Goal: Task Accomplishment & Management: Complete application form

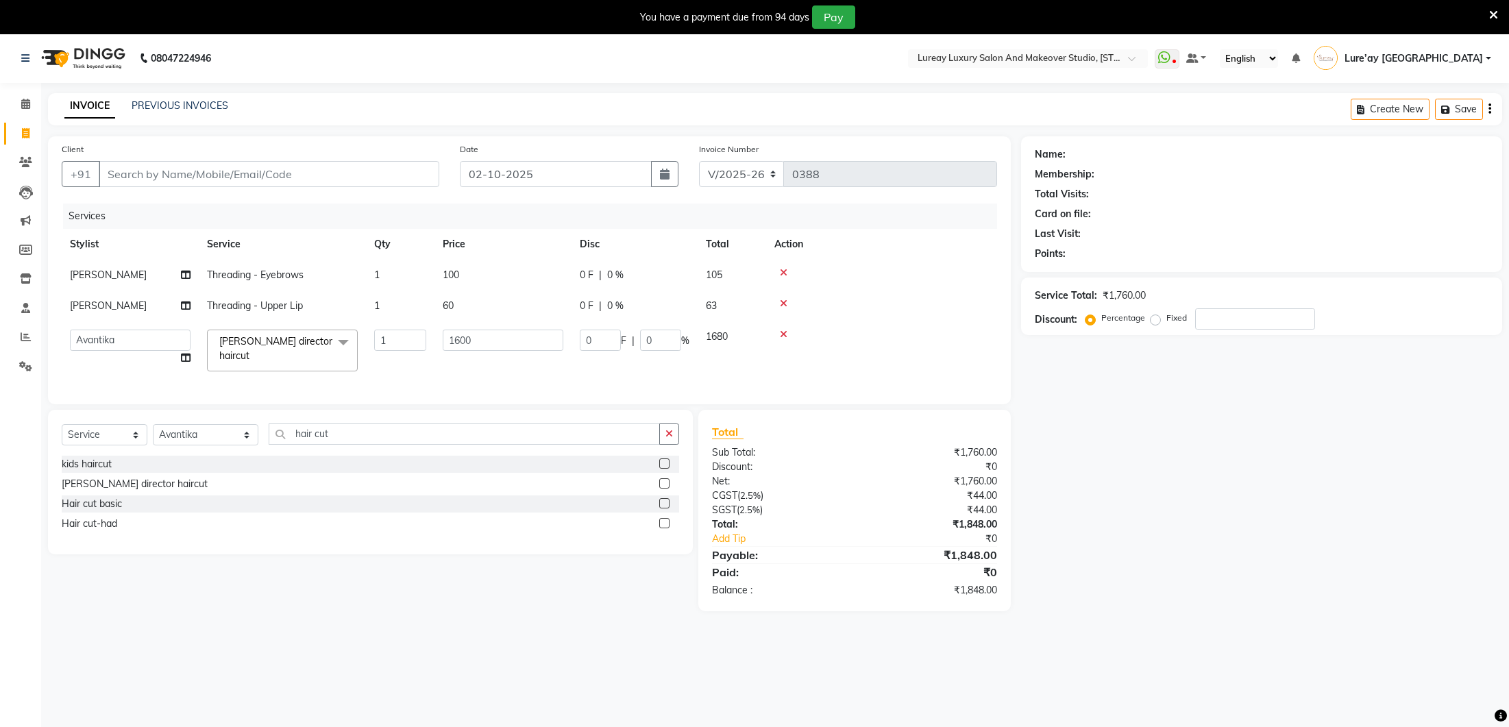
select select "4075"
select select "93005"
select select "service"
select select "93005"
click at [345, 168] on input "Client" at bounding box center [269, 170] width 340 height 26
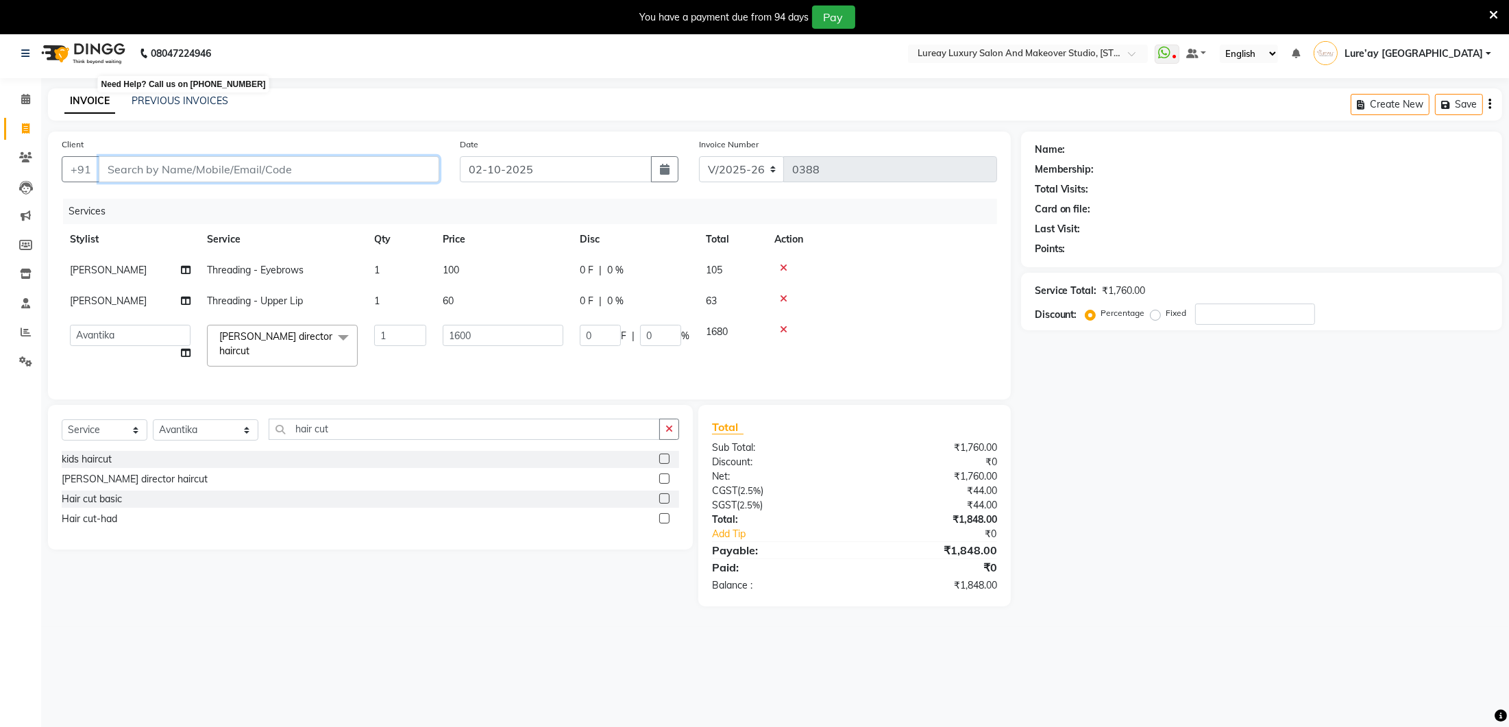
scroll to position [33, 0]
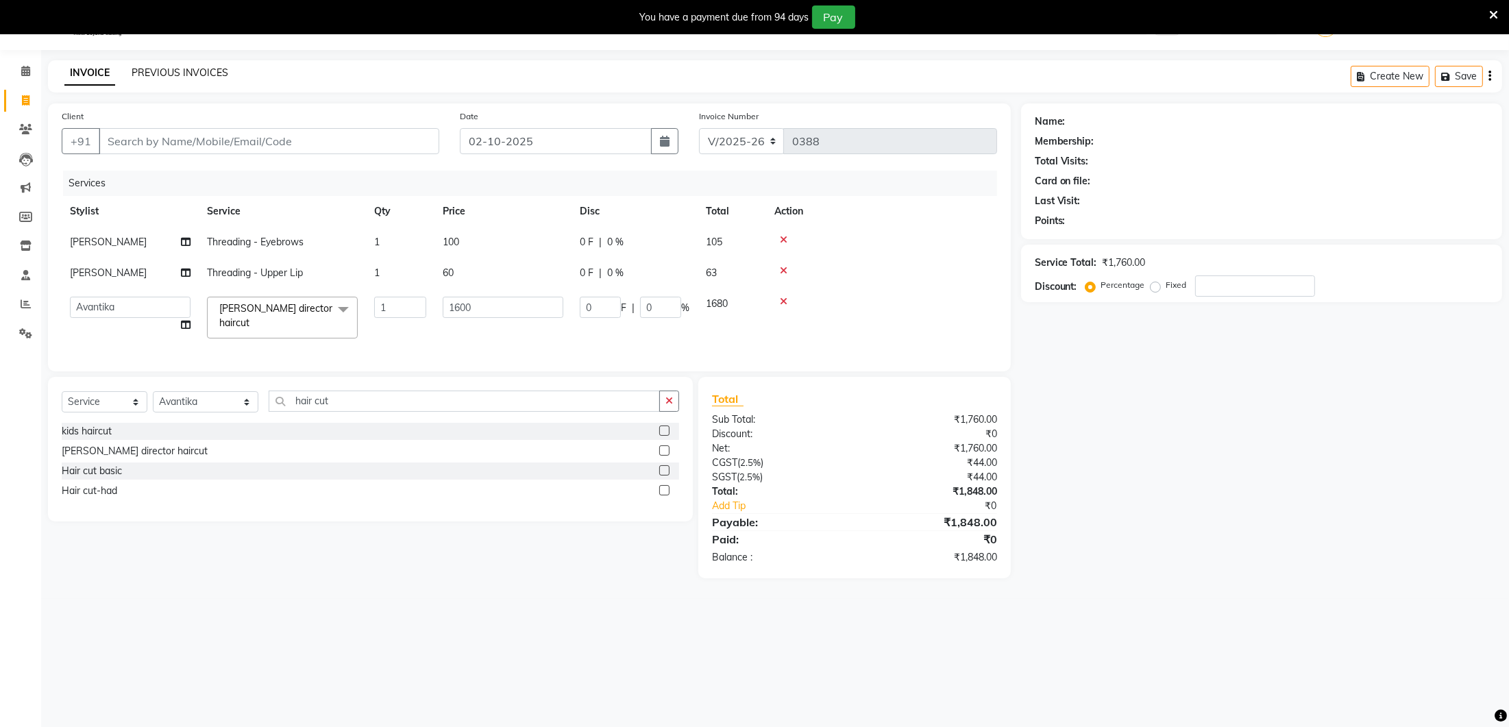
click at [183, 77] on link "PREVIOUS INVOICES" at bounding box center [180, 72] width 97 height 12
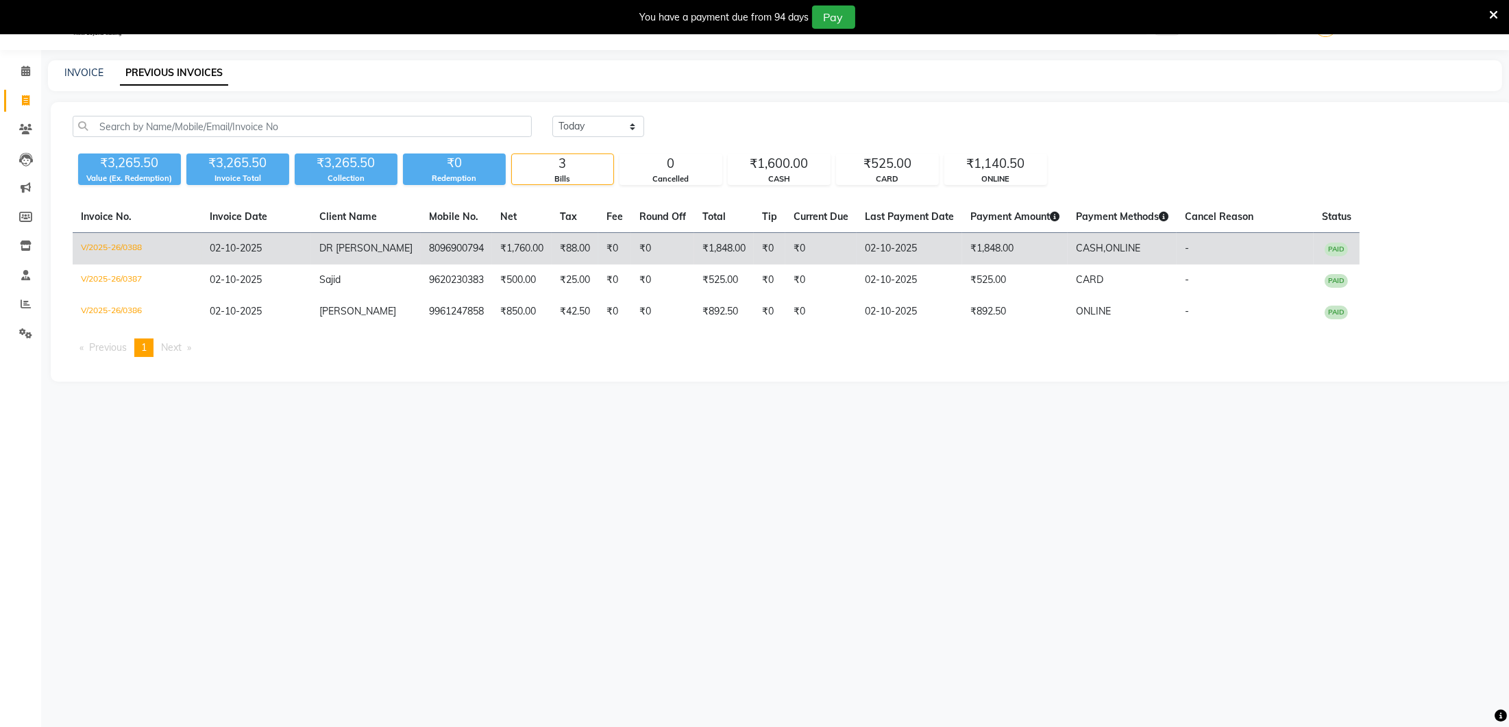
click at [754, 247] on td "₹0" at bounding box center [770, 249] width 32 height 32
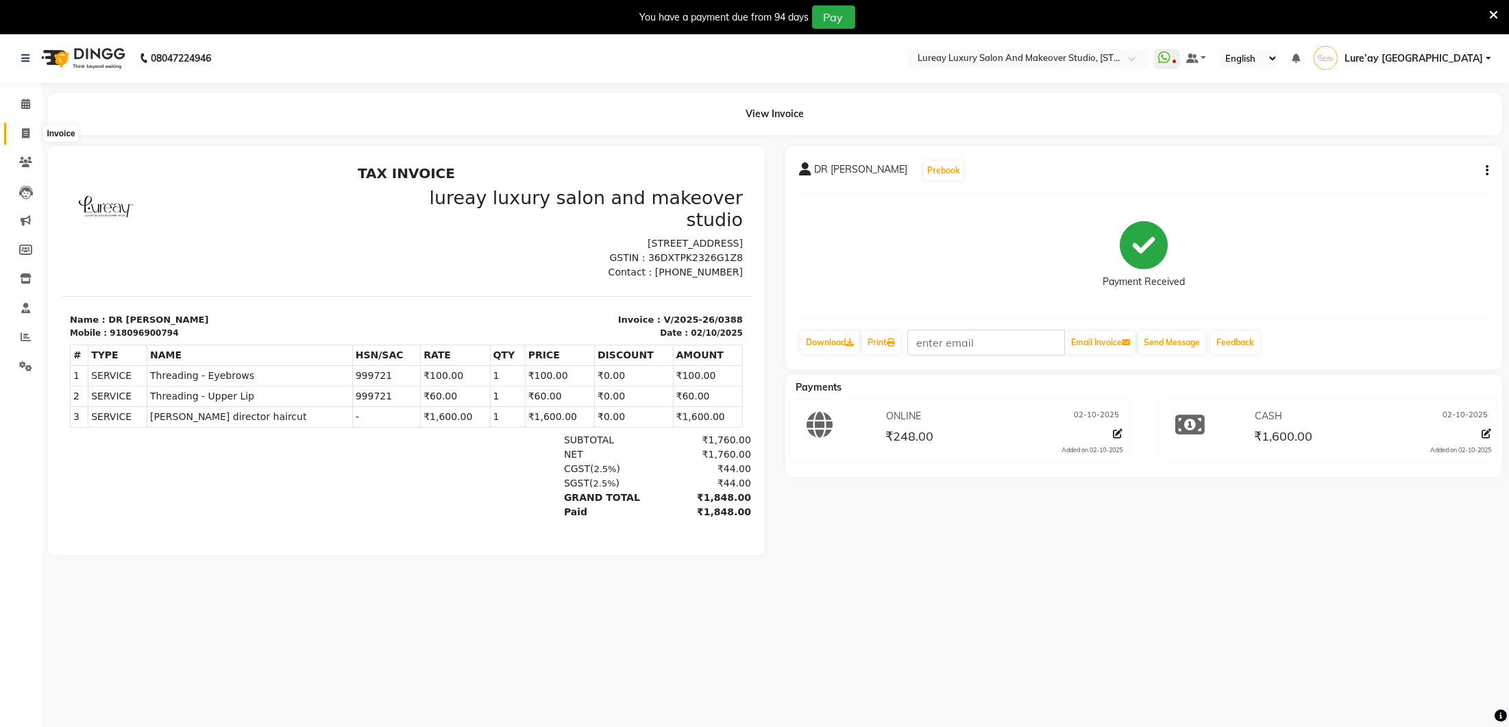
click at [25, 130] on icon at bounding box center [26, 133] width 8 height 10
select select "service"
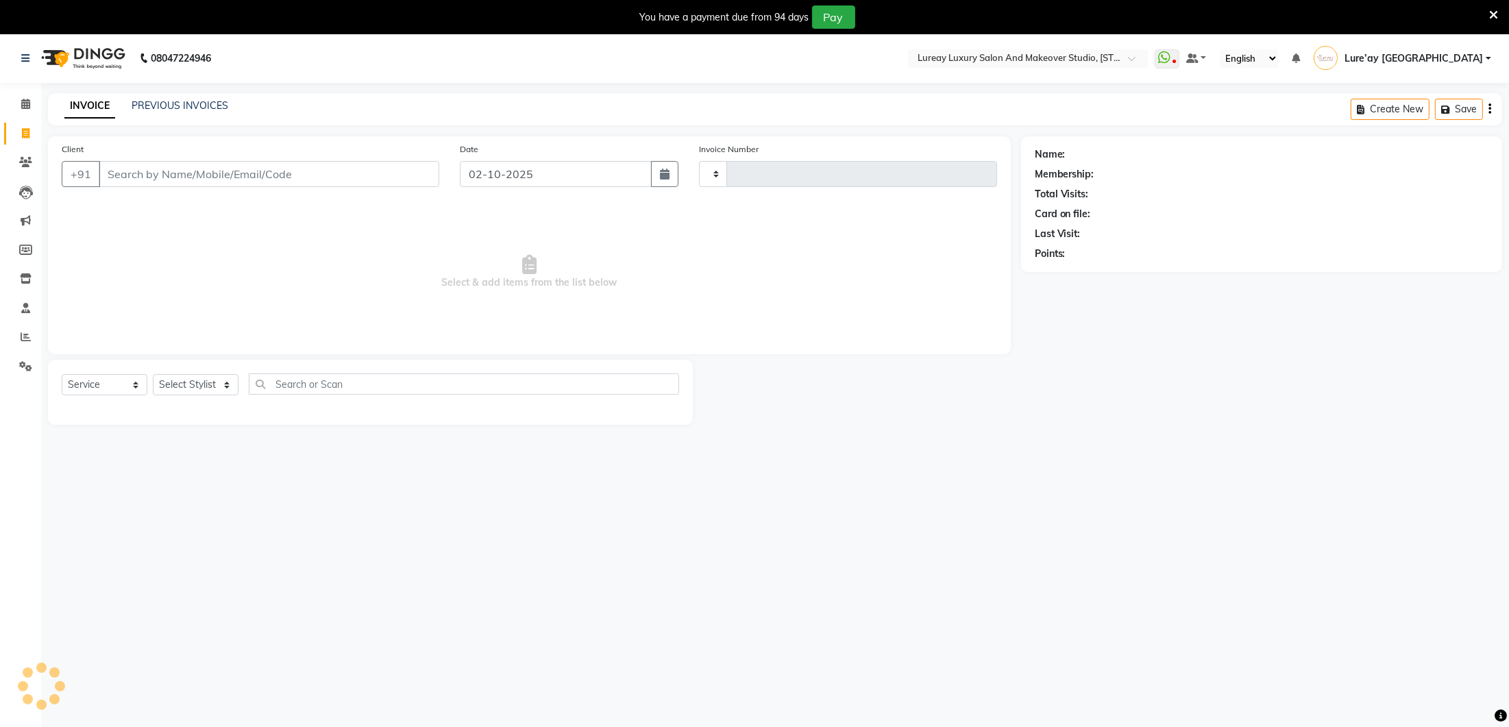
type input "0389"
select select "4075"
click at [26, 110] on span at bounding box center [26, 105] width 24 height 16
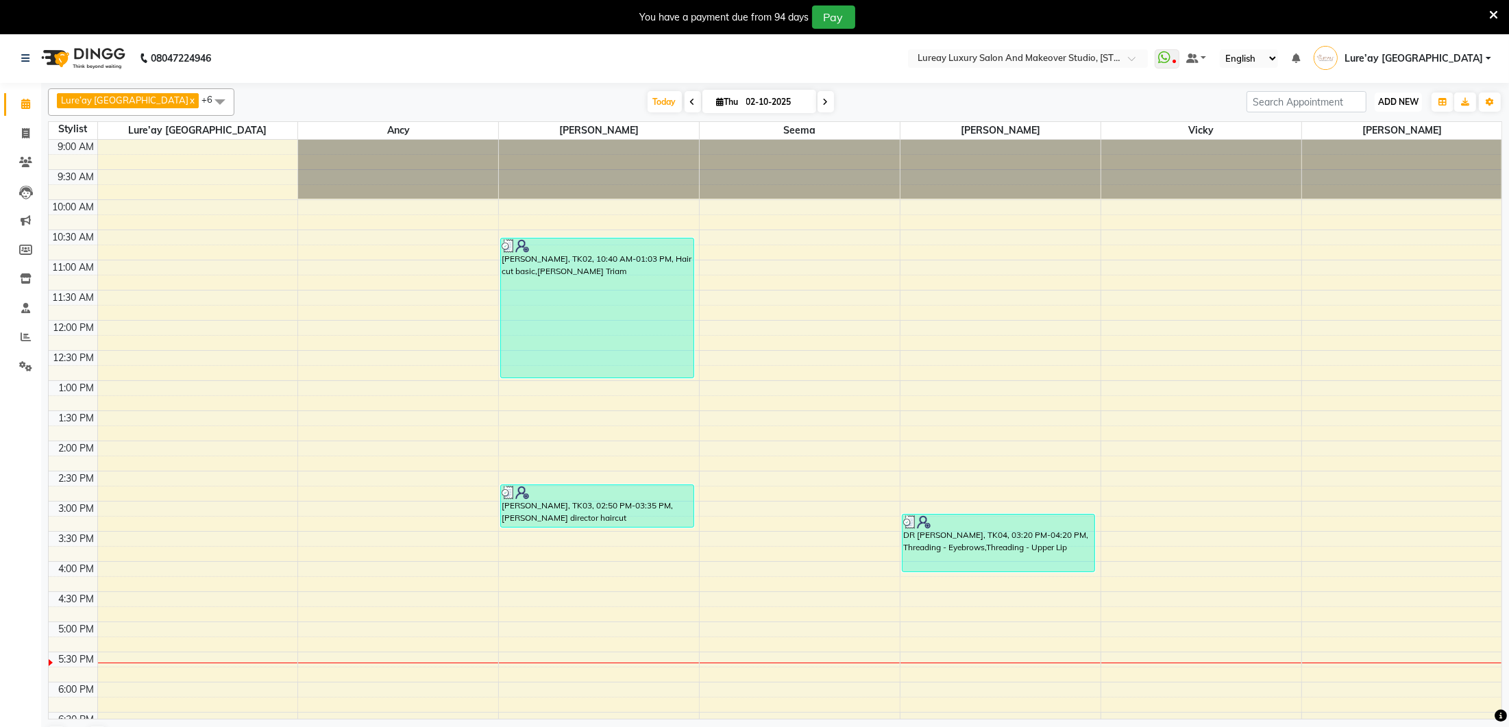
click at [1395, 100] on span "ADD NEW" at bounding box center [1398, 102] width 40 height 10
click at [1383, 126] on button "Add Appointment" at bounding box center [1367, 128] width 108 height 18
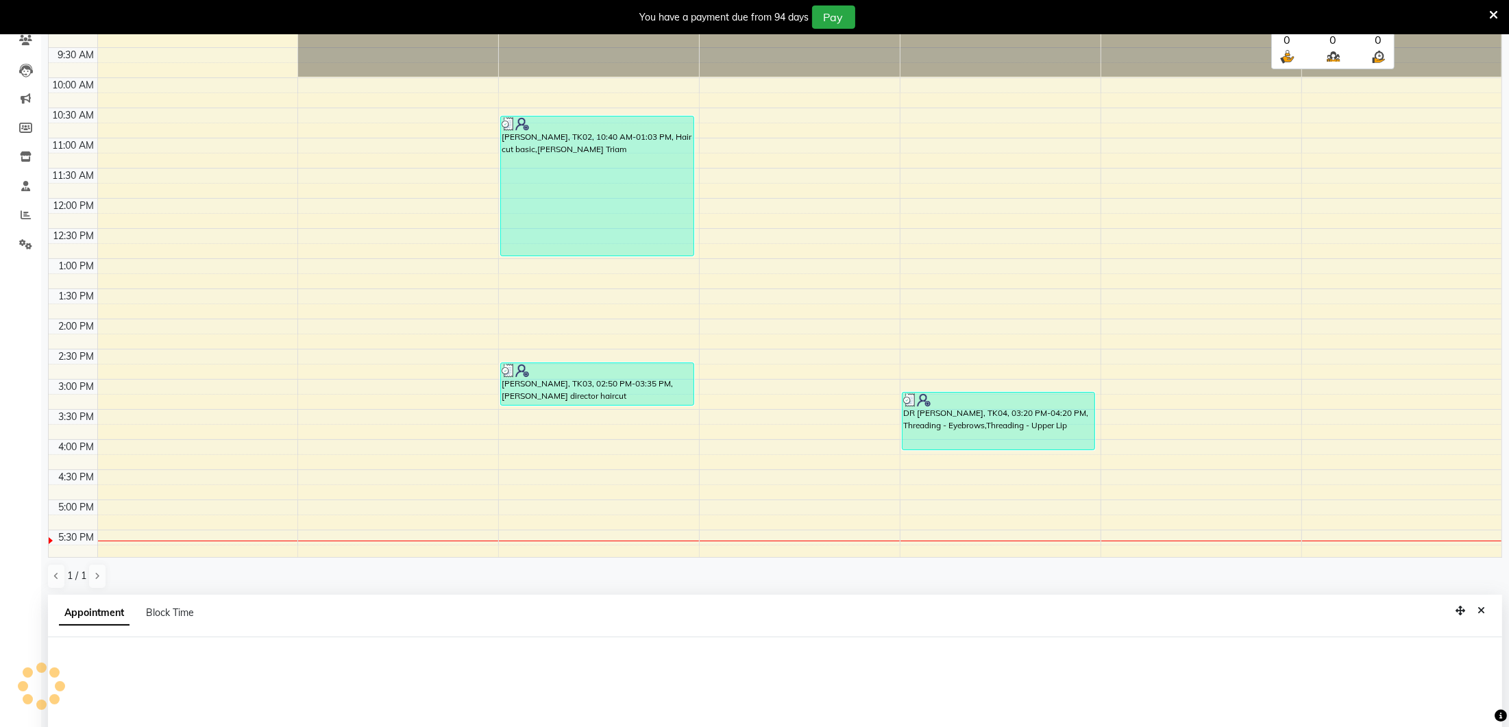
select select "600"
select select "tentative"
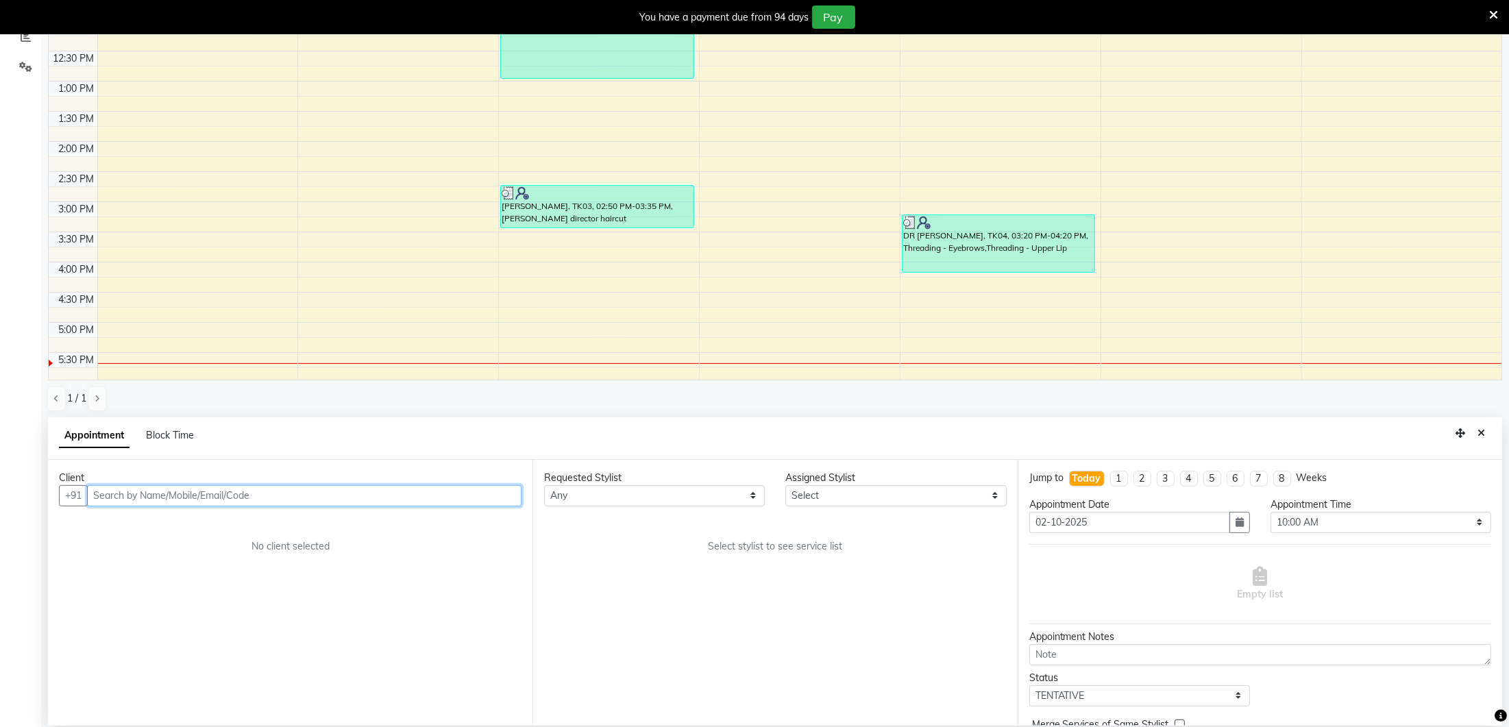
scroll to position [299, 0]
click at [438, 495] on input "text" at bounding box center [304, 495] width 434 height 21
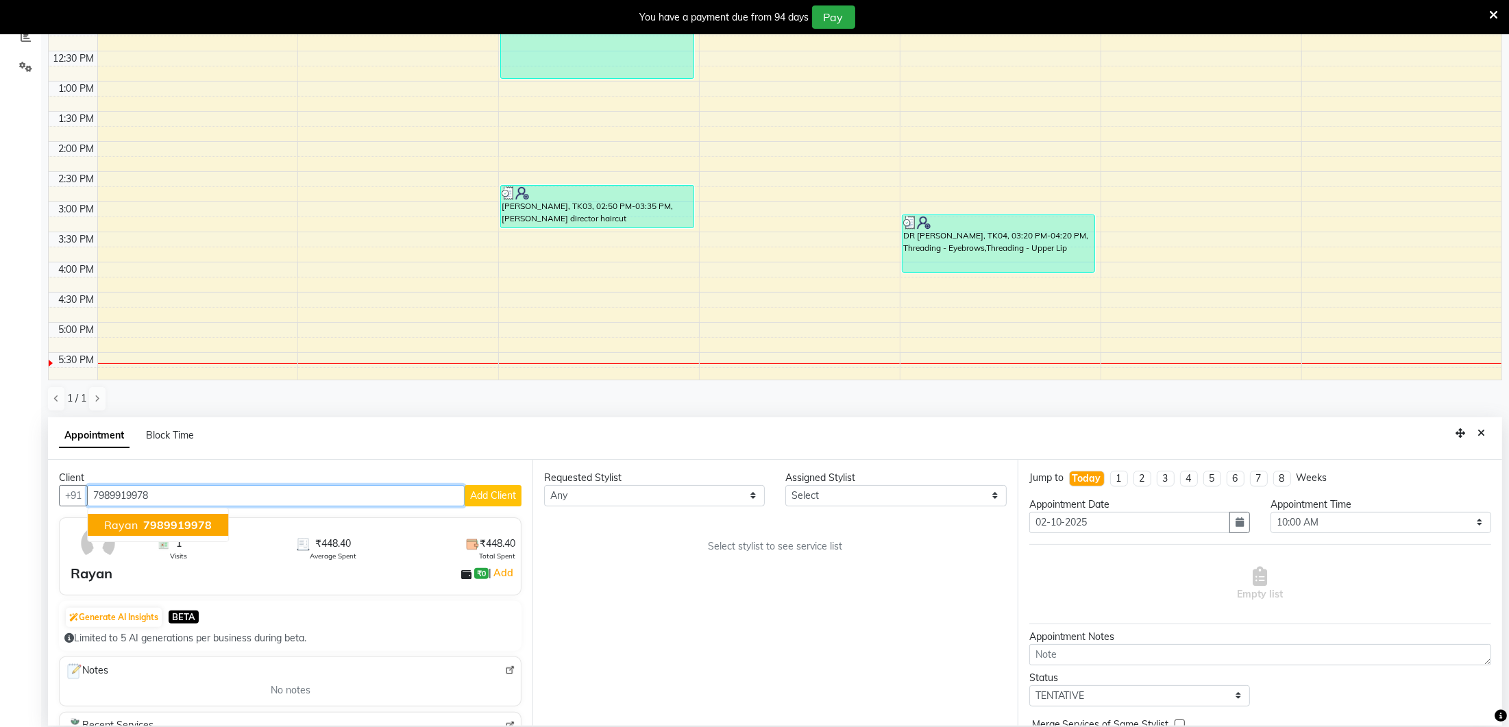
click at [198, 518] on span "7989919978" at bounding box center [177, 525] width 69 height 14
type input "7989919978"
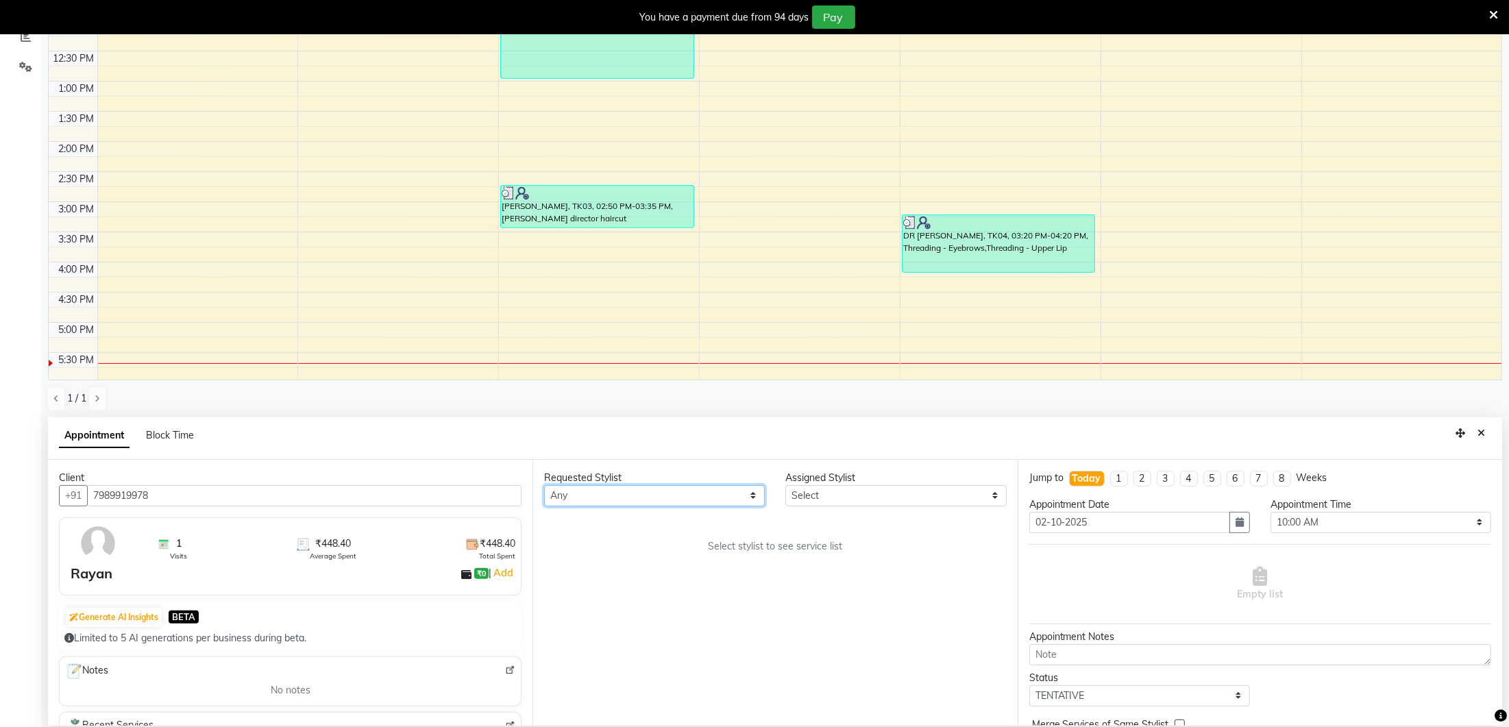
click at [651, 494] on select "Any [PERSON_NAME] India [PERSON_NAME] [PERSON_NAME]" at bounding box center [654, 495] width 221 height 21
select select "35806"
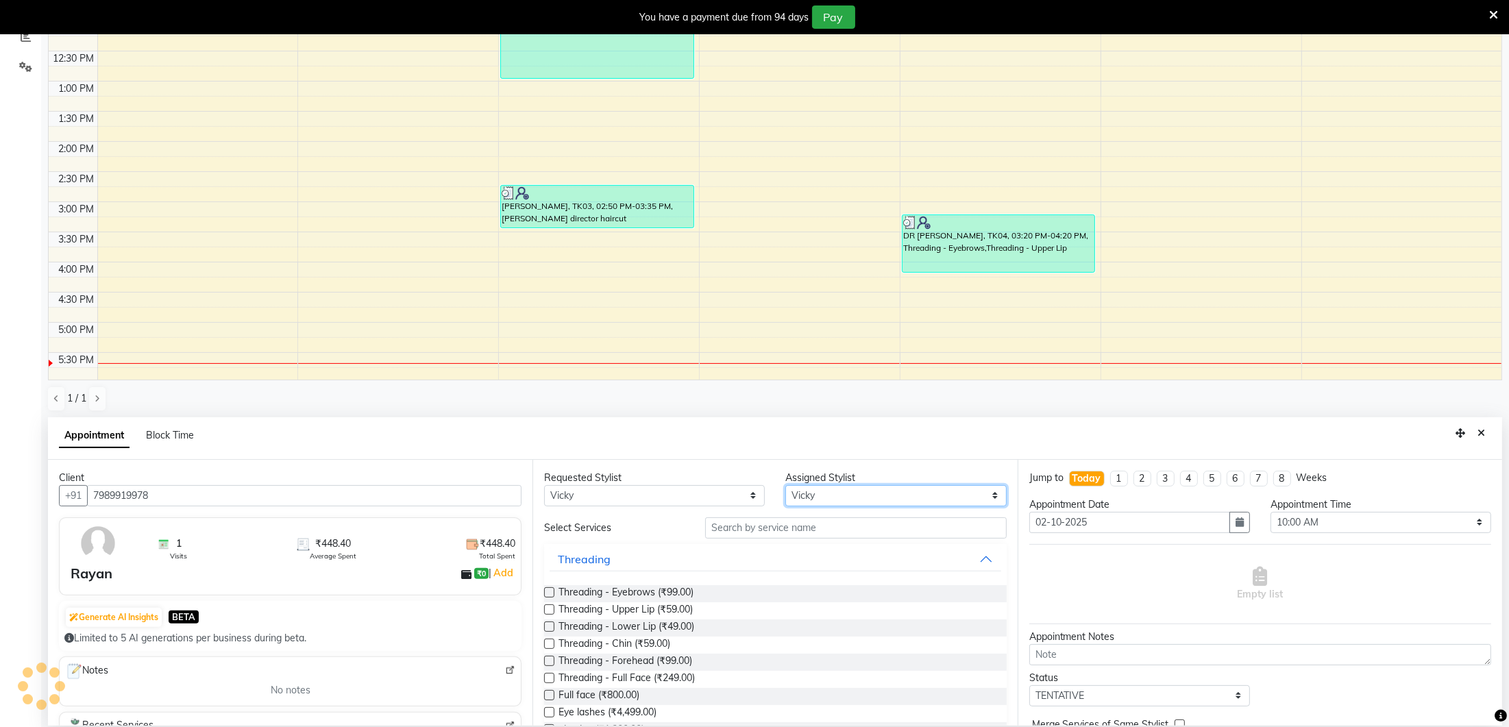
click at [830, 495] on select "Select [PERSON_NAME] Lure’ay India [PERSON_NAME] [PERSON_NAME]" at bounding box center [895, 495] width 221 height 21
click at [705, 532] on input "text" at bounding box center [855, 527] width 301 height 21
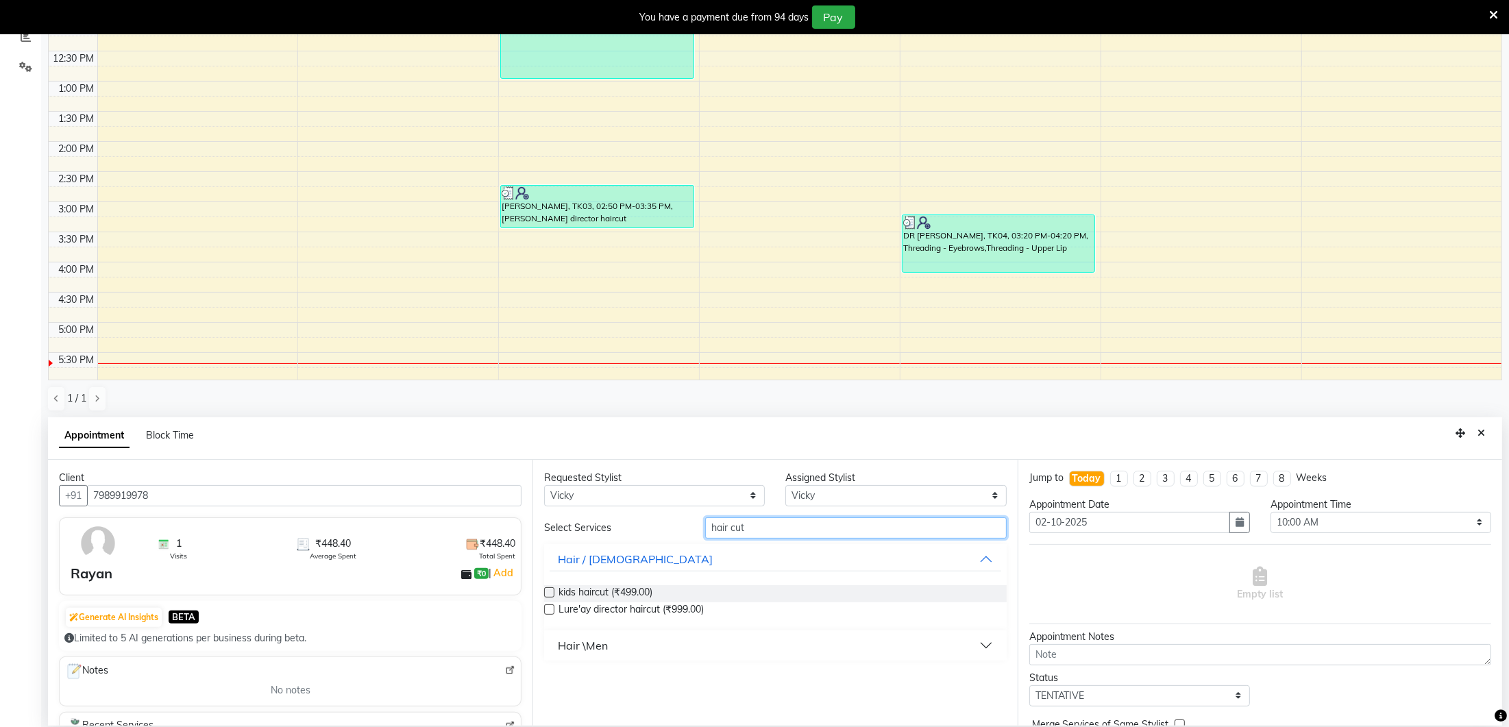
type input "hair cut"
click at [551, 606] on label at bounding box center [549, 609] width 10 height 10
click at [551, 606] on input "checkbox" at bounding box center [548, 610] width 9 height 9
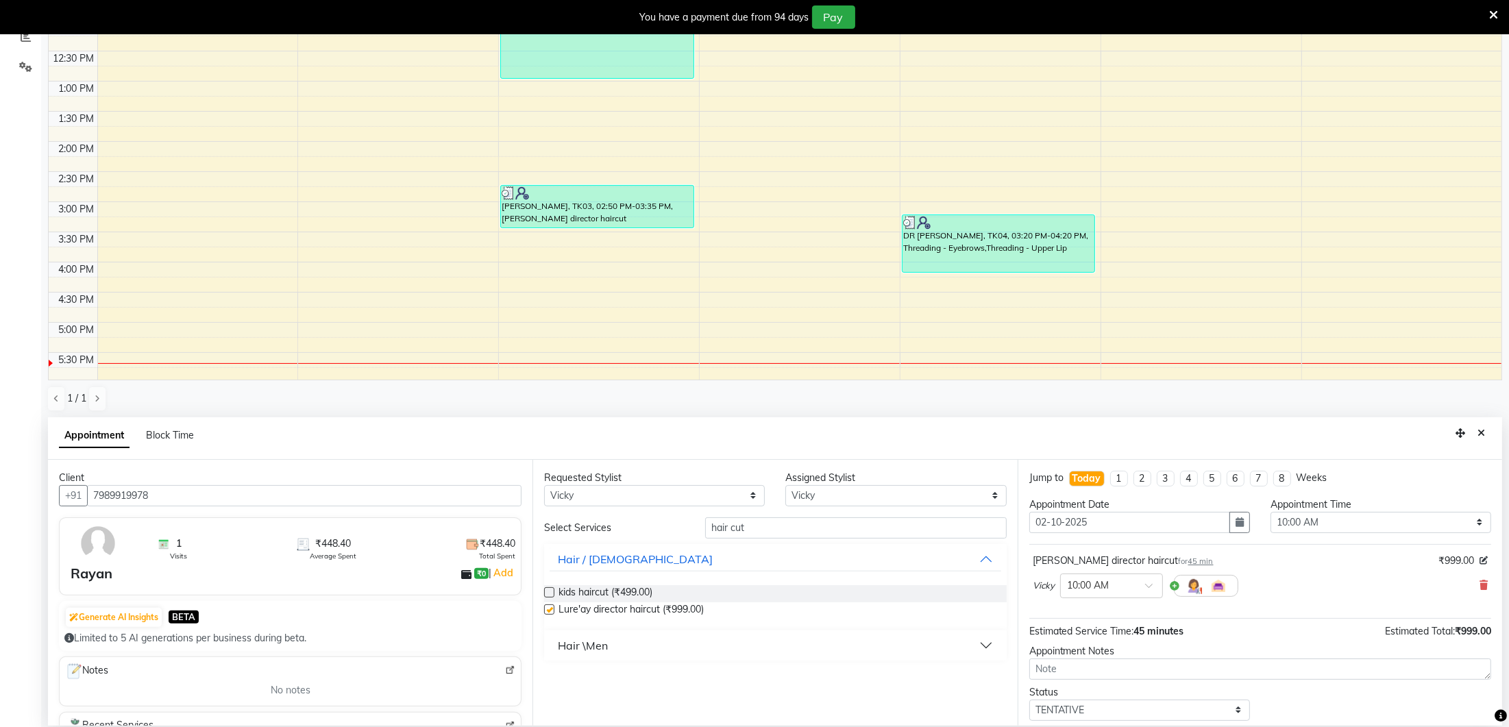
checkbox input "false"
click at [1295, 521] on select "Select 10:00 AM 10:15 AM 10:30 AM 10:45 AM 11:00 AM 11:15 AM 11:30 AM 11:45 AM …" at bounding box center [1380, 522] width 221 height 21
select select "870"
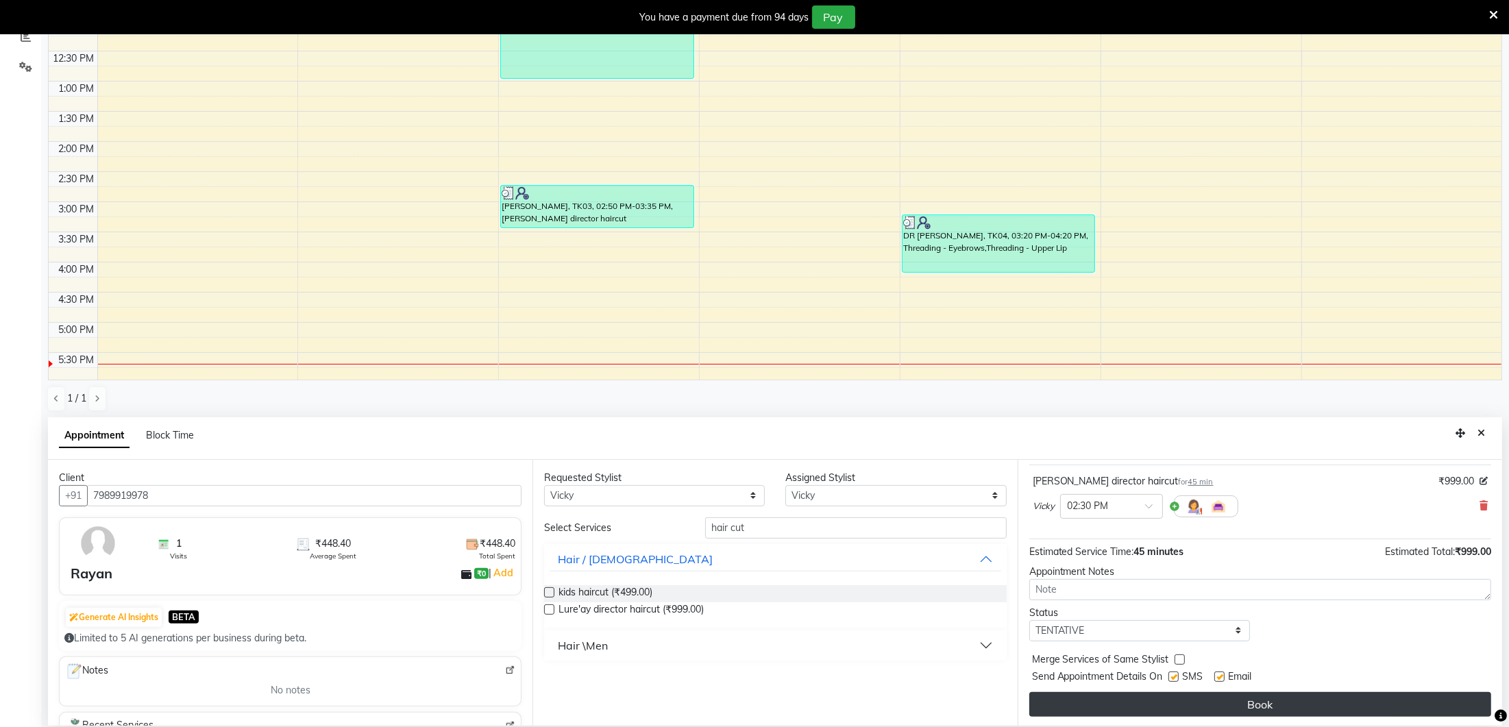
click at [1233, 696] on button "Book" at bounding box center [1260, 704] width 462 height 25
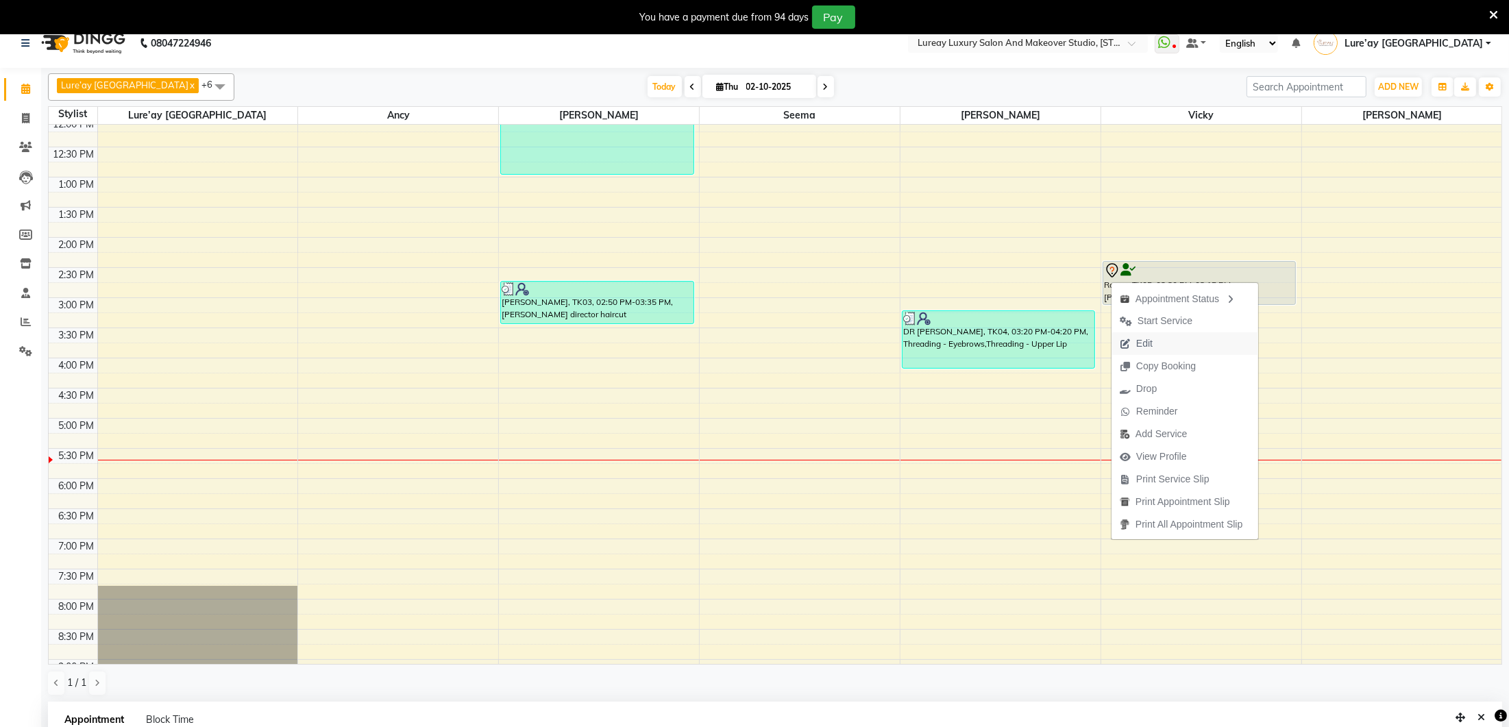
scroll to position [16, 0]
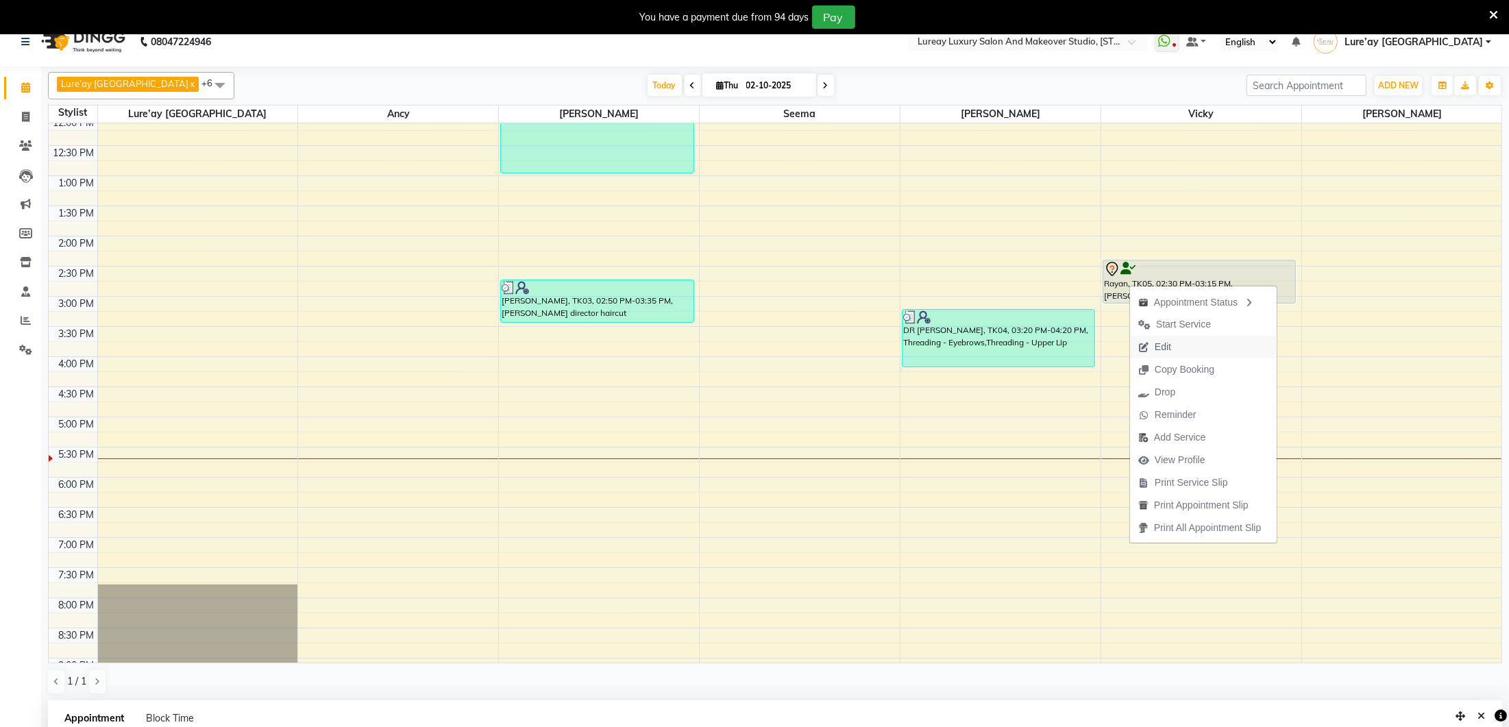
click at [1154, 352] on span "Edit" at bounding box center [1162, 347] width 16 height 14
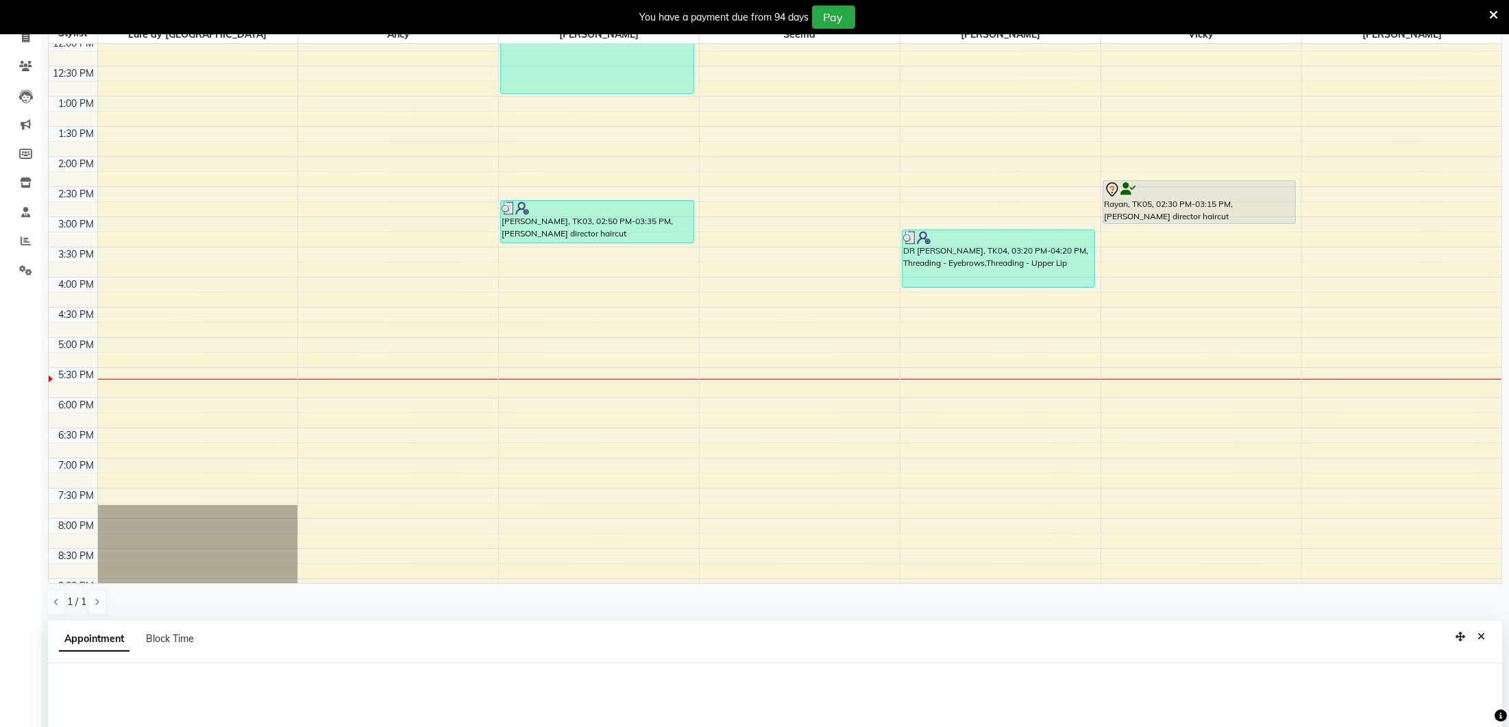
select select "tentative"
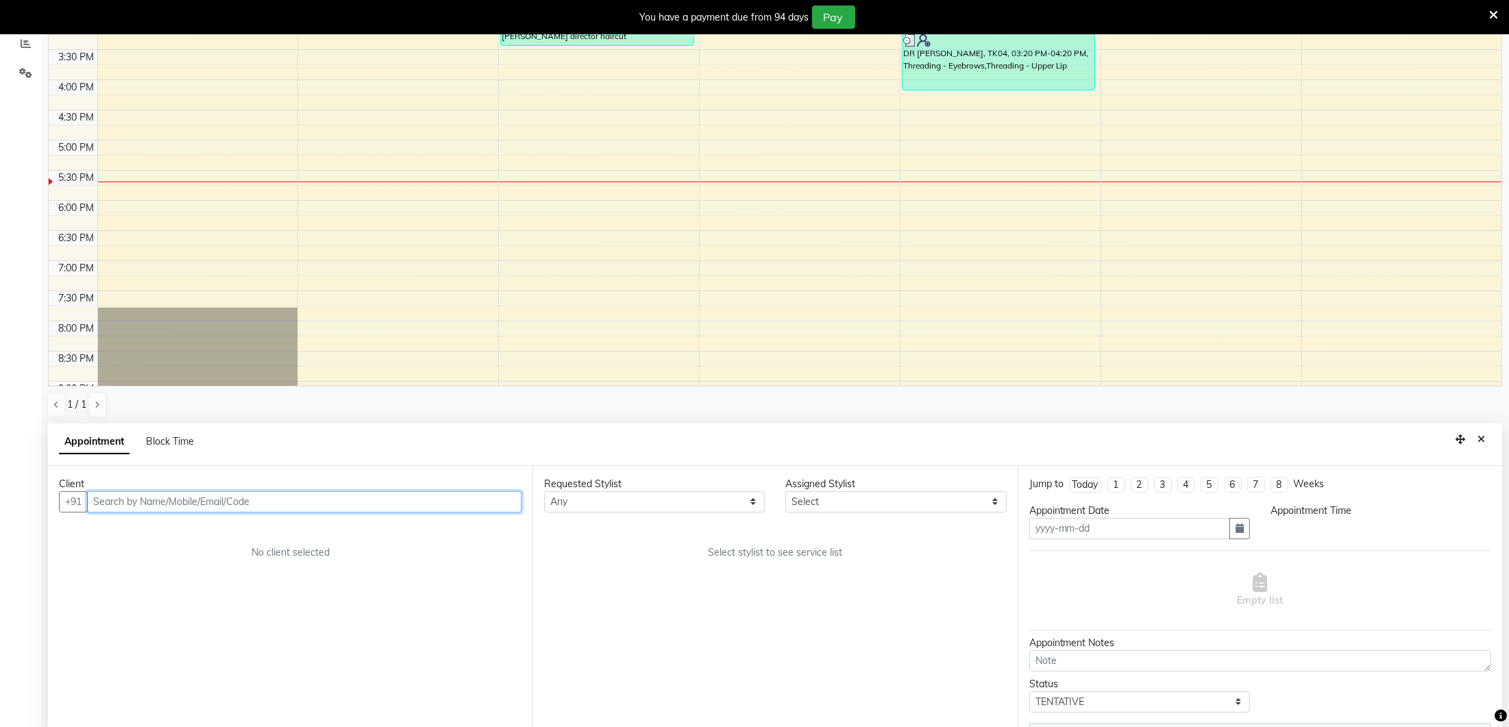
scroll to position [299, 0]
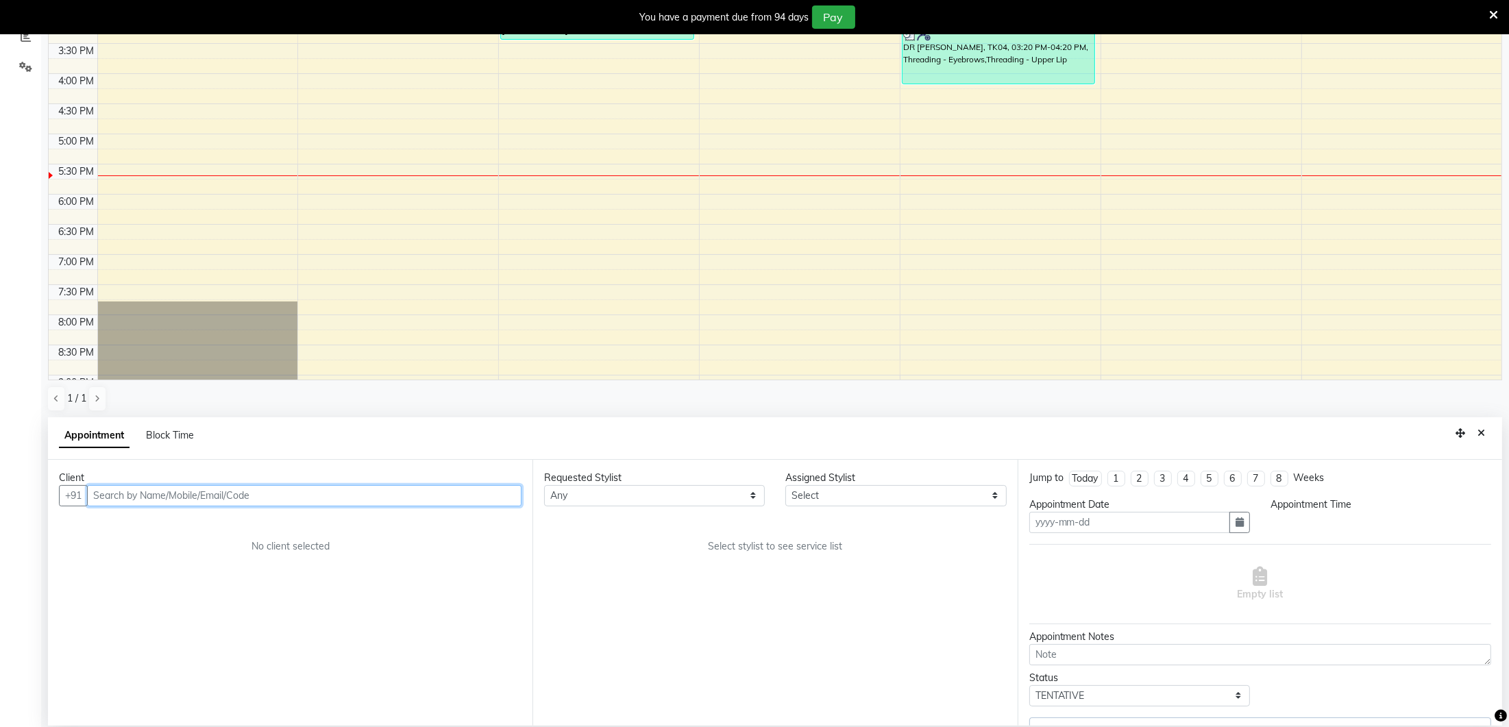
type input "02-10-2025"
select select "870"
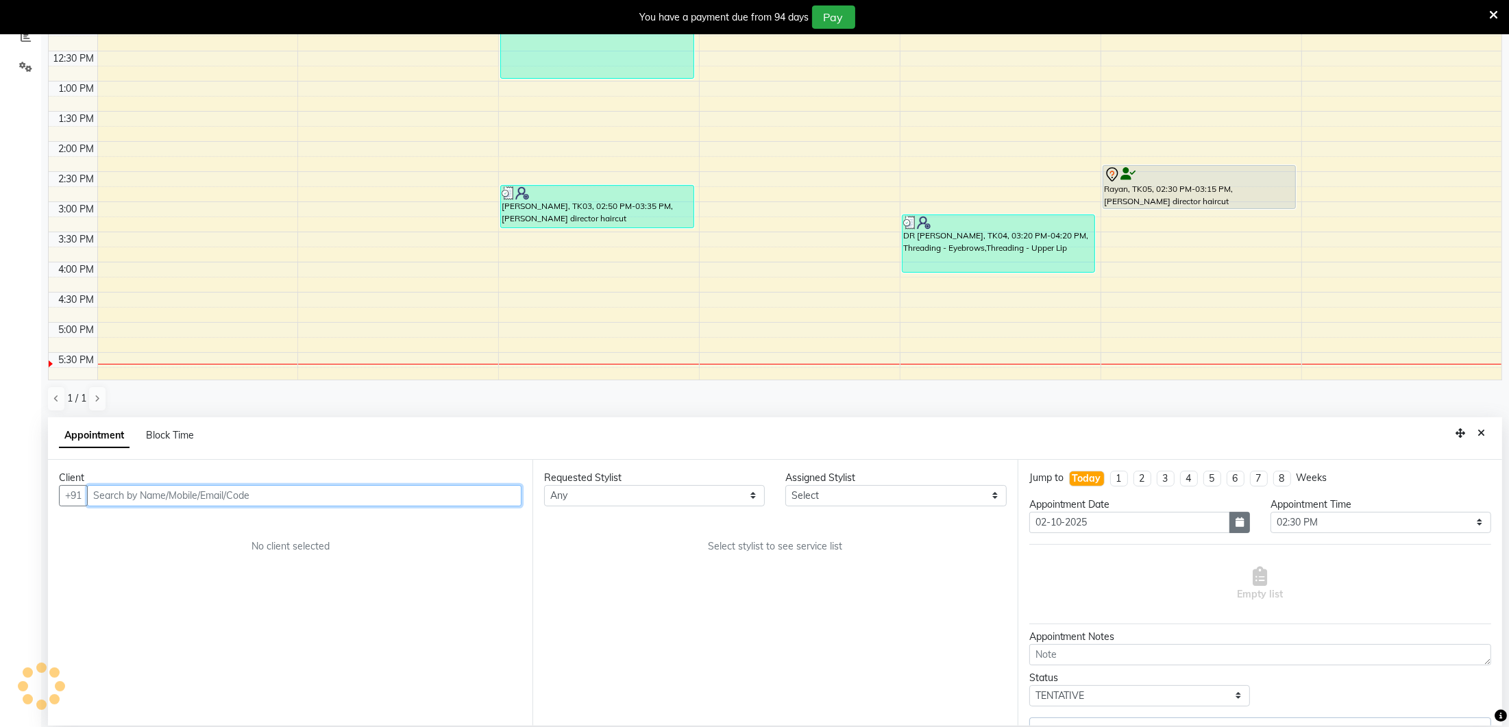
select select "35806"
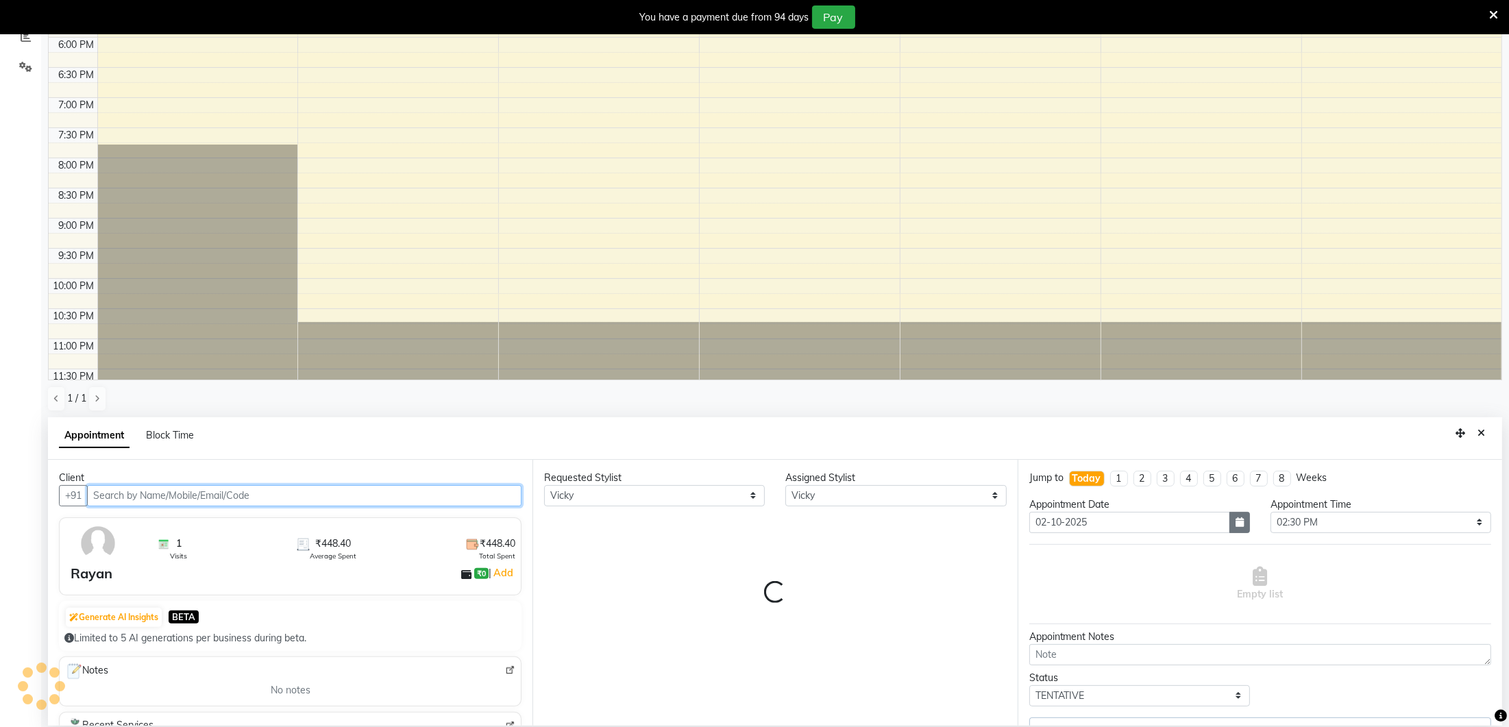
select select "1700"
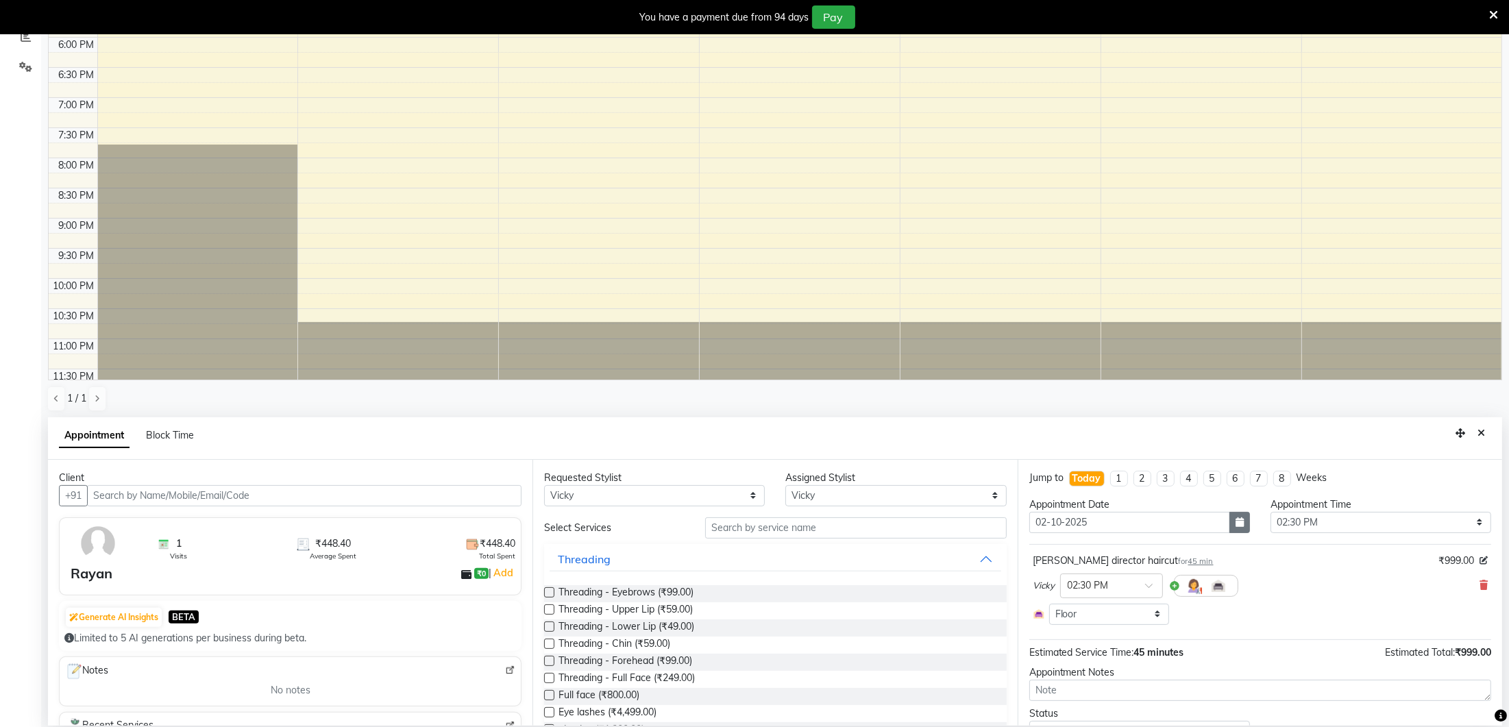
click at [1246, 519] on button "button" at bounding box center [1239, 522] width 21 height 21
click at [1138, 589] on div "3" at bounding box center [1131, 593] width 22 height 22
type input "03-10-2025"
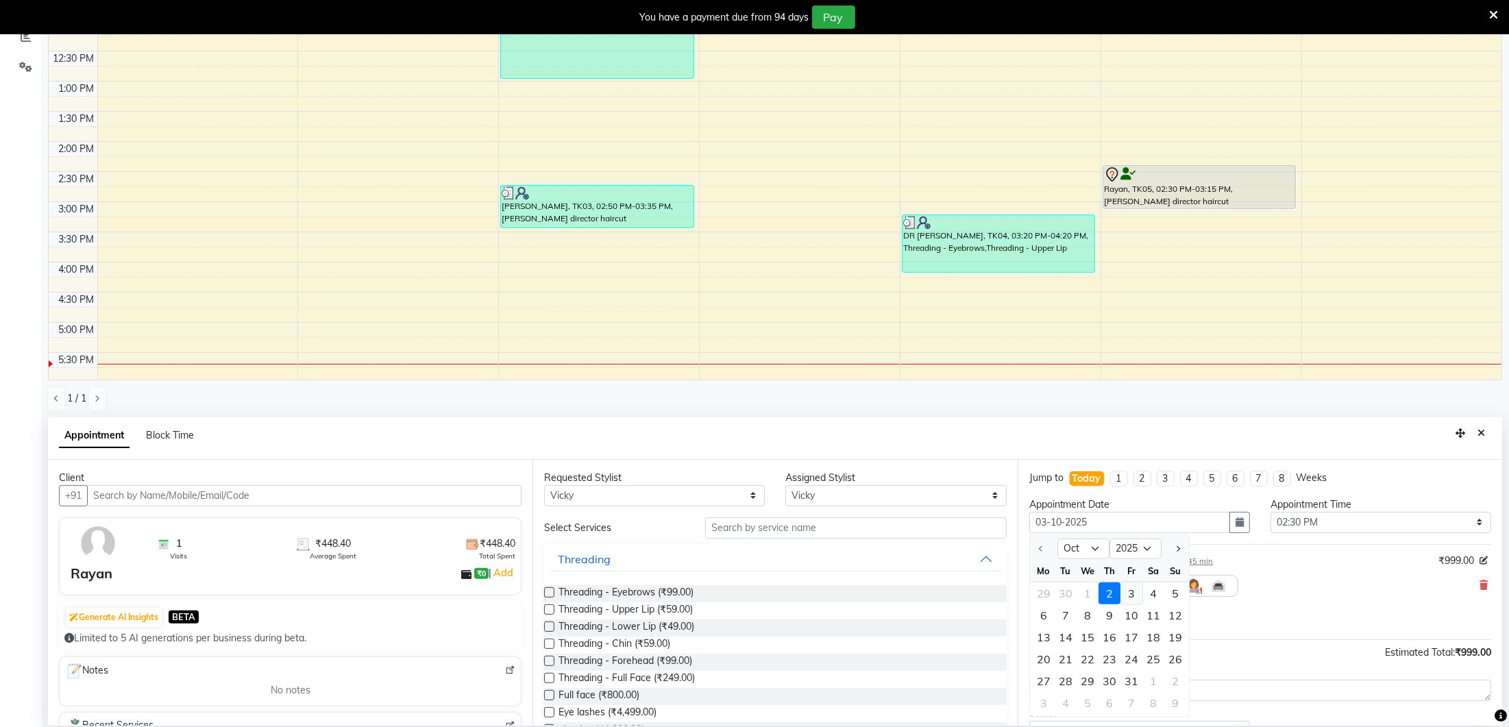
select select "870"
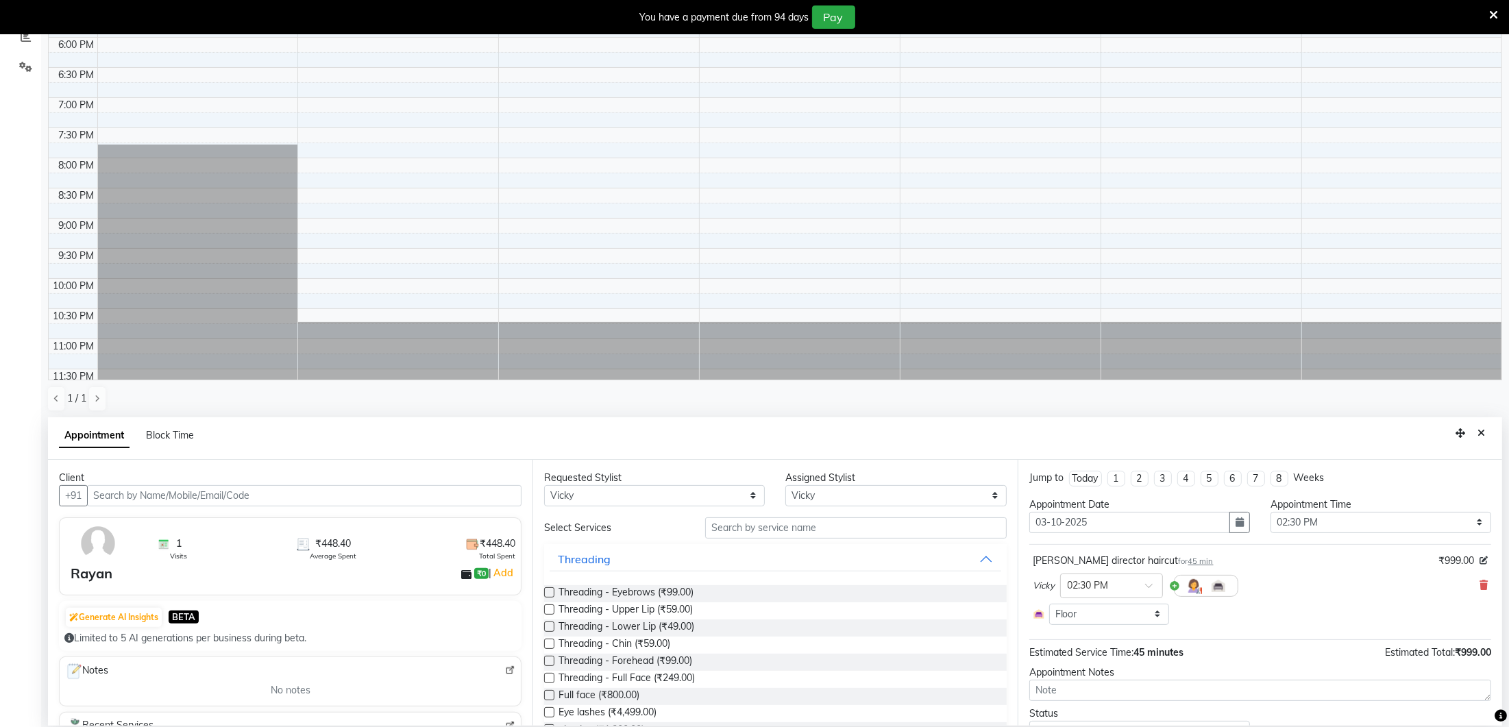
scroll to position [62, 0]
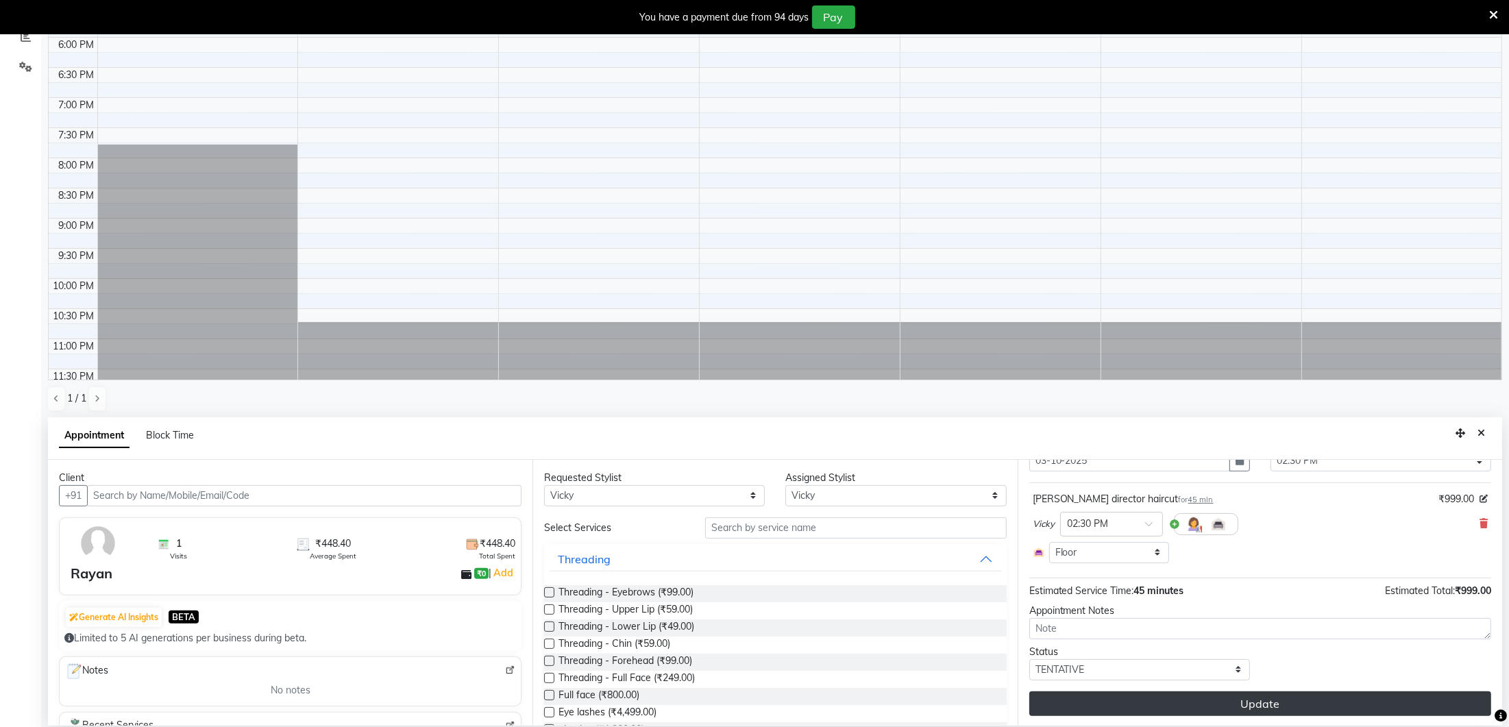
click at [1311, 701] on button "Update" at bounding box center [1260, 703] width 462 height 25
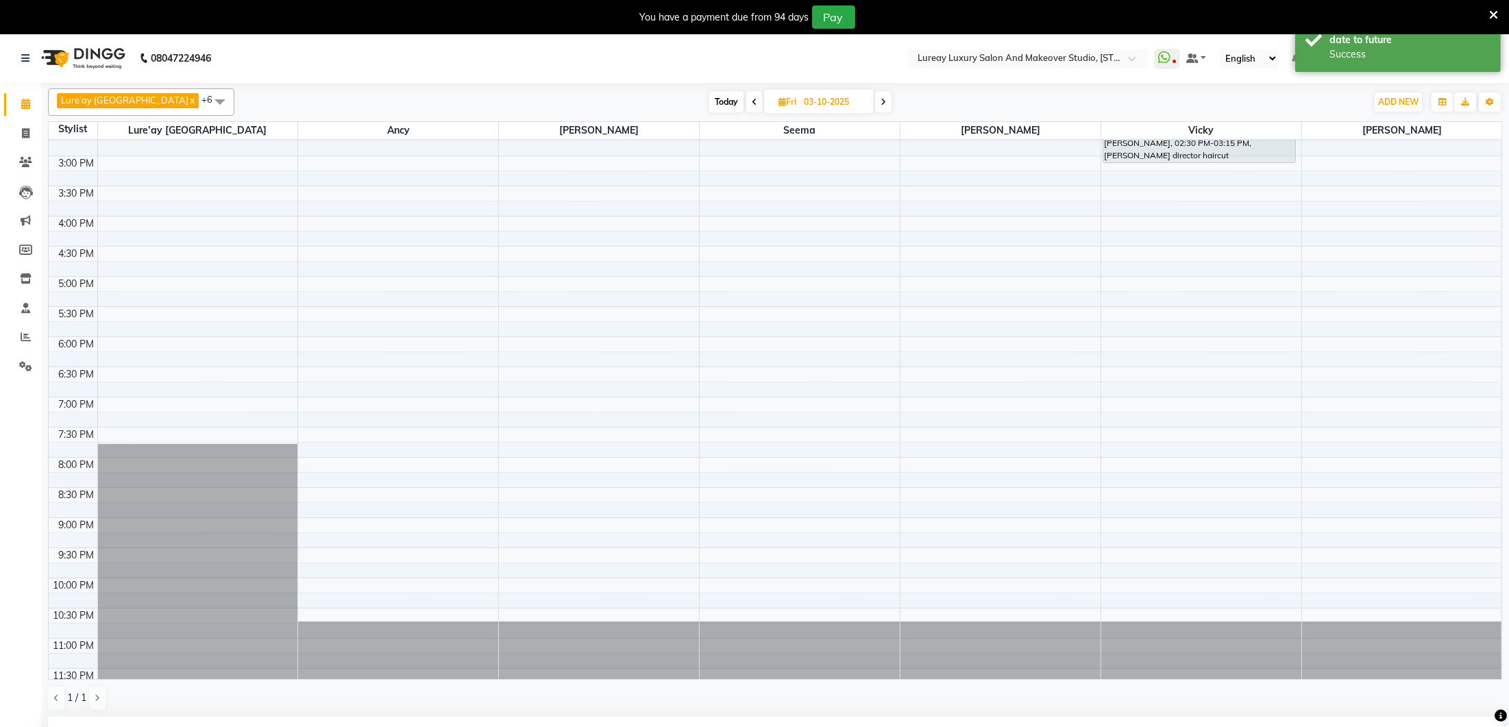
scroll to position [0, 0]
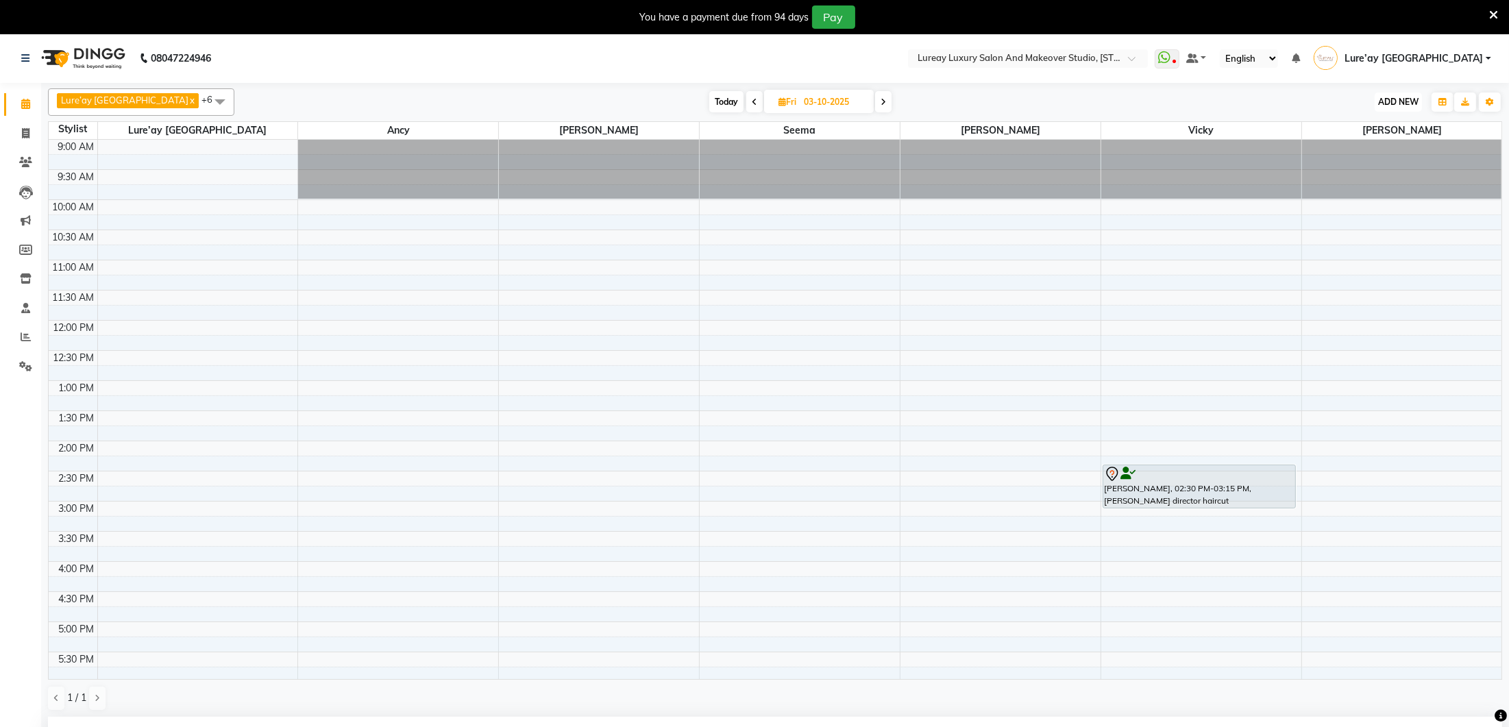
click at [1407, 97] on span "ADD NEW" at bounding box center [1398, 102] width 40 height 10
drag, startPoint x: 1373, startPoint y: 123, endPoint x: 1381, endPoint y: 132, distance: 12.1
click at [1373, 123] on button "Add Appointment" at bounding box center [1367, 128] width 108 height 18
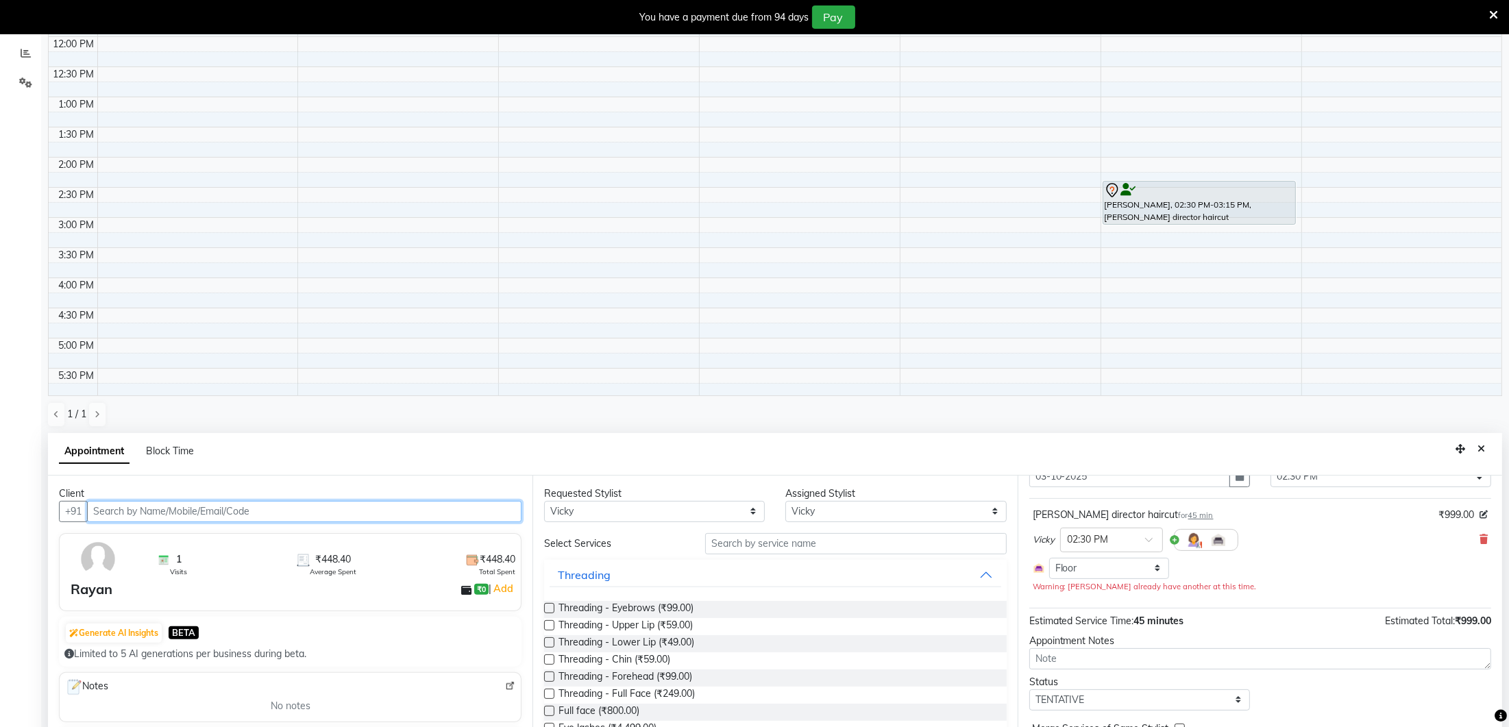
click at [226, 511] on input "text" at bounding box center [304, 511] width 434 height 21
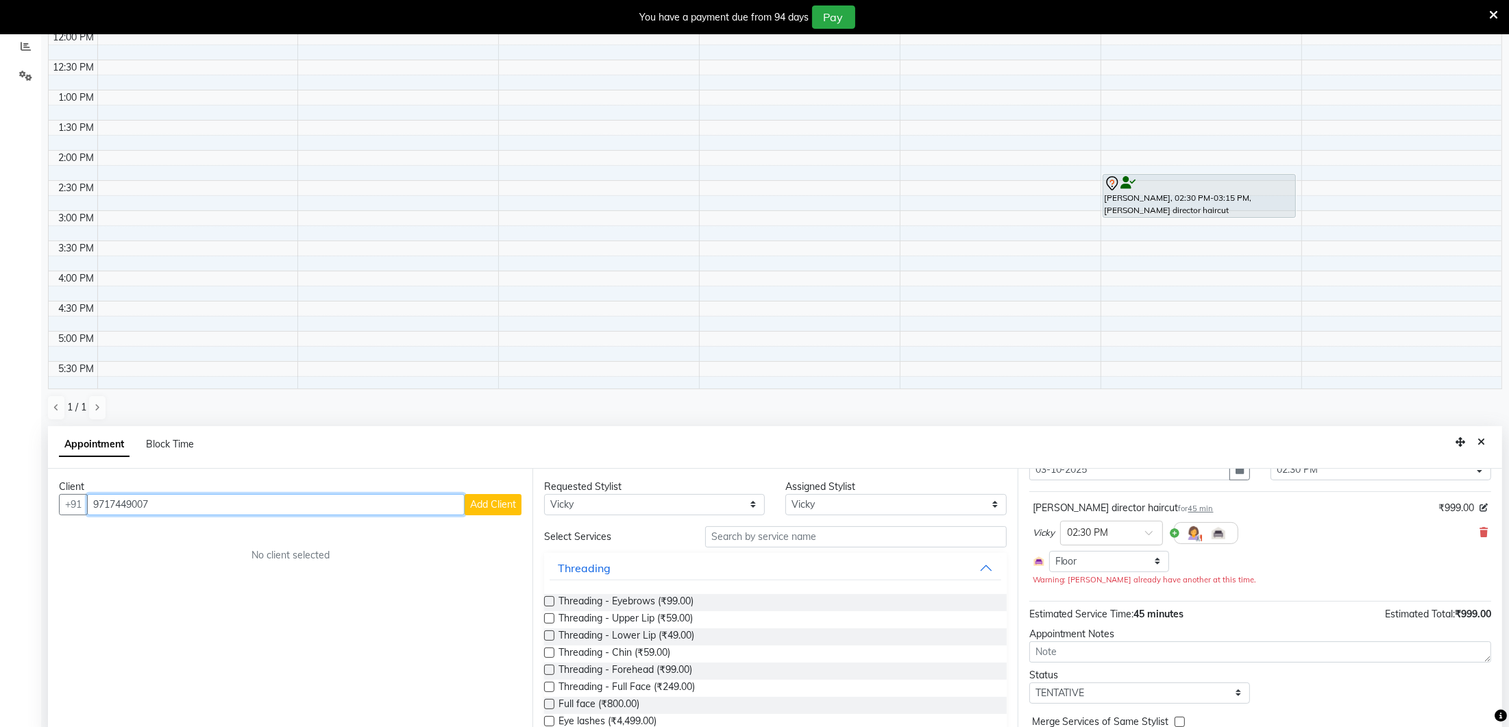
type input "9717449007"
click at [471, 503] on span "Add Client" at bounding box center [493, 504] width 46 height 12
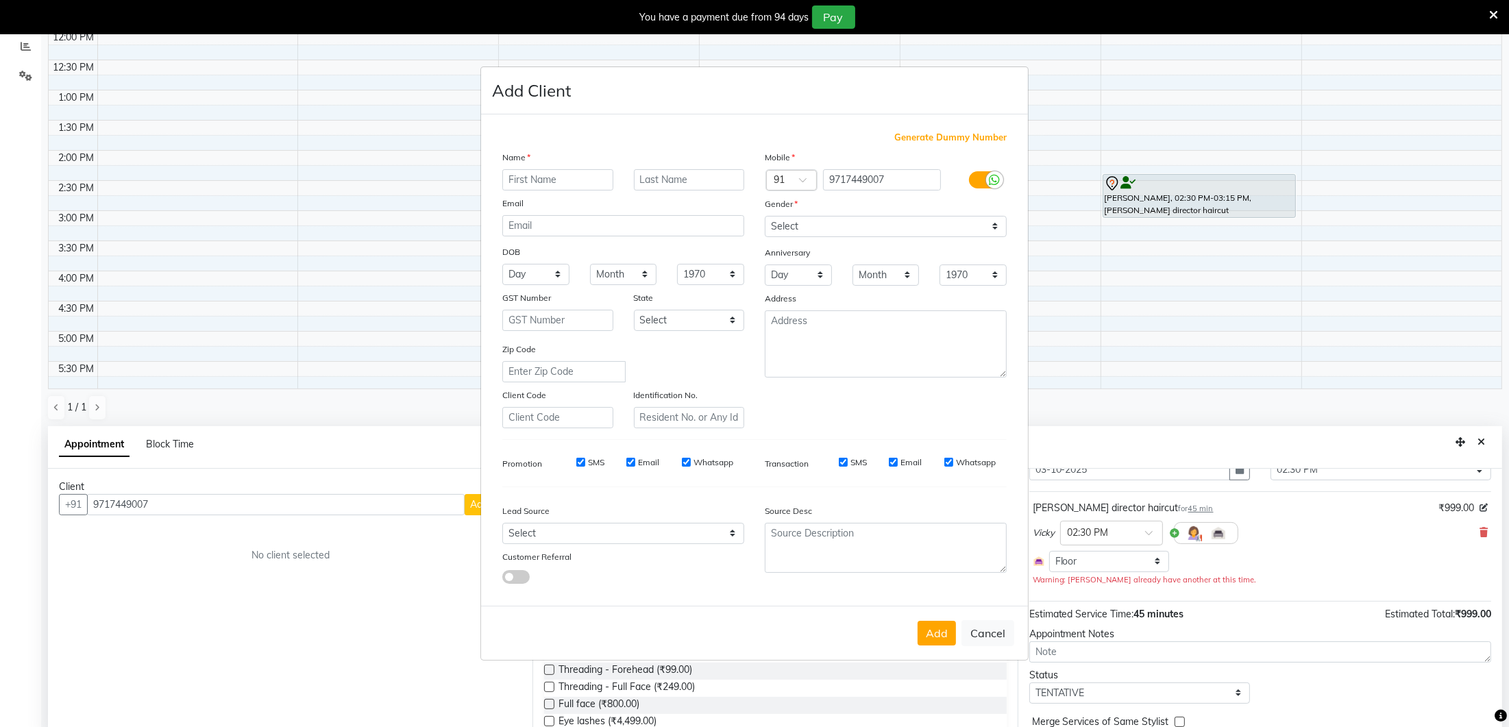
click at [608, 182] on input "text" at bounding box center [557, 179] width 111 height 21
type input "[PERSON_NAME]"
click at [810, 226] on select "Select [DEMOGRAPHIC_DATA] [DEMOGRAPHIC_DATA] Other Prefer Not To Say" at bounding box center [886, 226] width 242 height 21
select select "[DEMOGRAPHIC_DATA]"
click at [603, 541] on select "Select Walk-in Referral Internet Friend Word of Mouth Advertisement Facebook Ju…" at bounding box center [623, 533] width 242 height 21
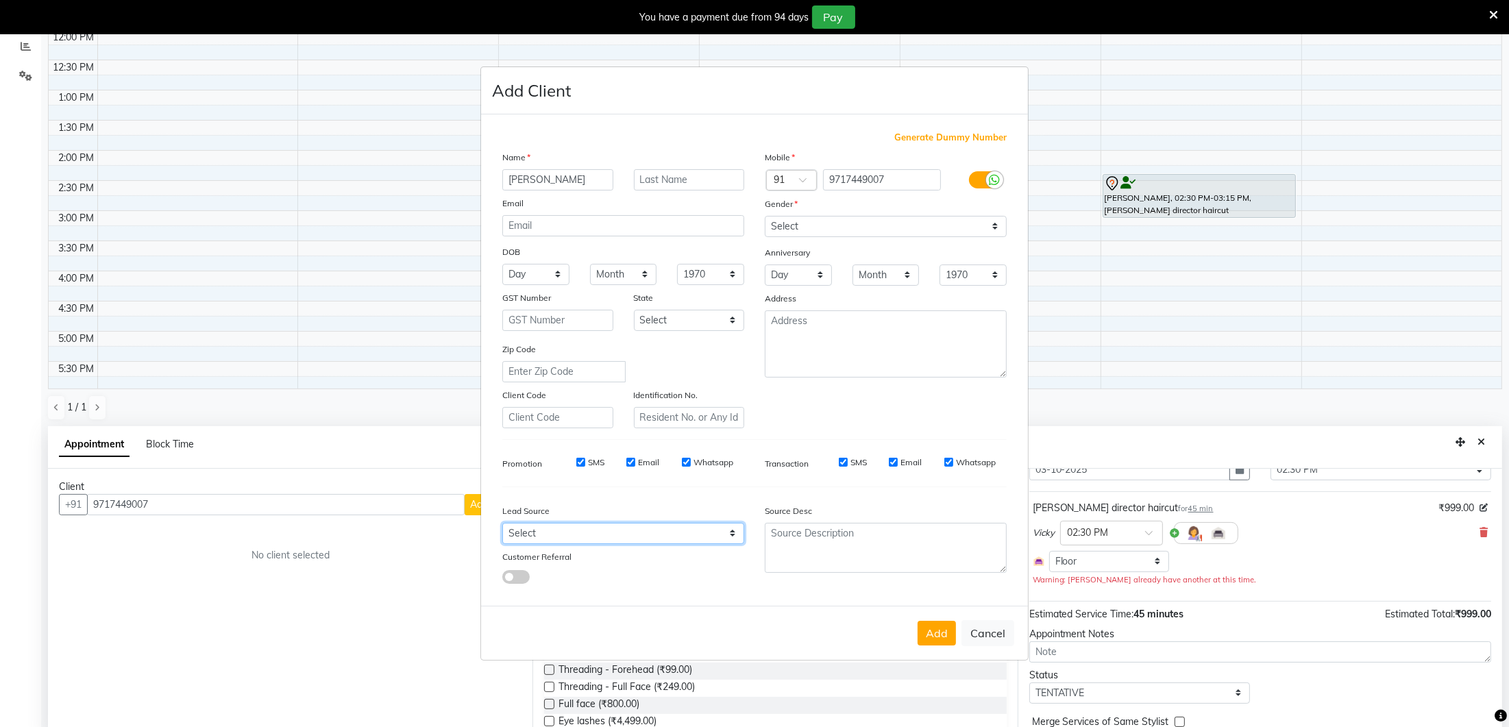
select select "28770"
click at [933, 635] on button "Add" at bounding box center [936, 633] width 38 height 25
select select
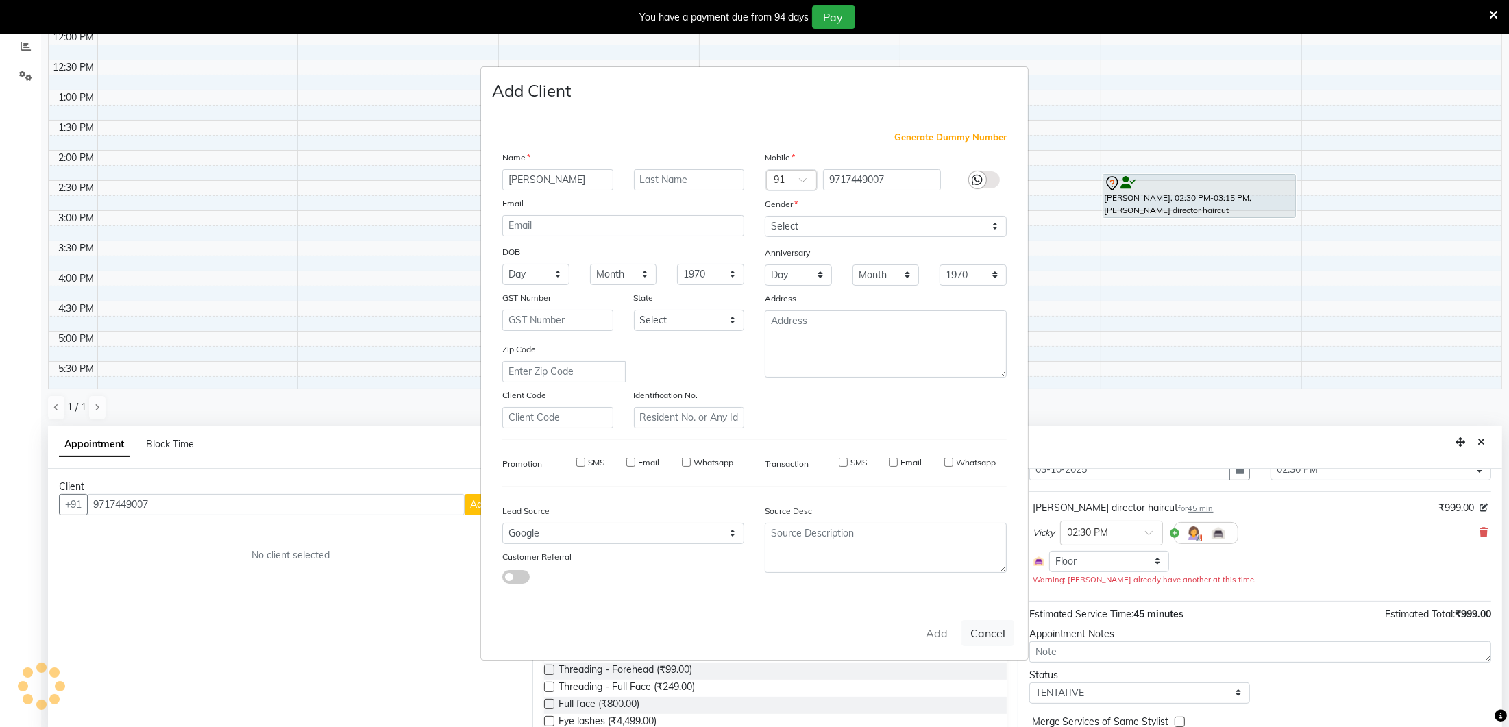
select select
checkbox input "false"
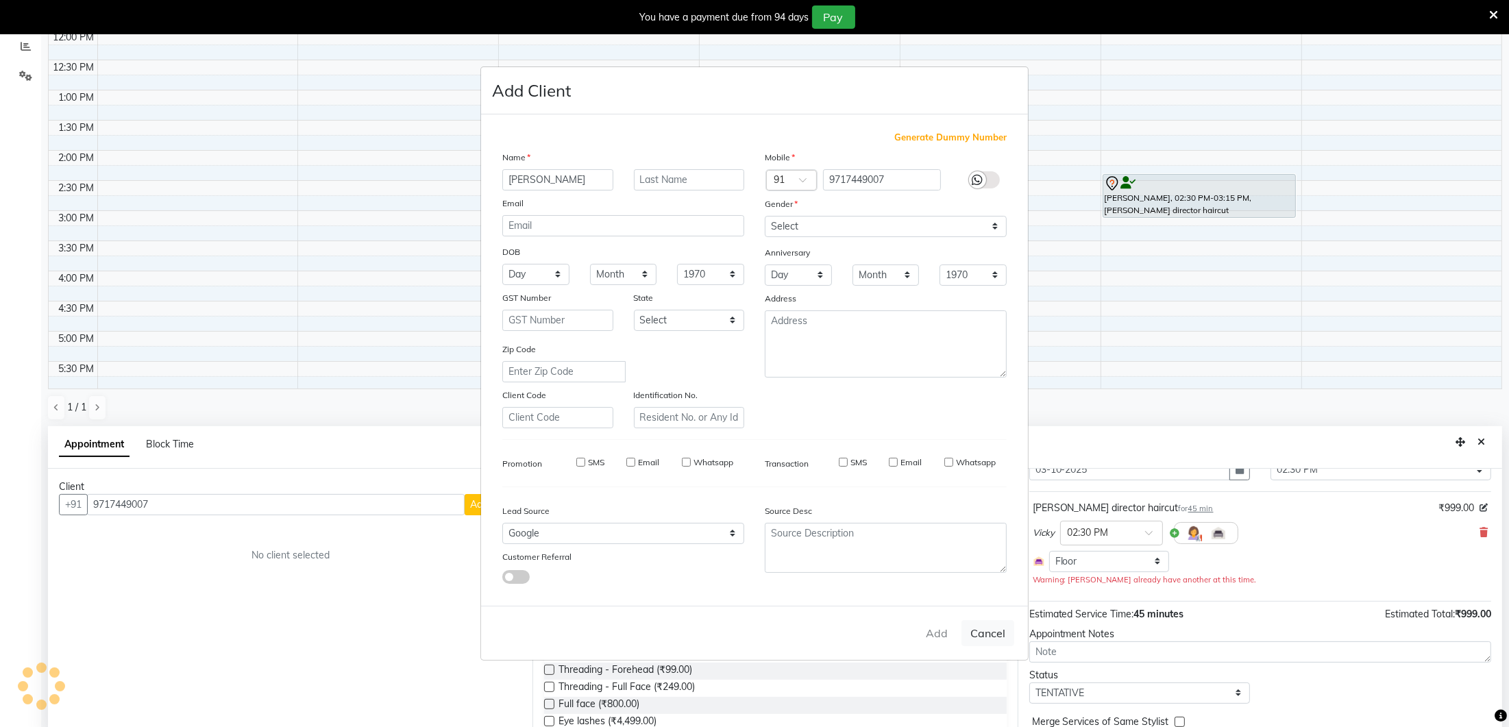
checkbox input "false"
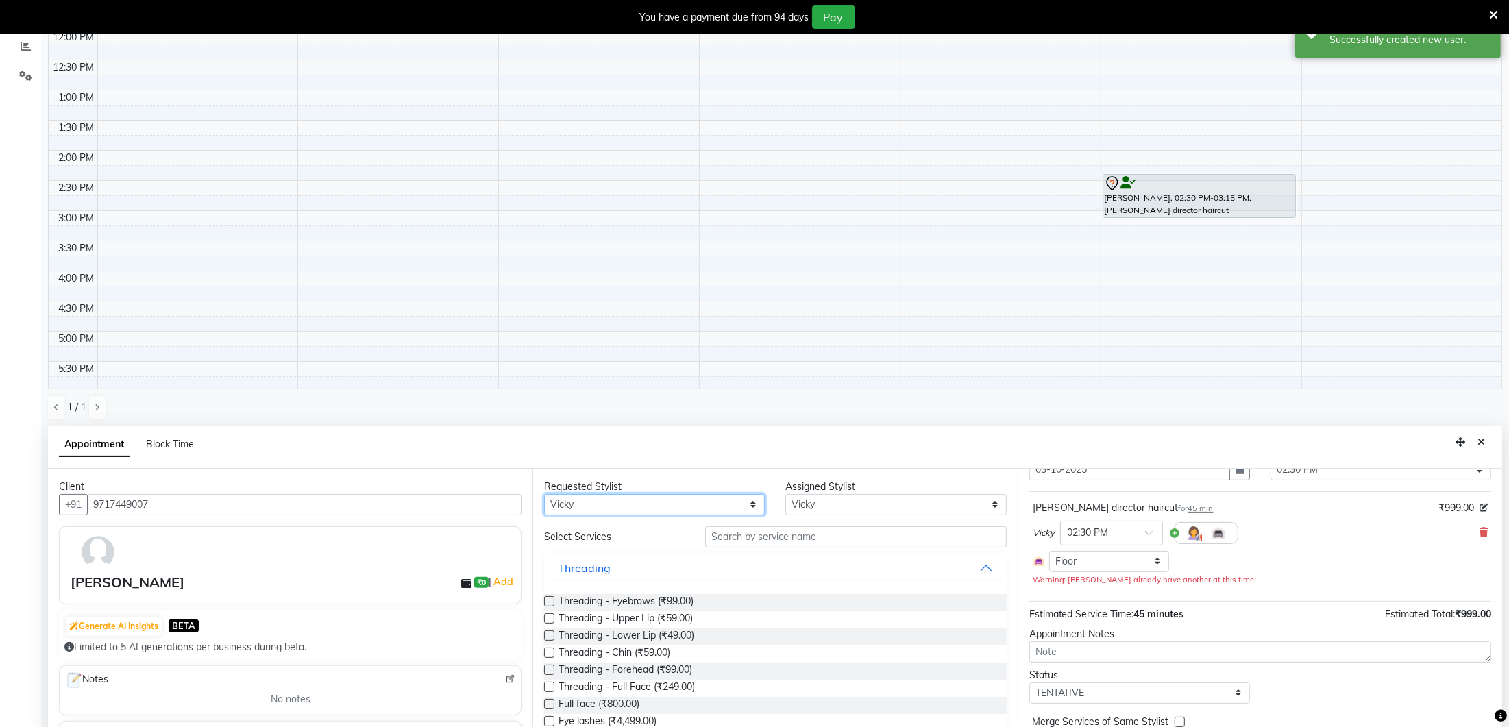
click at [699, 497] on select "Any [PERSON_NAME] India [PERSON_NAME] [PERSON_NAME]" at bounding box center [654, 504] width 221 height 21
select select "70813"
click at [813, 503] on select "Select [PERSON_NAME] Lure’ay India [PERSON_NAME] [PERSON_NAME]" at bounding box center [895, 504] width 221 height 21
click at [726, 528] on input "text" at bounding box center [855, 536] width 301 height 21
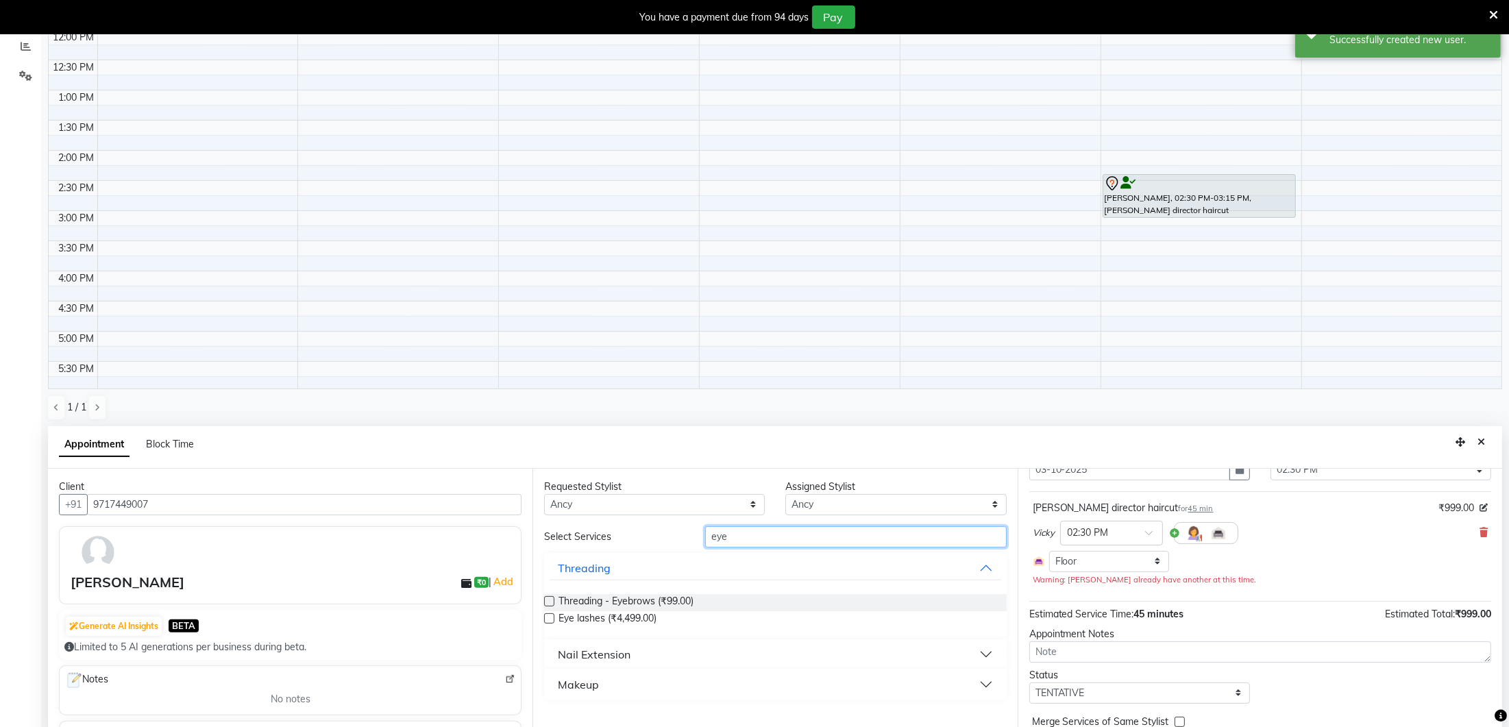
type input "eye"
click at [552, 616] on label at bounding box center [549, 618] width 10 height 10
click at [552, 616] on input "checkbox" at bounding box center [548, 619] width 9 height 9
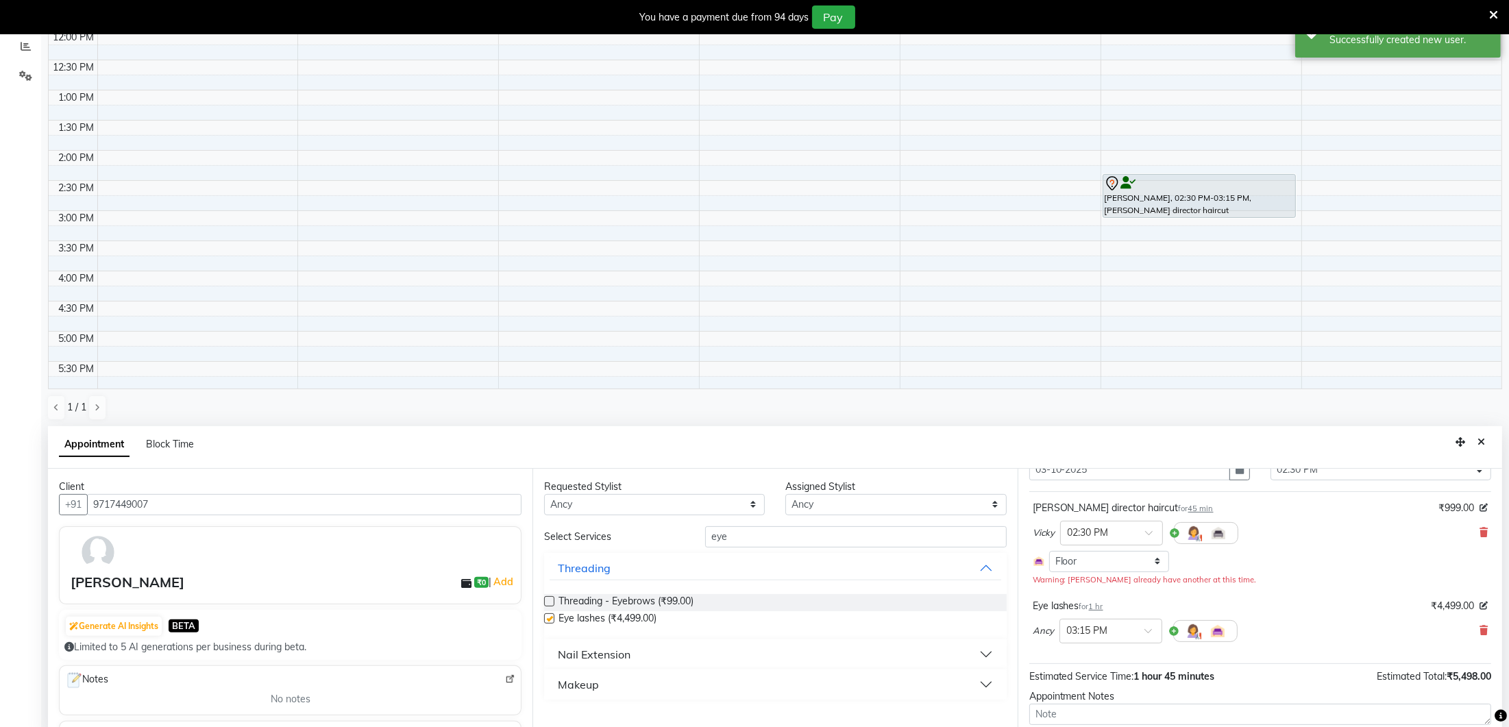
scroll to position [293, 0]
checkbox input "false"
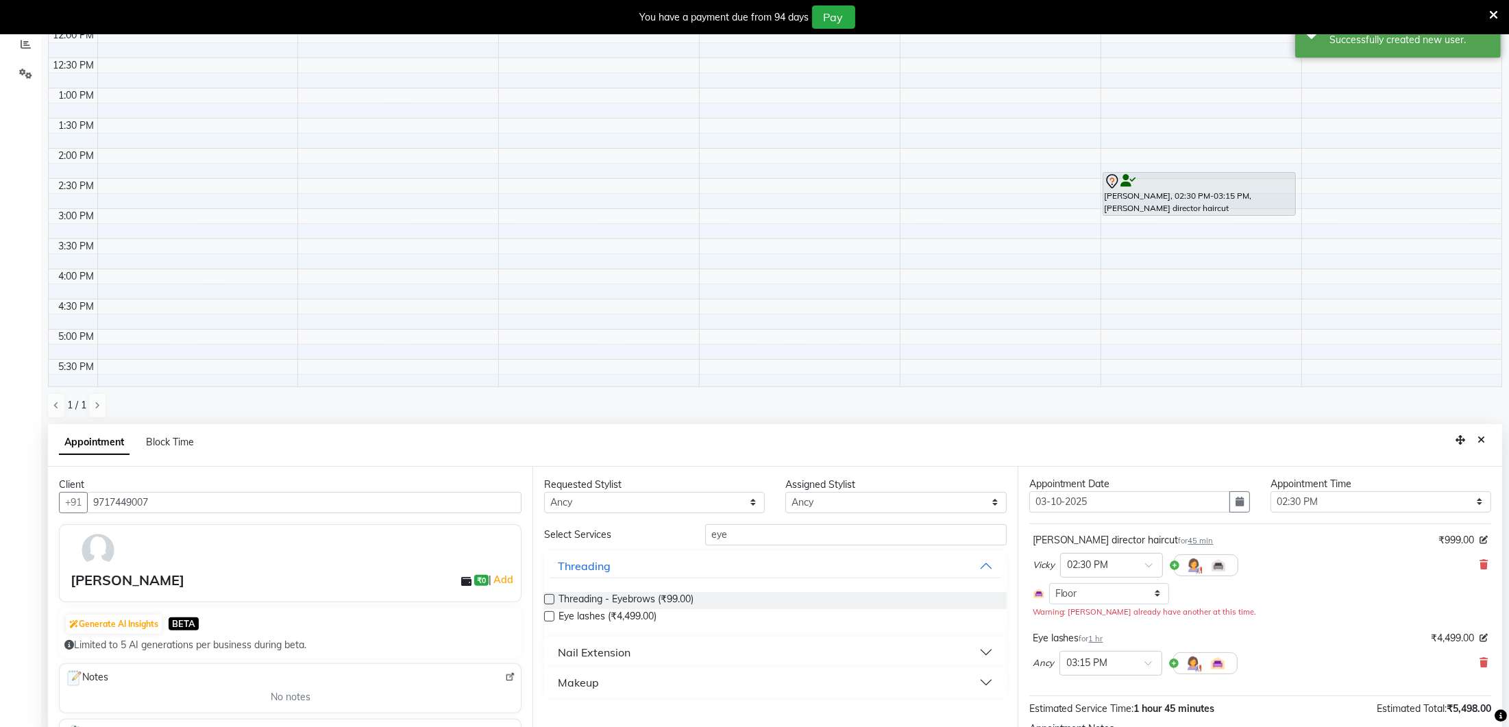
scroll to position [14, 0]
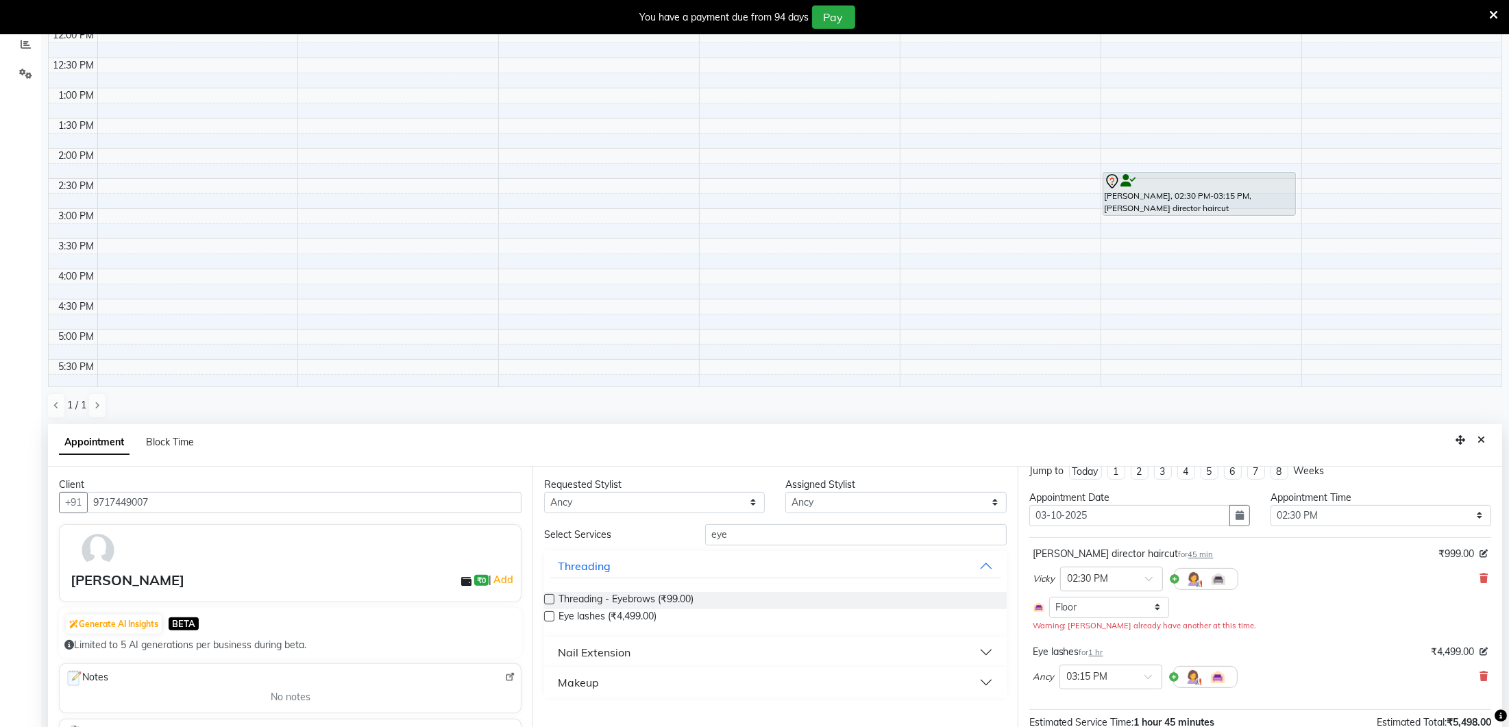
drag, startPoint x: 1243, startPoint y: 510, endPoint x: 1234, endPoint y: 532, distance: 23.7
click at [1243, 511] on icon "button" at bounding box center [1239, 515] width 8 height 10
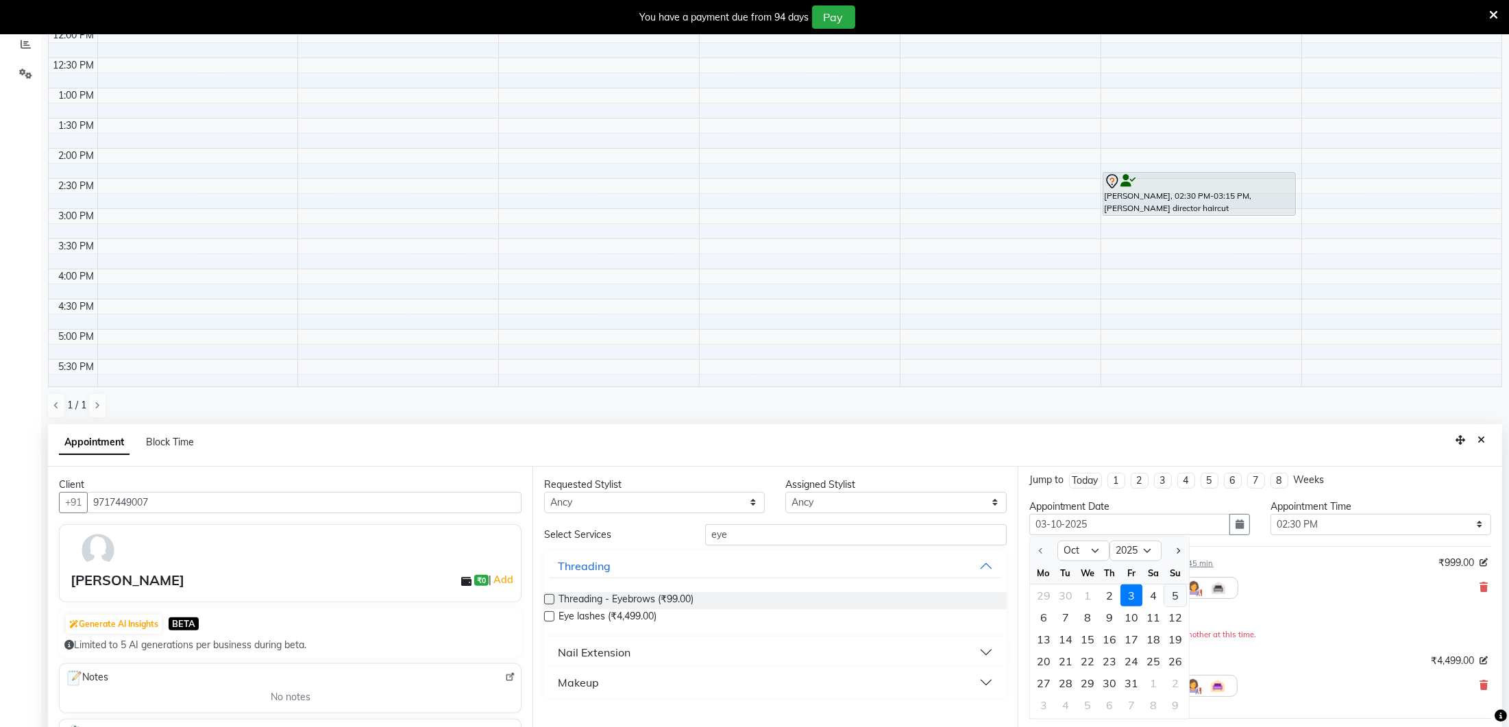
click at [1173, 589] on div "5" at bounding box center [1175, 595] width 22 height 22
type input "05-10-2025"
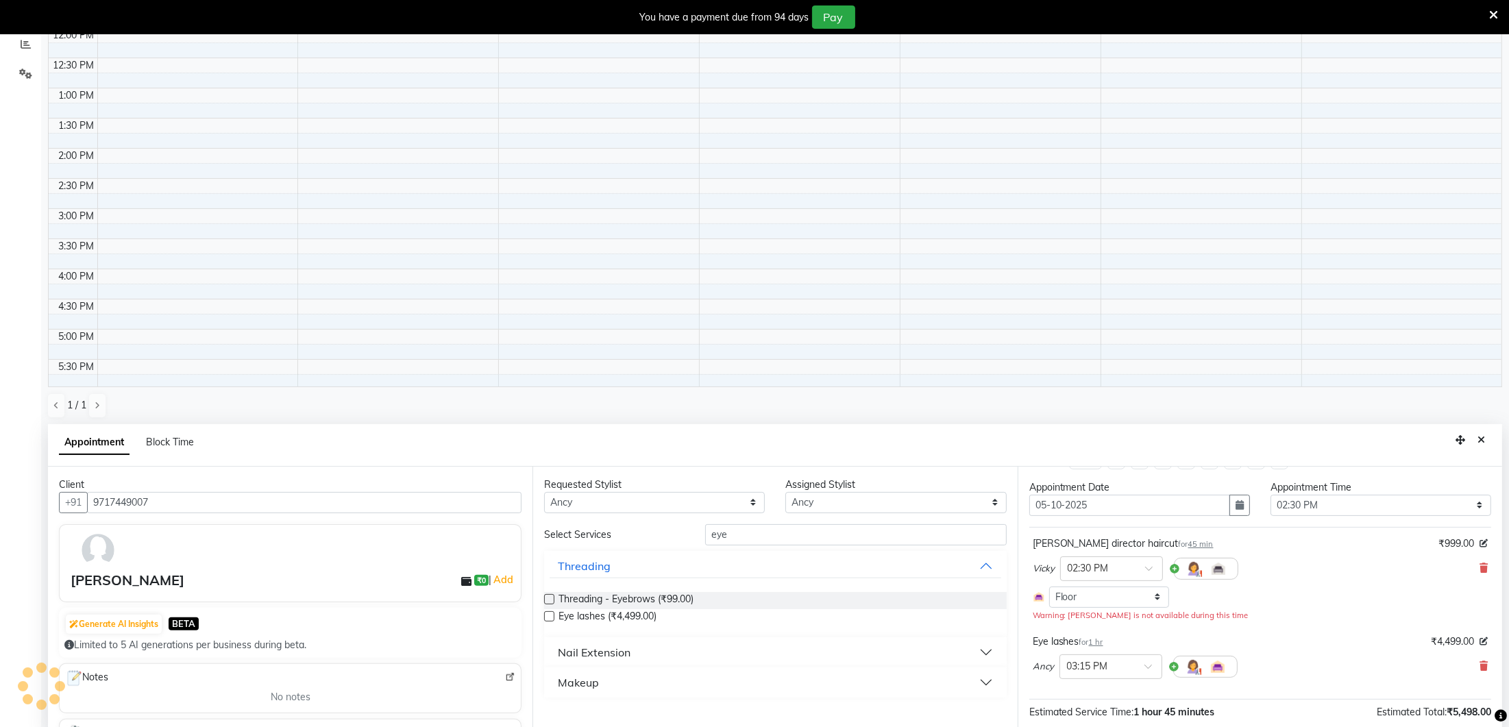
scroll to position [345, 0]
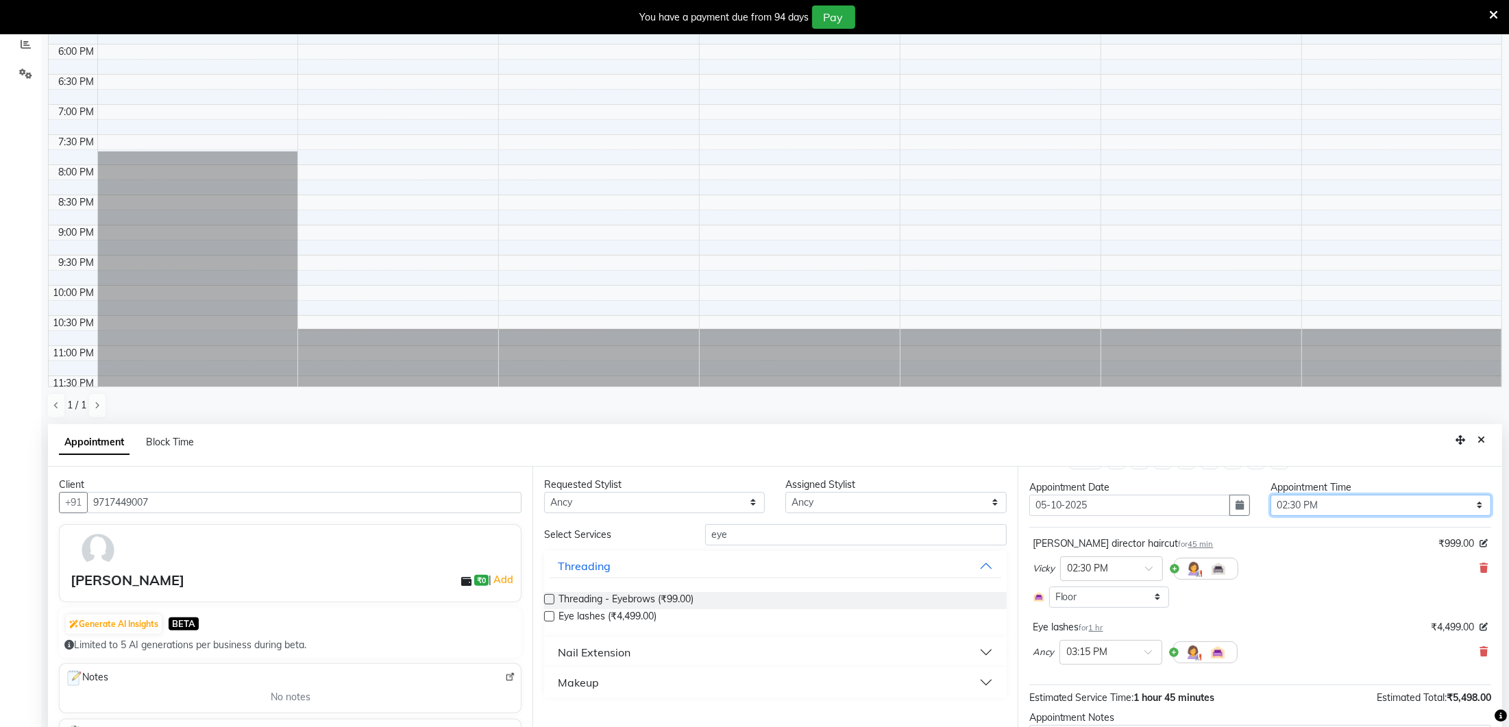
click at [1328, 504] on select "Select 10:00 AM 10:15 AM 10:30 AM 10:45 AM 11:00 AM 11:15 AM 11:30 AM 11:45 AM …" at bounding box center [1380, 505] width 221 height 21
select select "960"
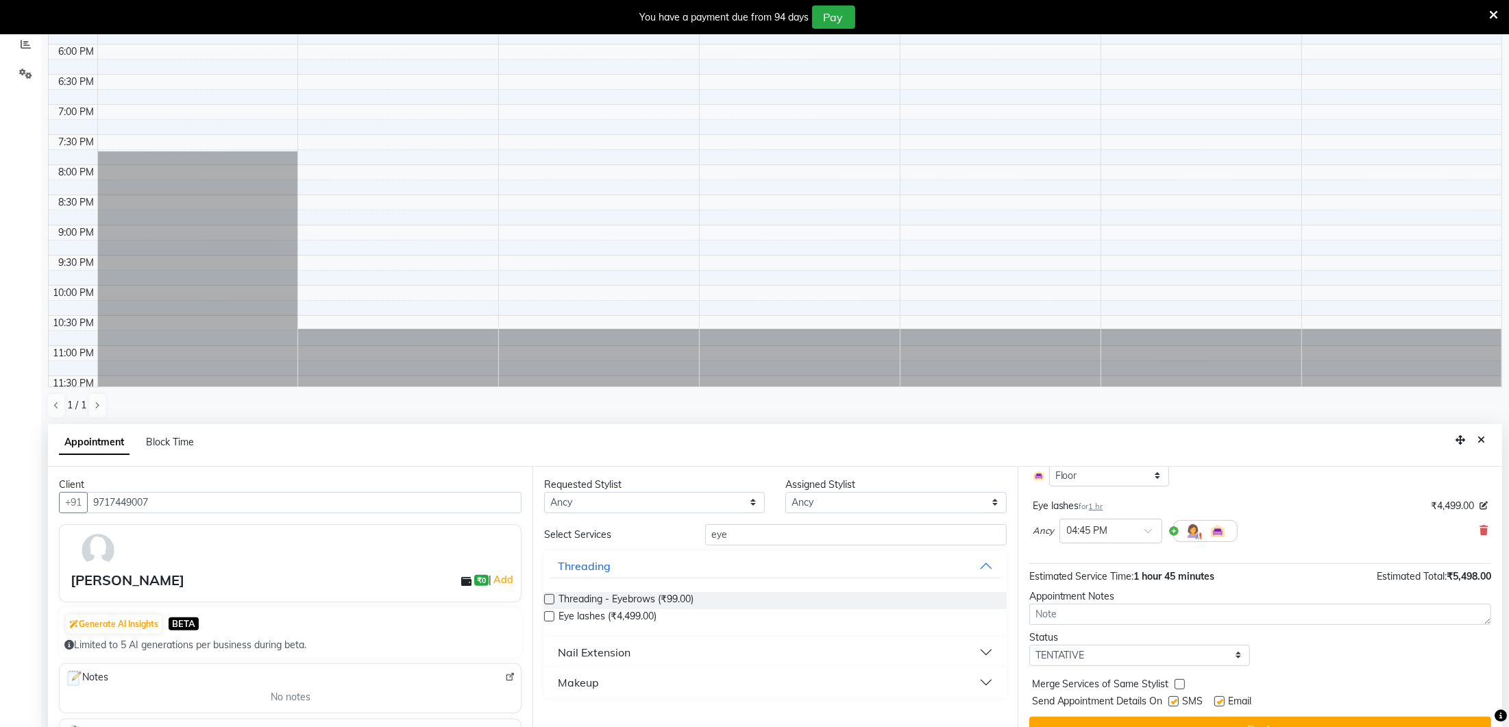
scroll to position [163, 0]
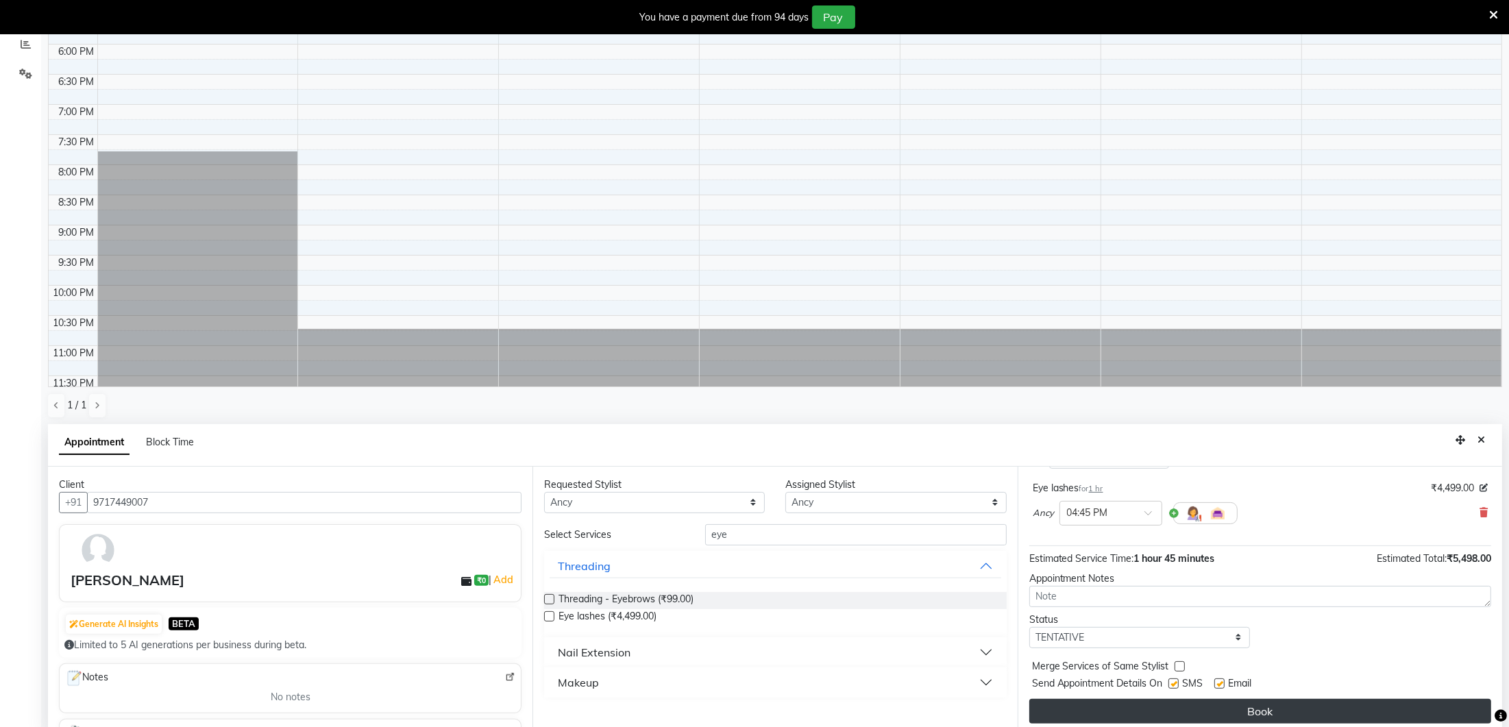
click at [1263, 699] on button "Book" at bounding box center [1260, 711] width 462 height 25
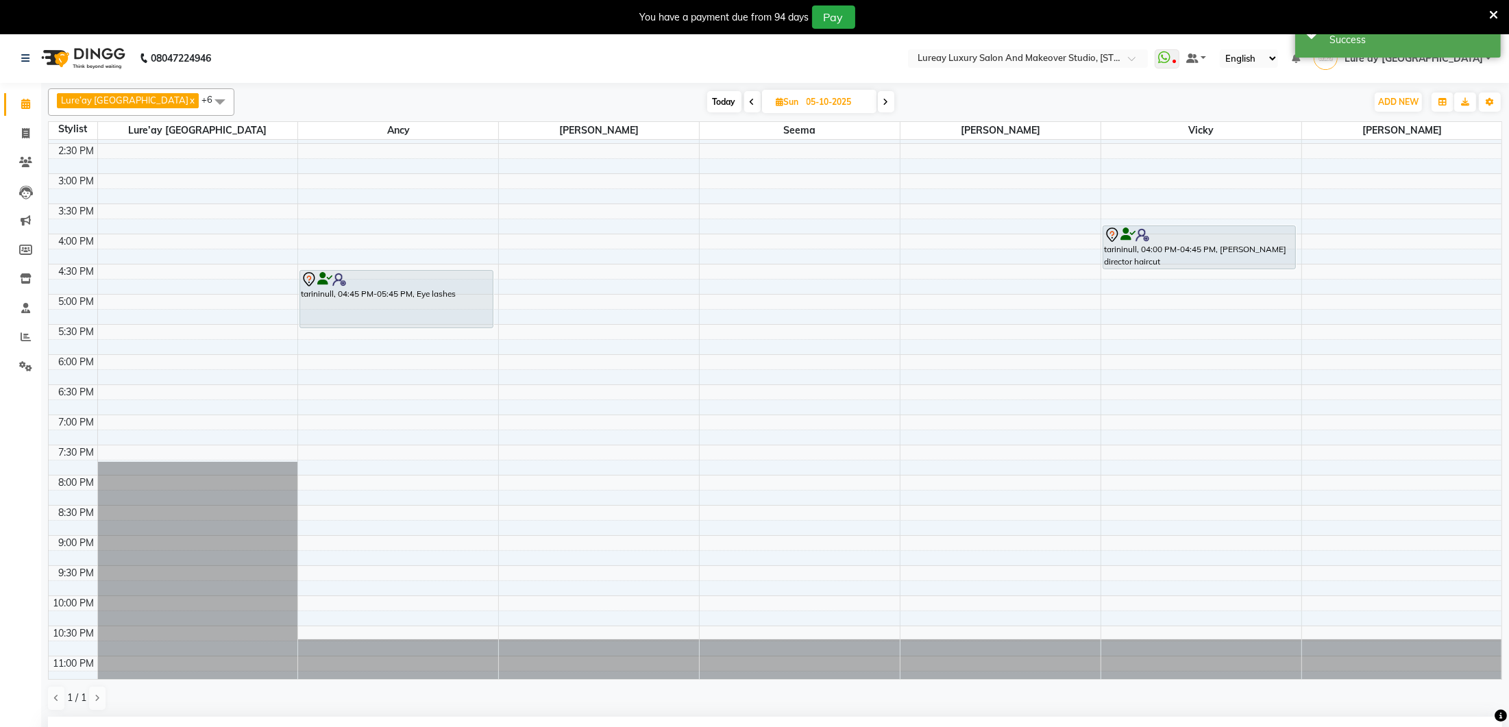
scroll to position [327, 0]
click at [1390, 97] on span "ADD NEW" at bounding box center [1398, 102] width 40 height 10
click at [1332, 129] on button "Add Appointment" at bounding box center [1367, 128] width 108 height 18
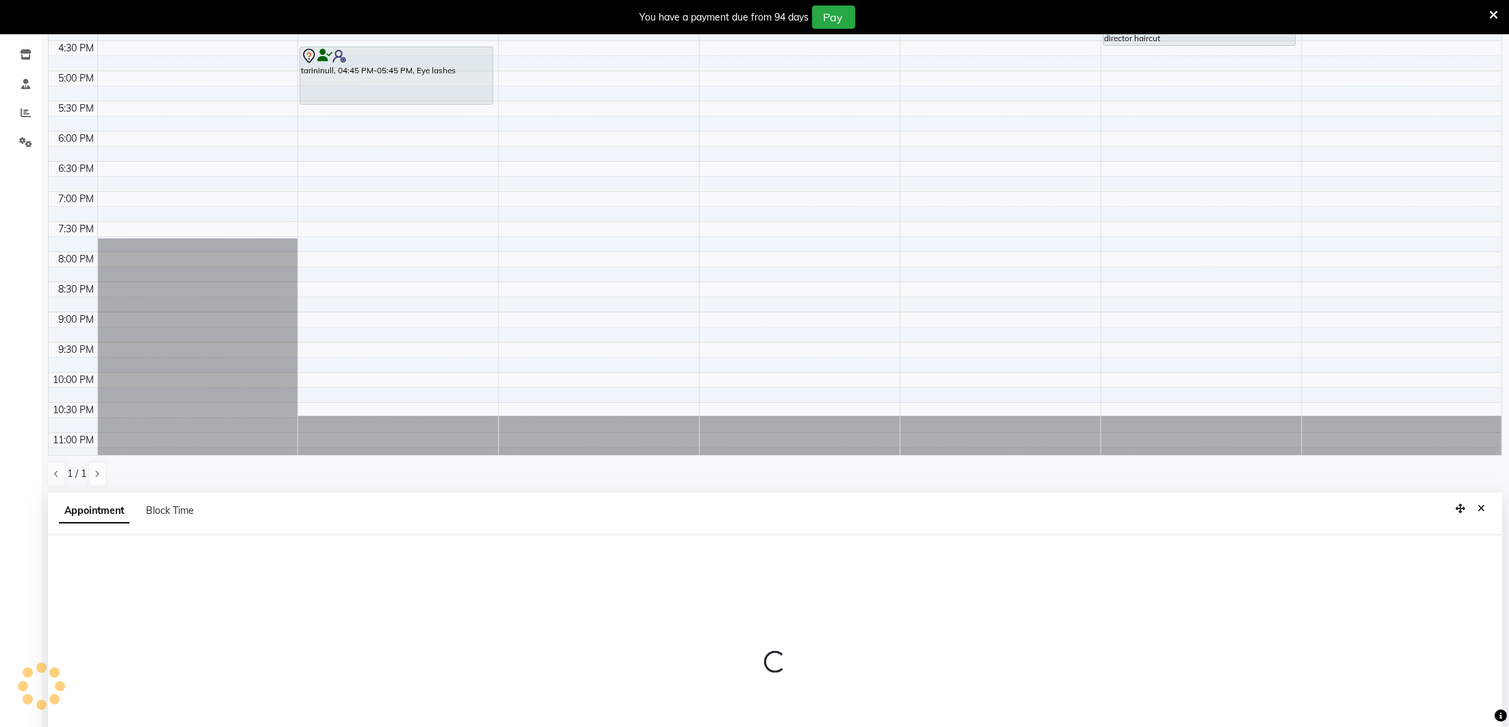
select select "600"
select select "tentative"
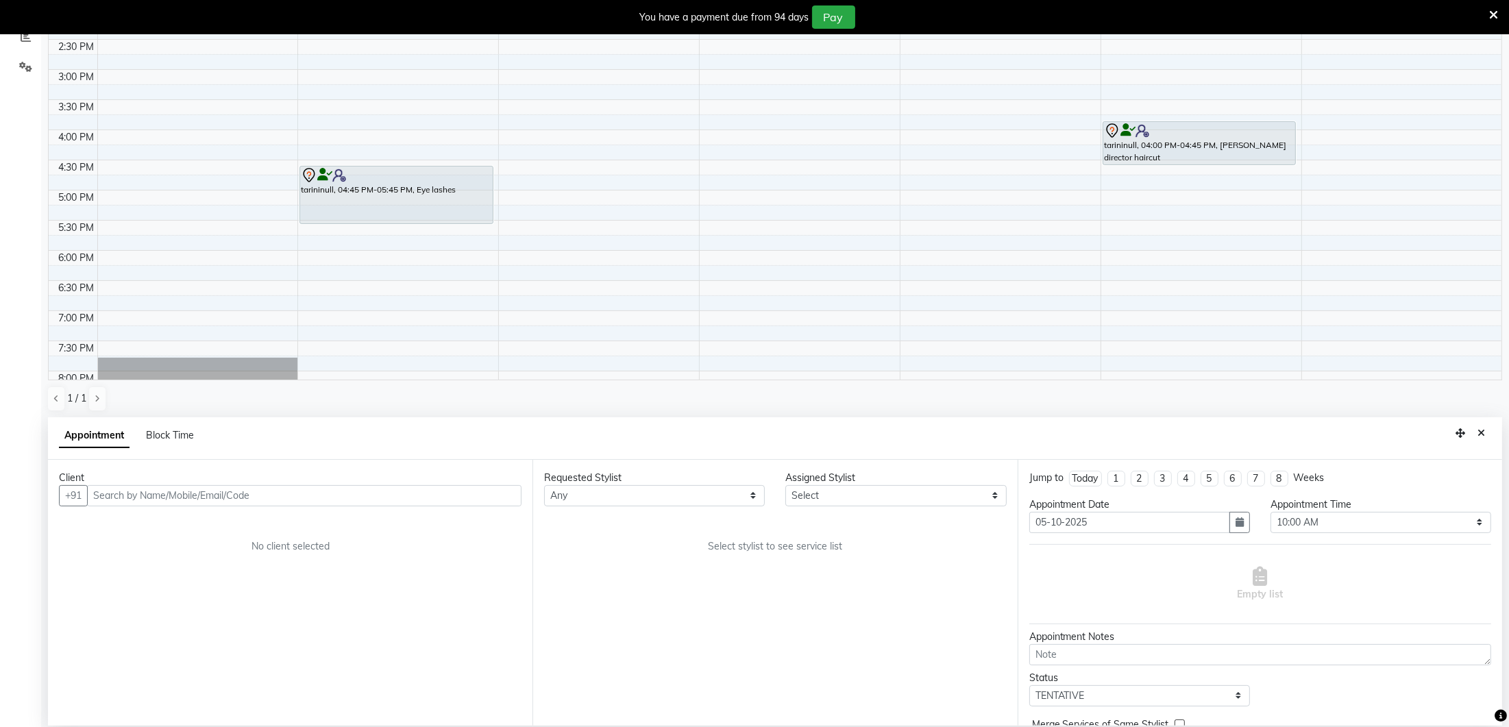
scroll to position [127, 0]
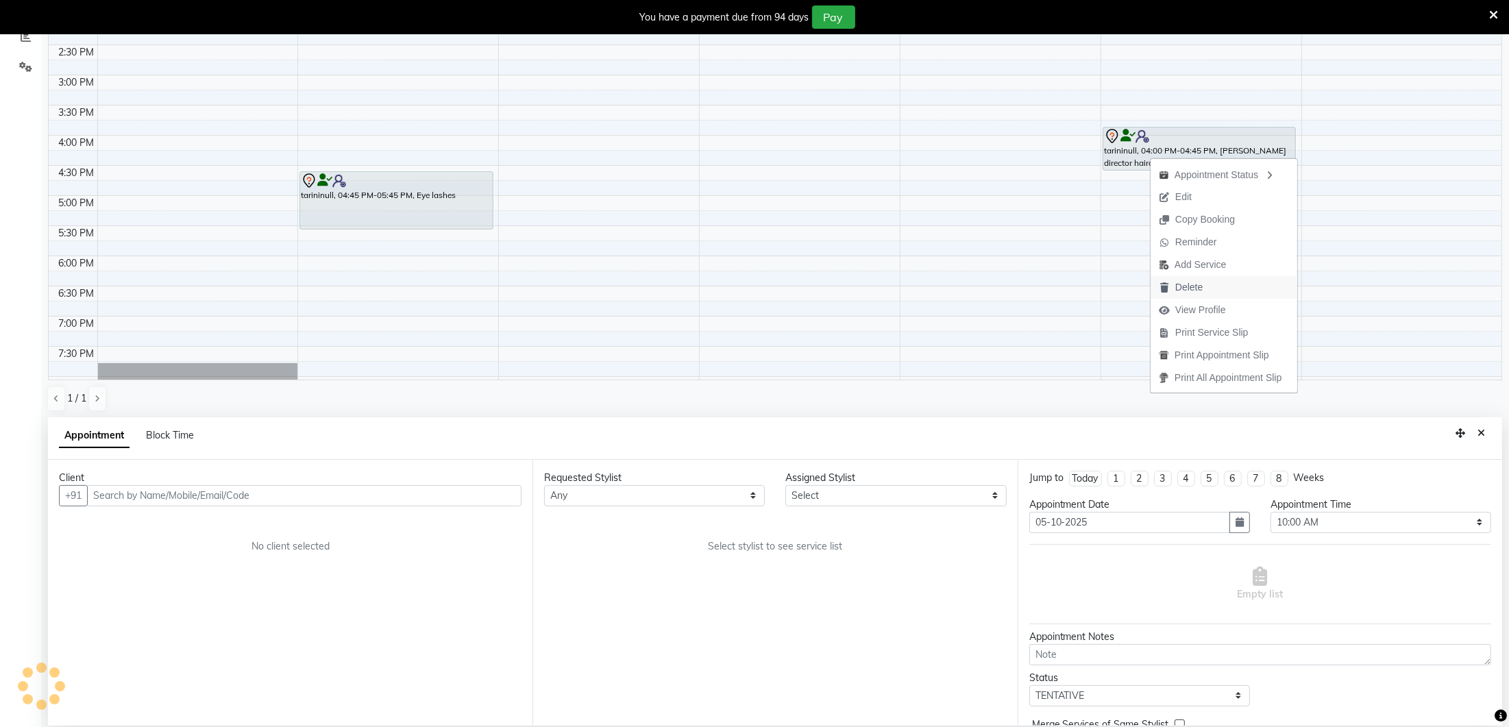
click at [1176, 290] on span "Delete" at bounding box center [1188, 287] width 27 height 14
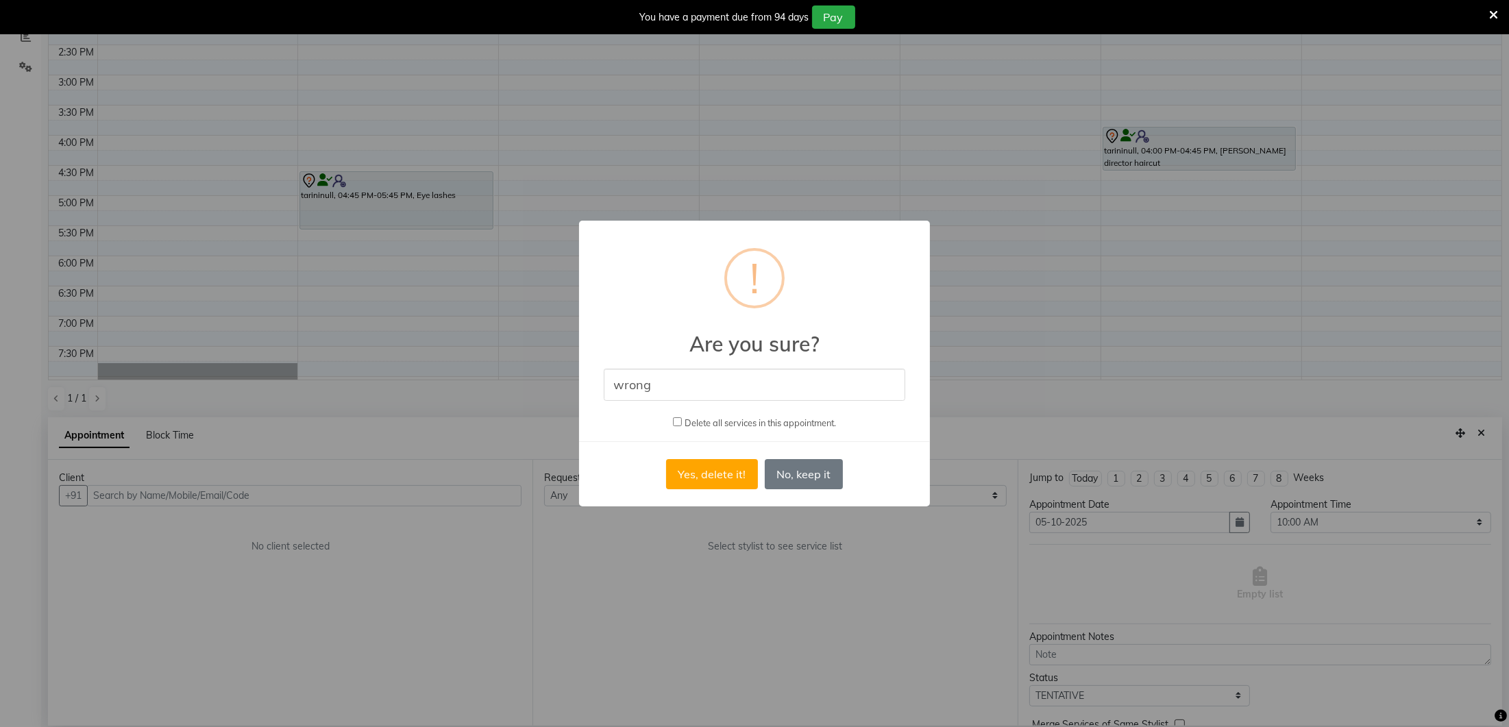
type input "wrong"
click at [756, 475] on button "Yes, delete it!" at bounding box center [712, 474] width 92 height 30
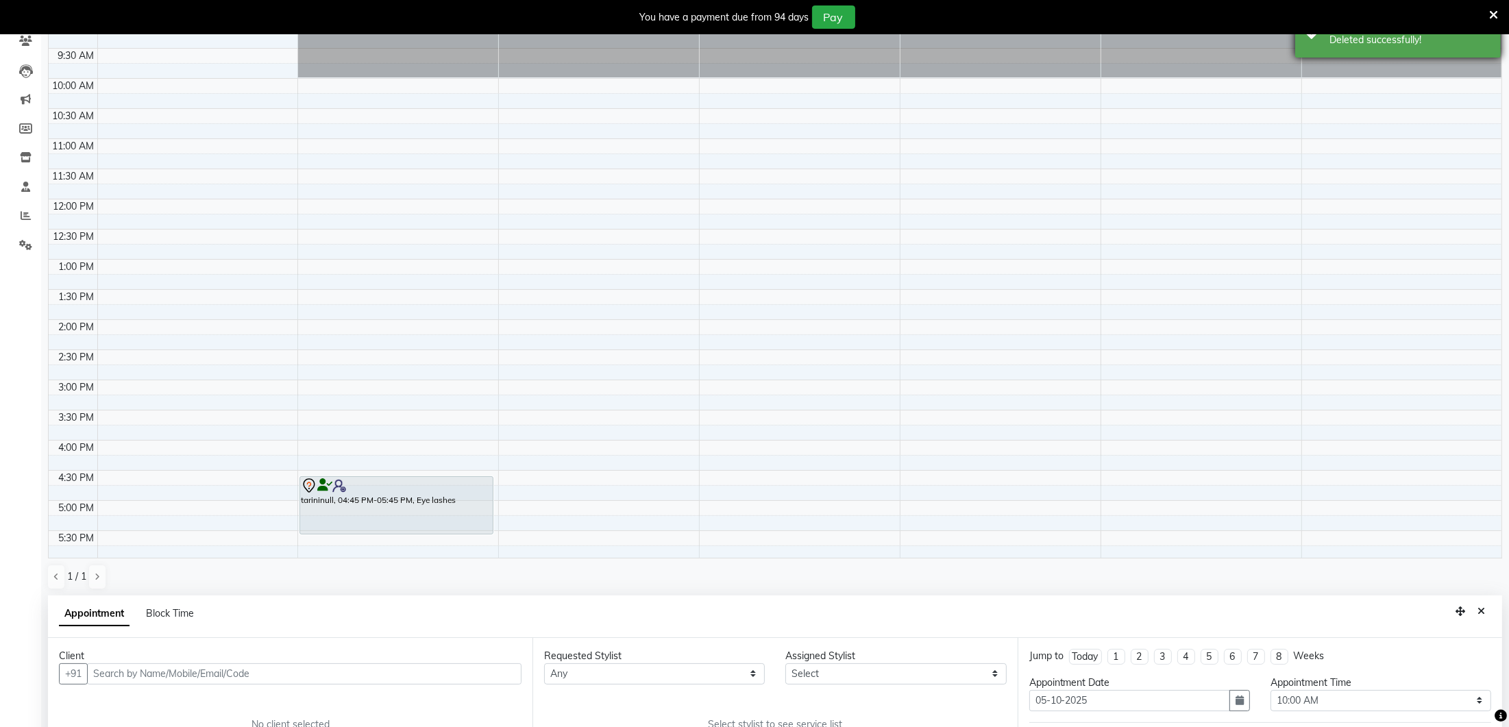
scroll to position [0, 0]
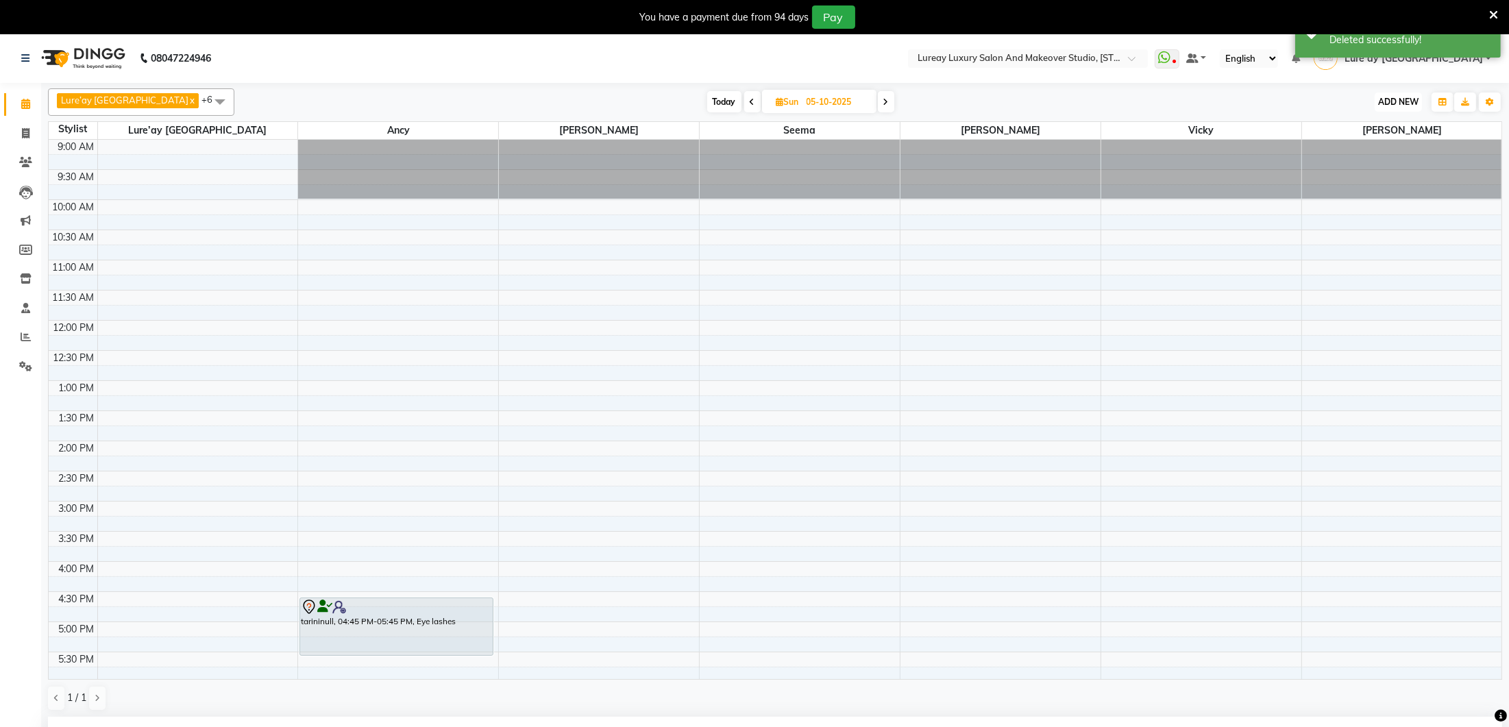
click at [1385, 100] on span "ADD NEW" at bounding box center [1398, 102] width 40 height 10
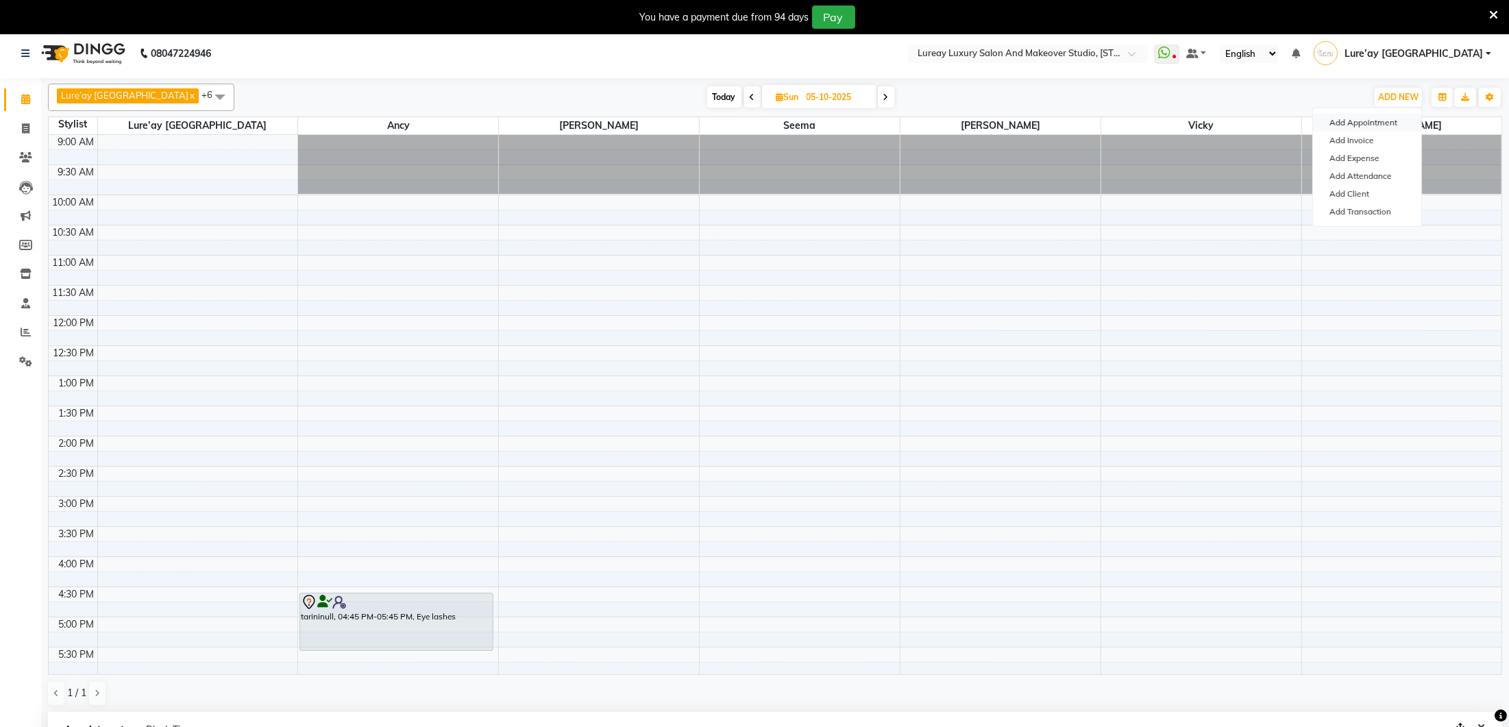
click at [1339, 119] on button "Add Appointment" at bounding box center [1367, 123] width 108 height 18
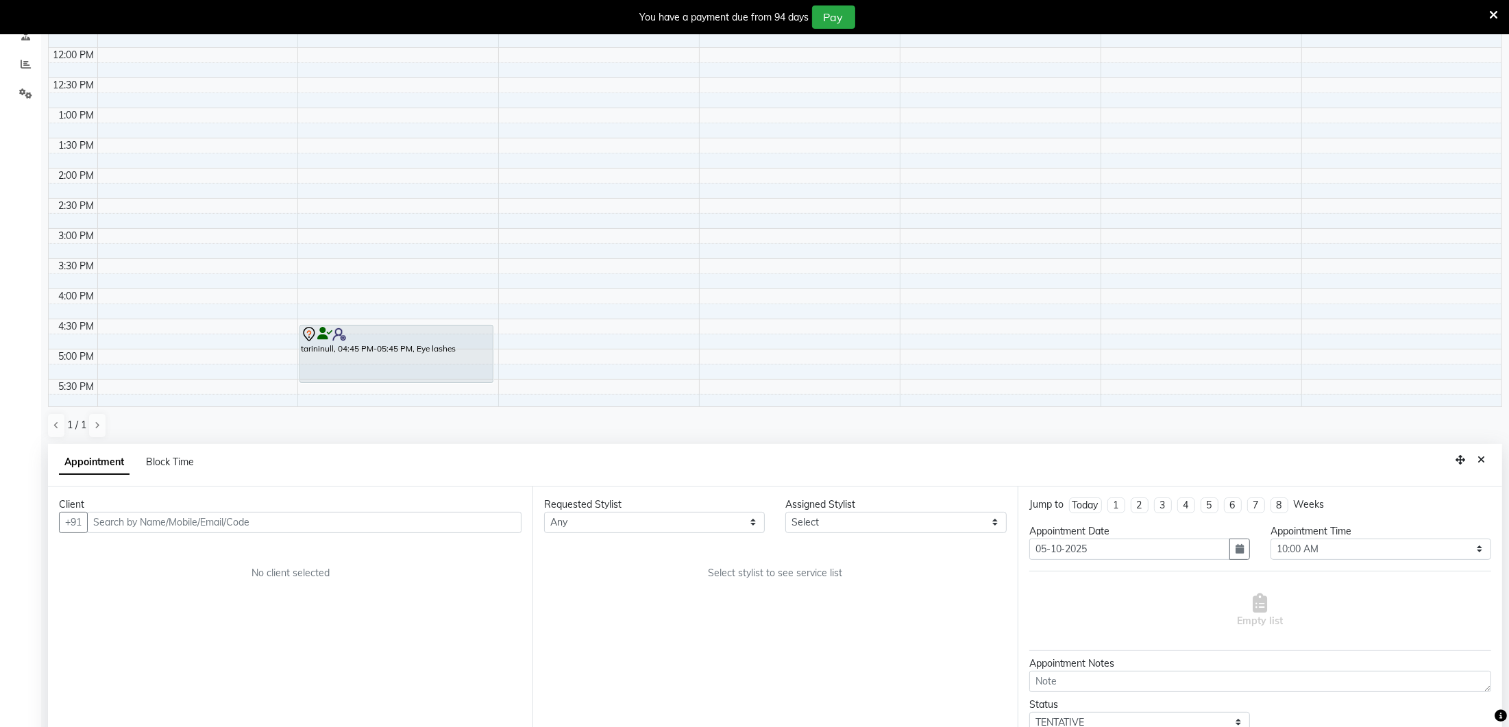
scroll to position [299, 0]
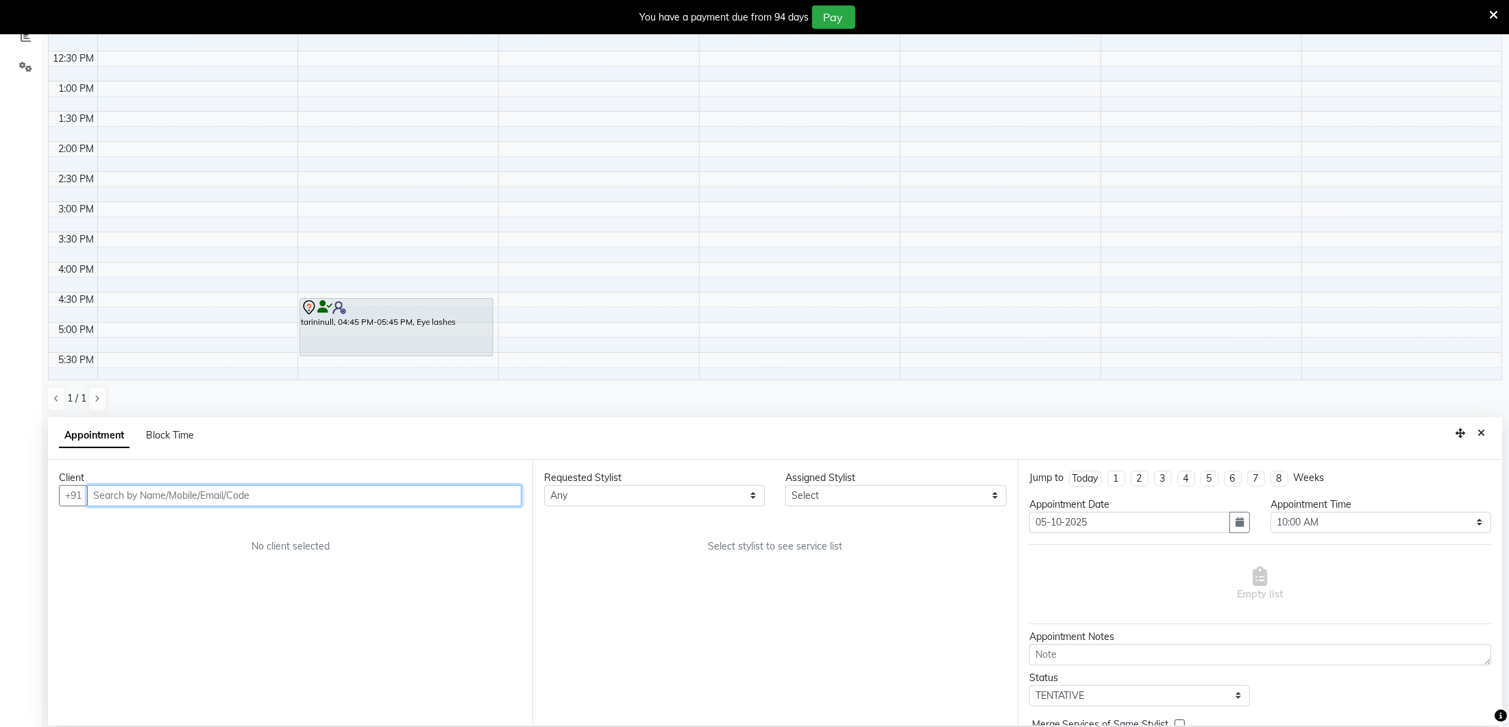
click at [174, 495] on input "text" at bounding box center [304, 495] width 434 height 21
click at [160, 500] on input "text" at bounding box center [304, 495] width 434 height 21
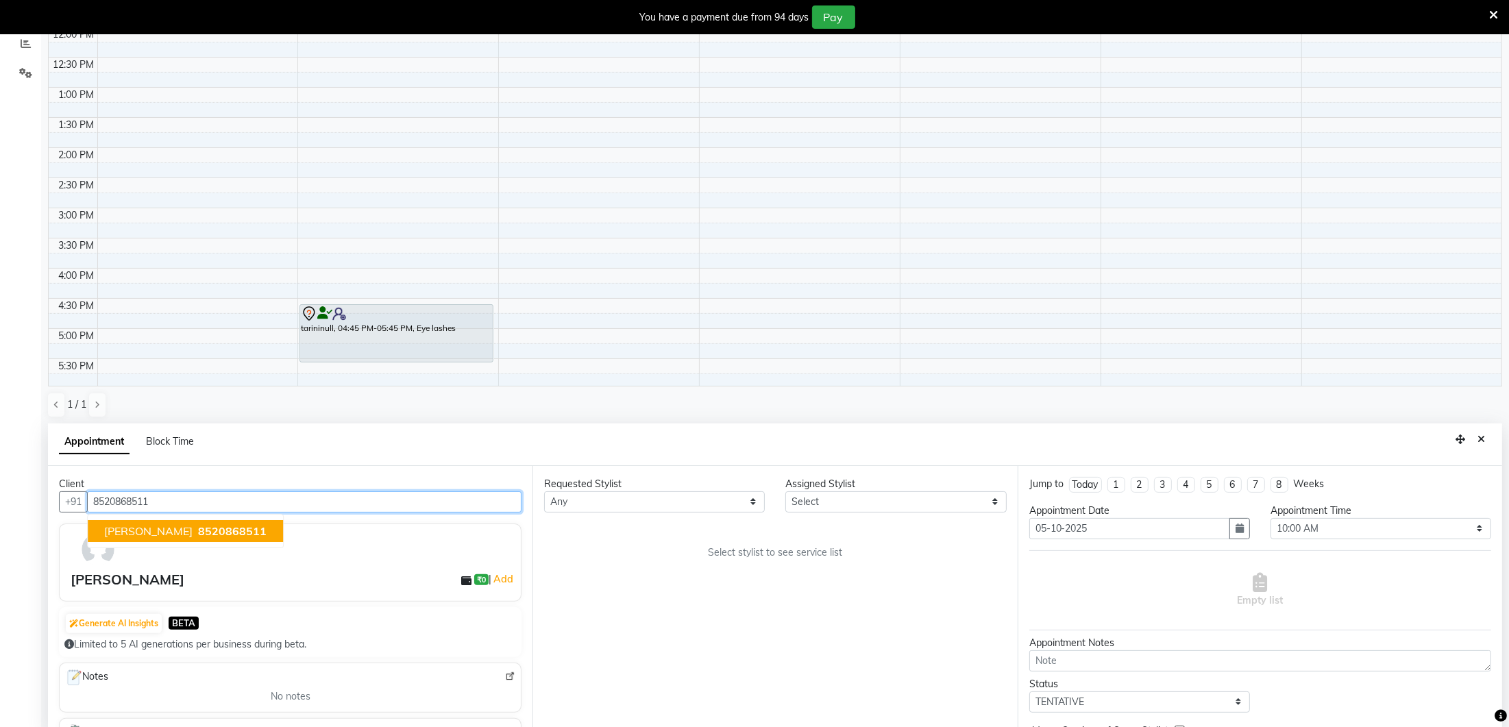
click at [159, 524] on span "[PERSON_NAME]" at bounding box center [148, 531] width 88 height 14
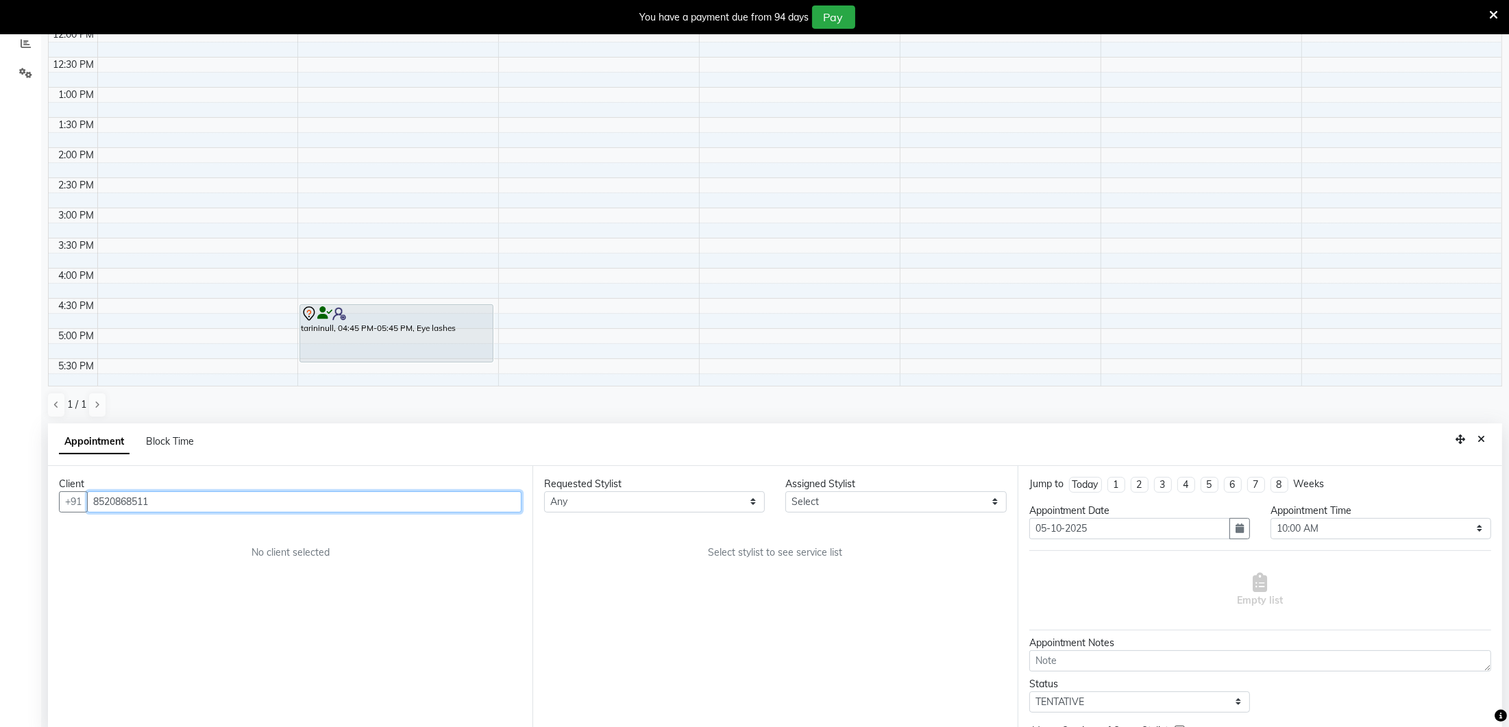
scroll to position [297, 0]
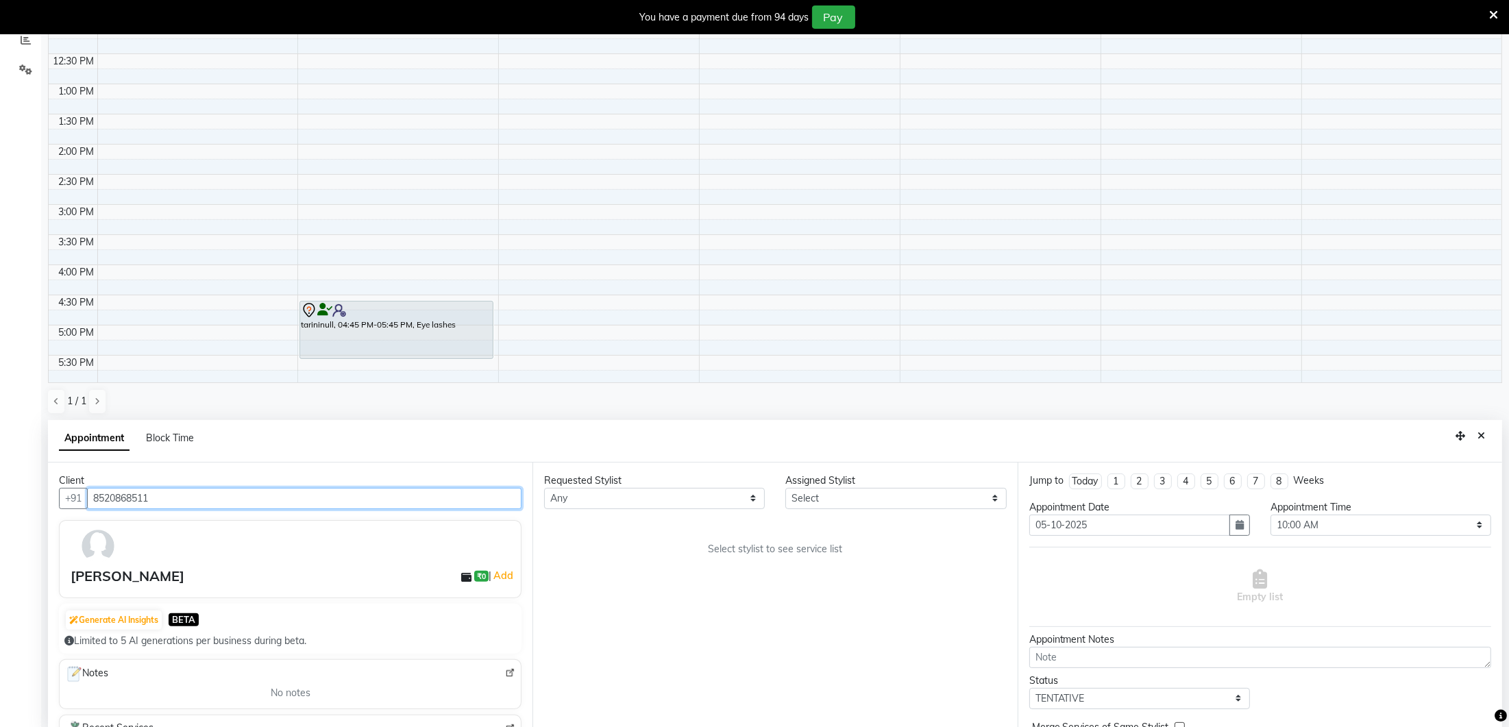
type input "8520868511"
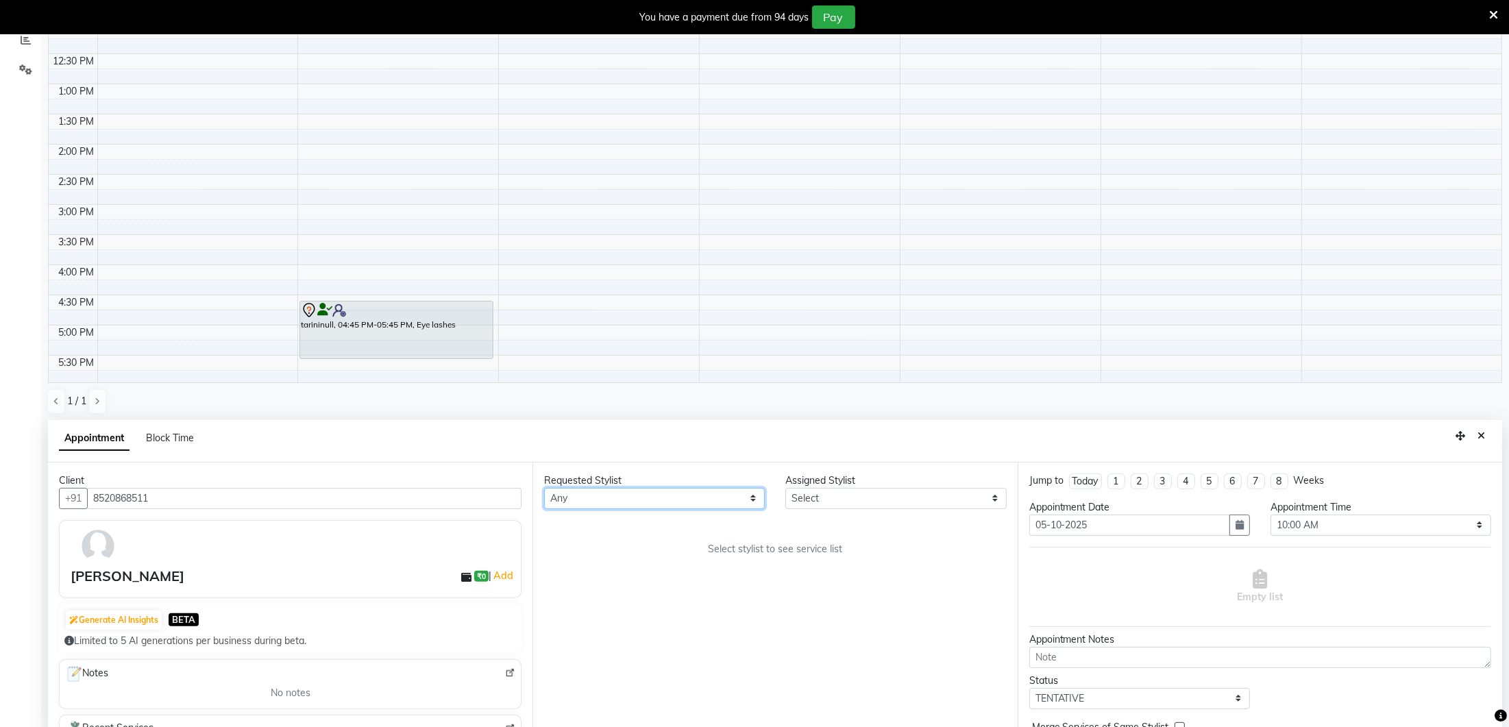
click at [640, 499] on select "Any [PERSON_NAME] India [PERSON_NAME] [PERSON_NAME]" at bounding box center [654, 498] width 221 height 21
select select "70813"
click at [834, 501] on select "Select [PERSON_NAME] Lure’ay India [PERSON_NAME] [PERSON_NAME]" at bounding box center [895, 498] width 221 height 21
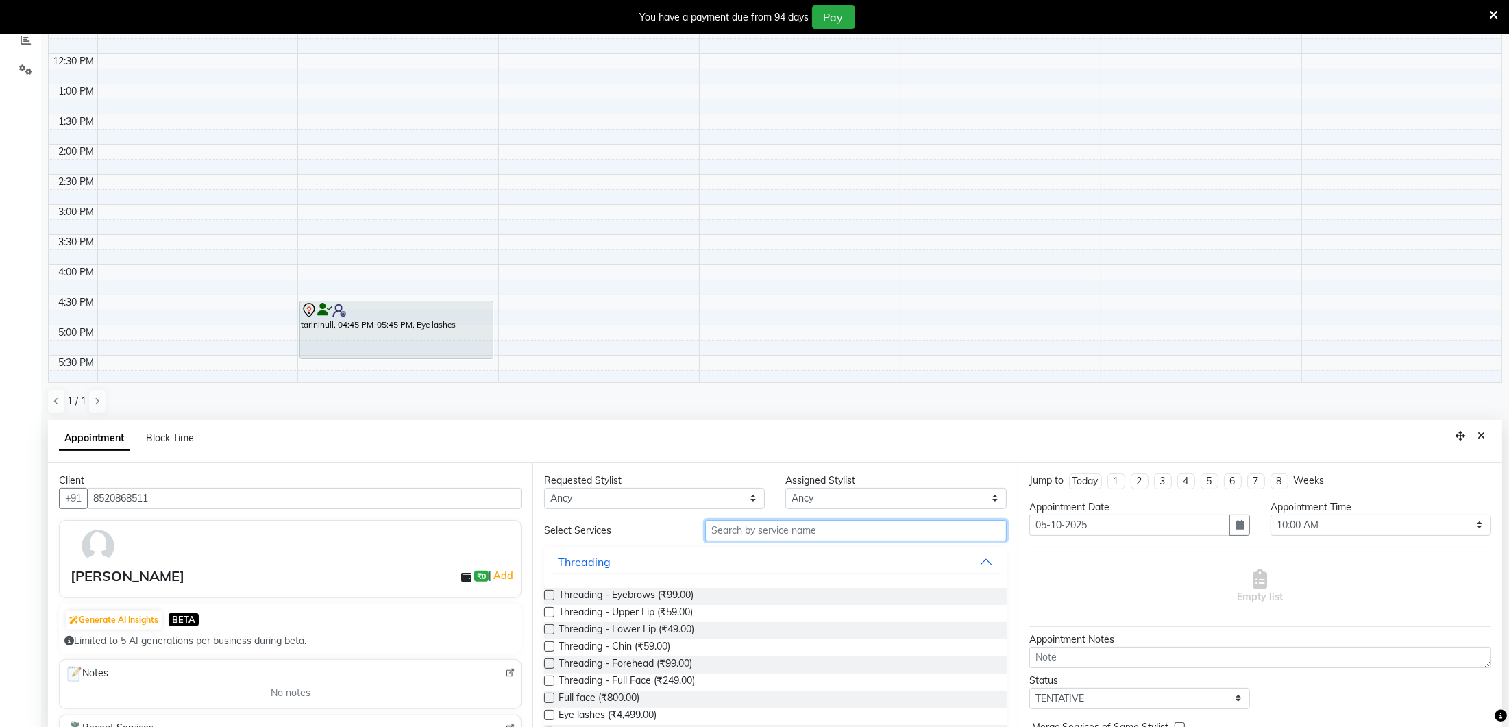
click at [765, 538] on input "text" at bounding box center [855, 530] width 301 height 21
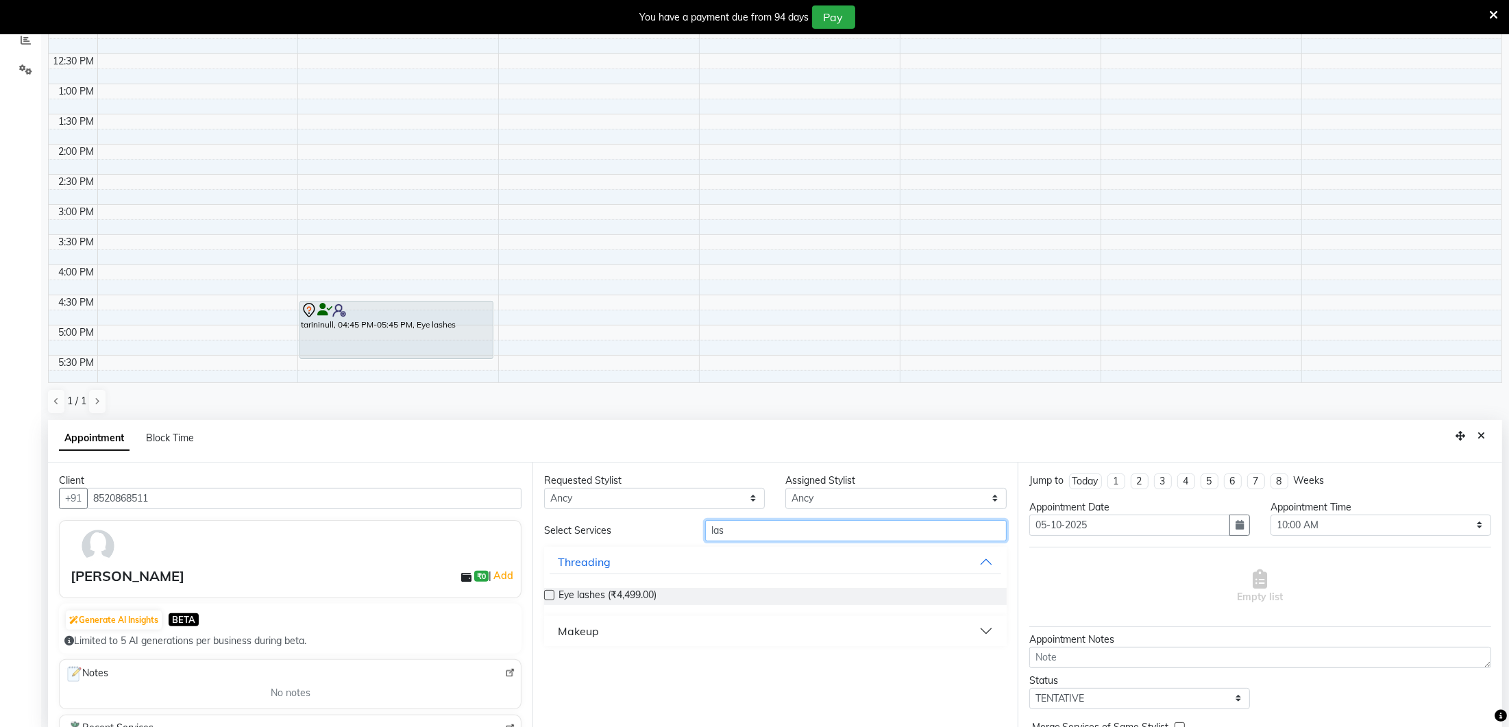
type input "las"
click at [551, 592] on label at bounding box center [549, 595] width 10 height 10
click at [551, 592] on input "checkbox" at bounding box center [548, 596] width 9 height 9
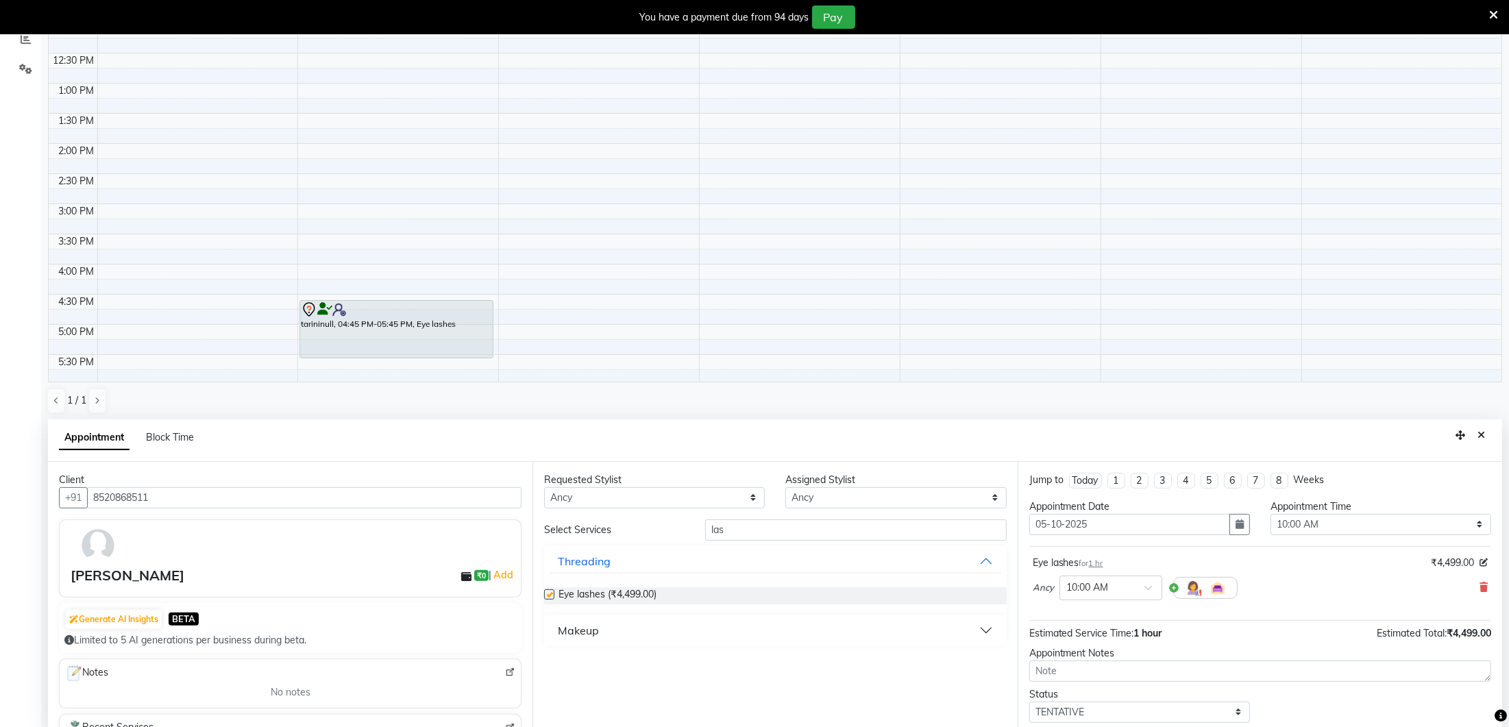
checkbox input "false"
click at [1346, 520] on select "Select 10:00 AM 10:15 AM 10:30 AM 10:45 AM 11:00 AM 11:15 AM 11:30 AM 11:45 AM …" at bounding box center [1380, 525] width 221 height 21
click at [1235, 515] on button "button" at bounding box center [1239, 524] width 21 height 21
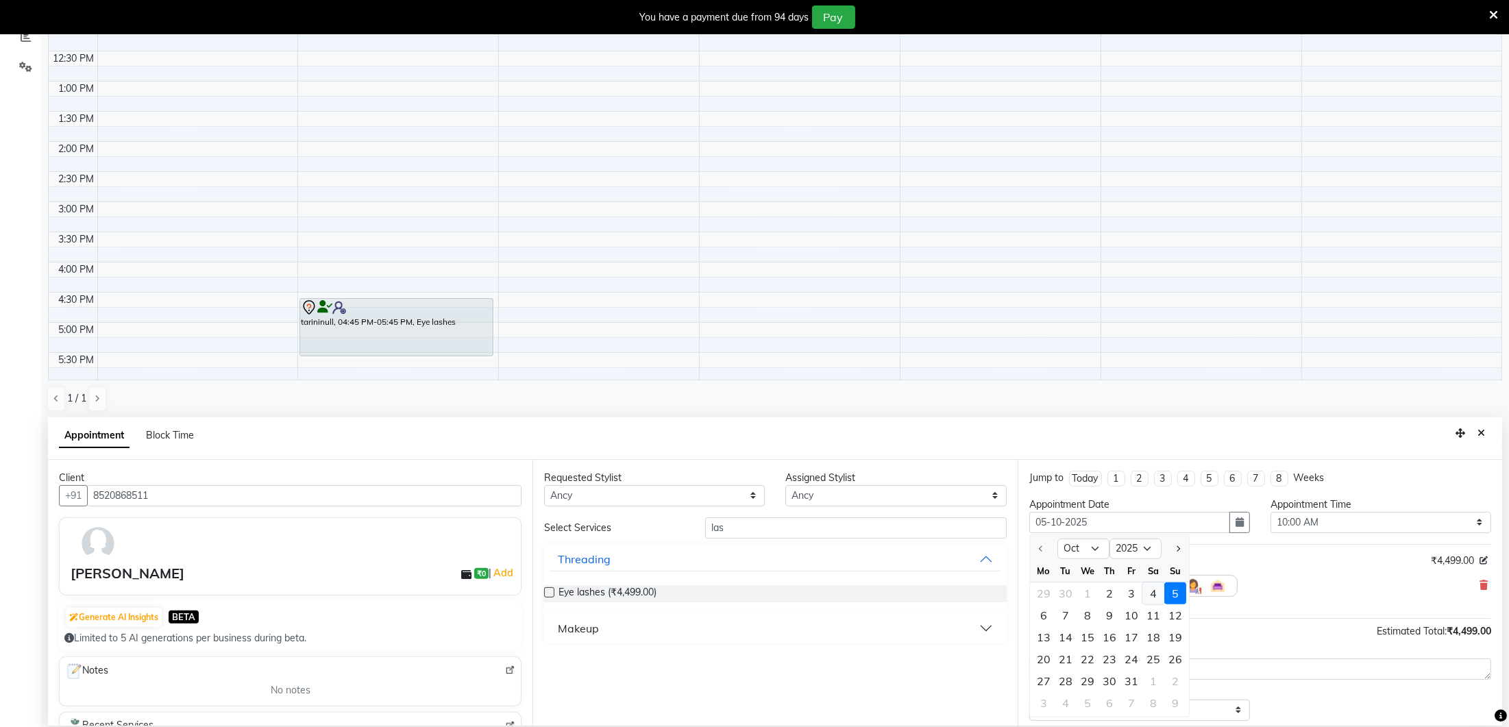
click at [1157, 588] on div "4" at bounding box center [1153, 593] width 22 height 22
type input "04-10-2025"
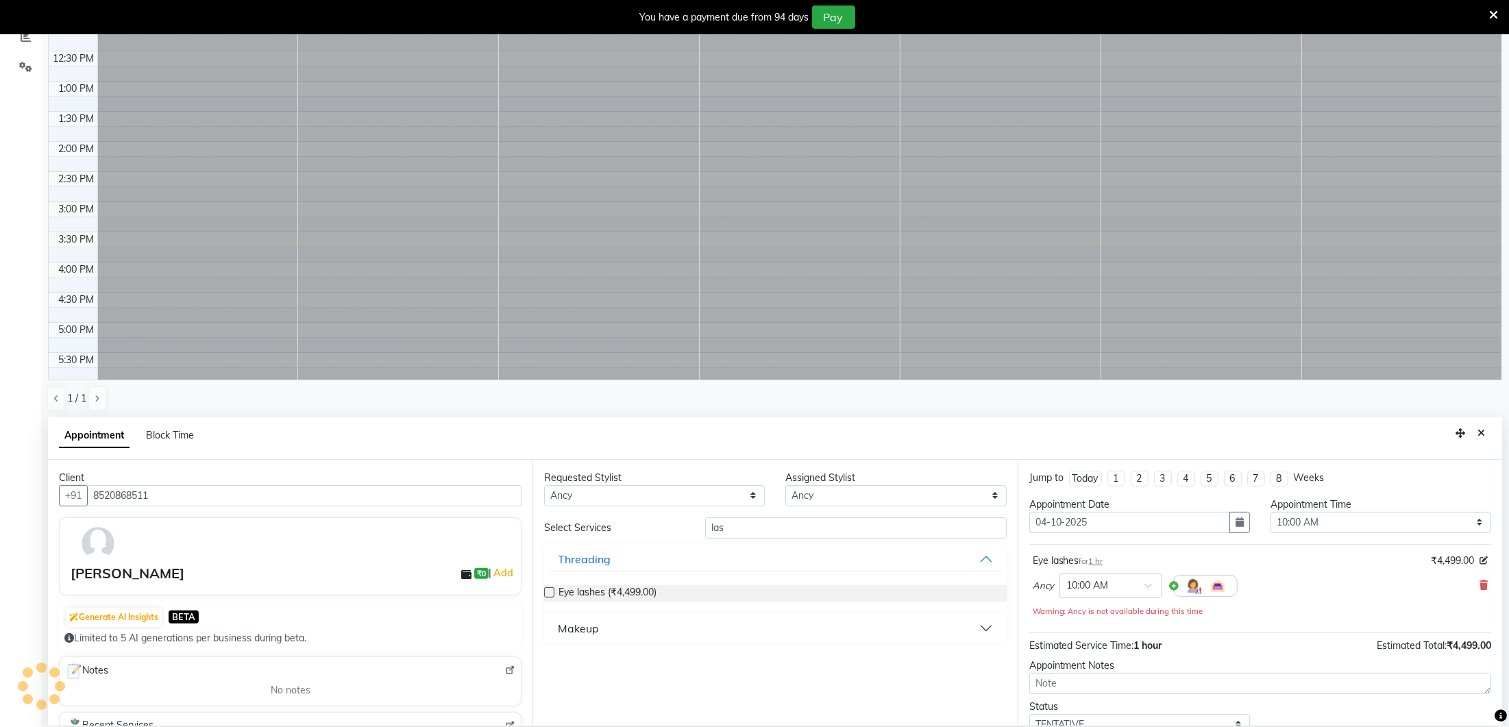
scroll to position [345, 0]
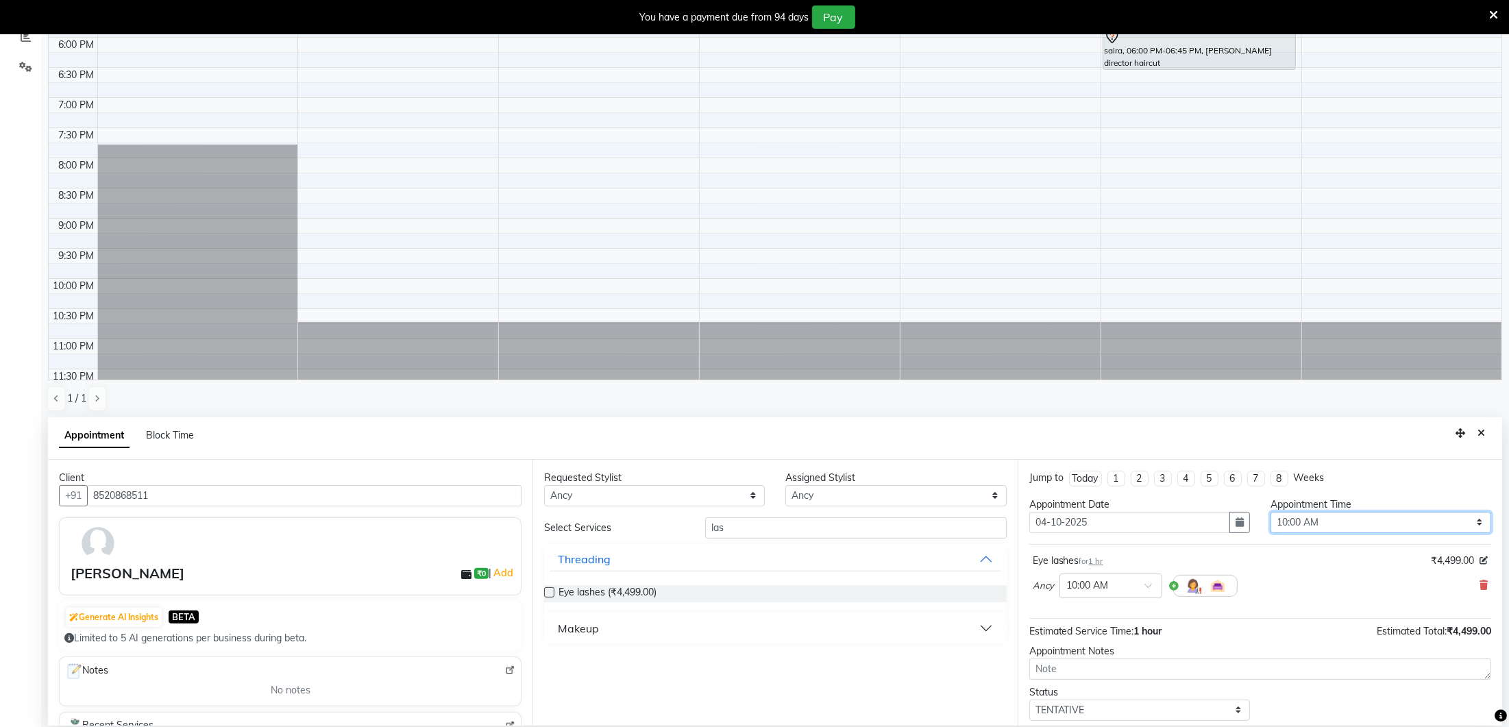
click at [1297, 521] on select "Select 10:00 AM 10:15 AM 10:30 AM 10:45 AM 11:00 AM 11:15 AM 11:30 AM 11:45 AM …" at bounding box center [1380, 522] width 221 height 21
select select "1110"
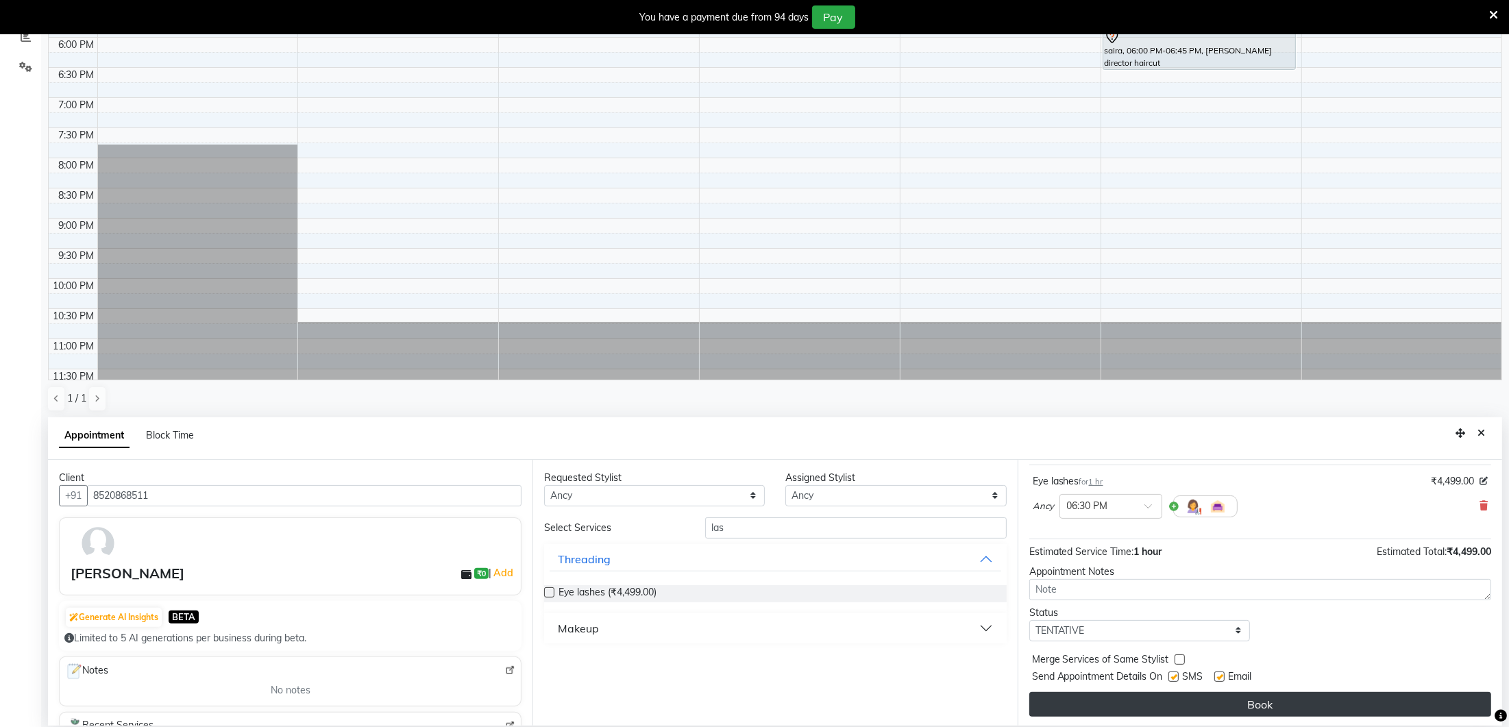
click at [1301, 696] on button "Book" at bounding box center [1260, 704] width 462 height 25
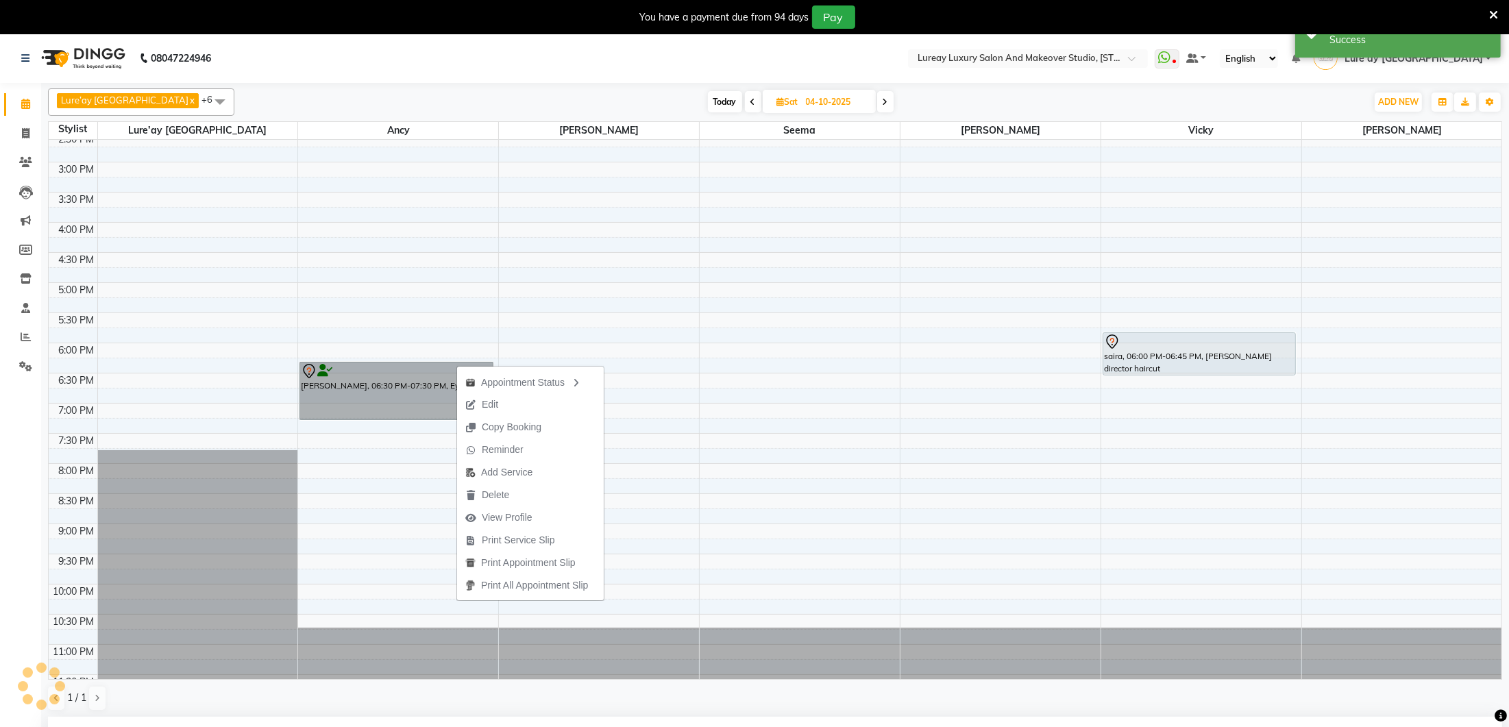
scroll to position [343, 0]
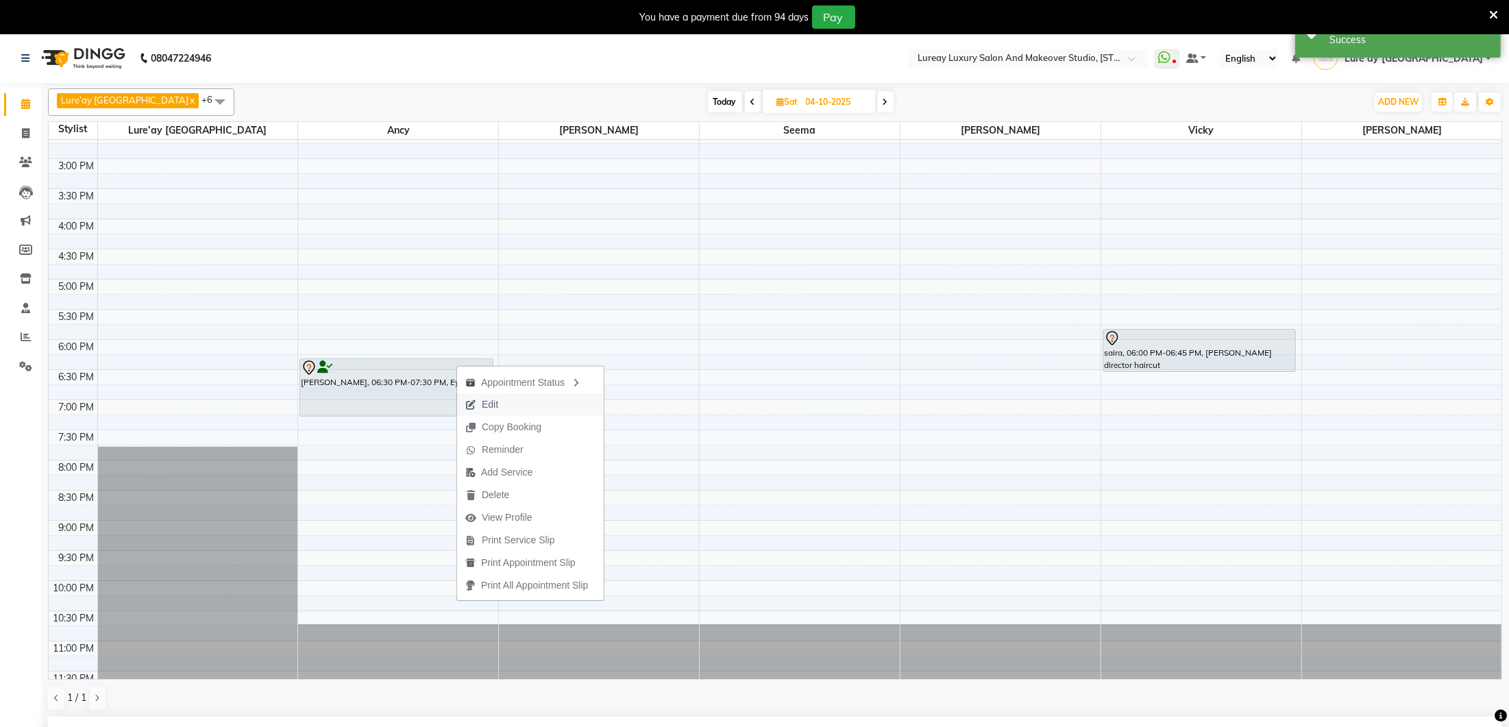
click at [487, 400] on span "Edit" at bounding box center [490, 404] width 16 height 14
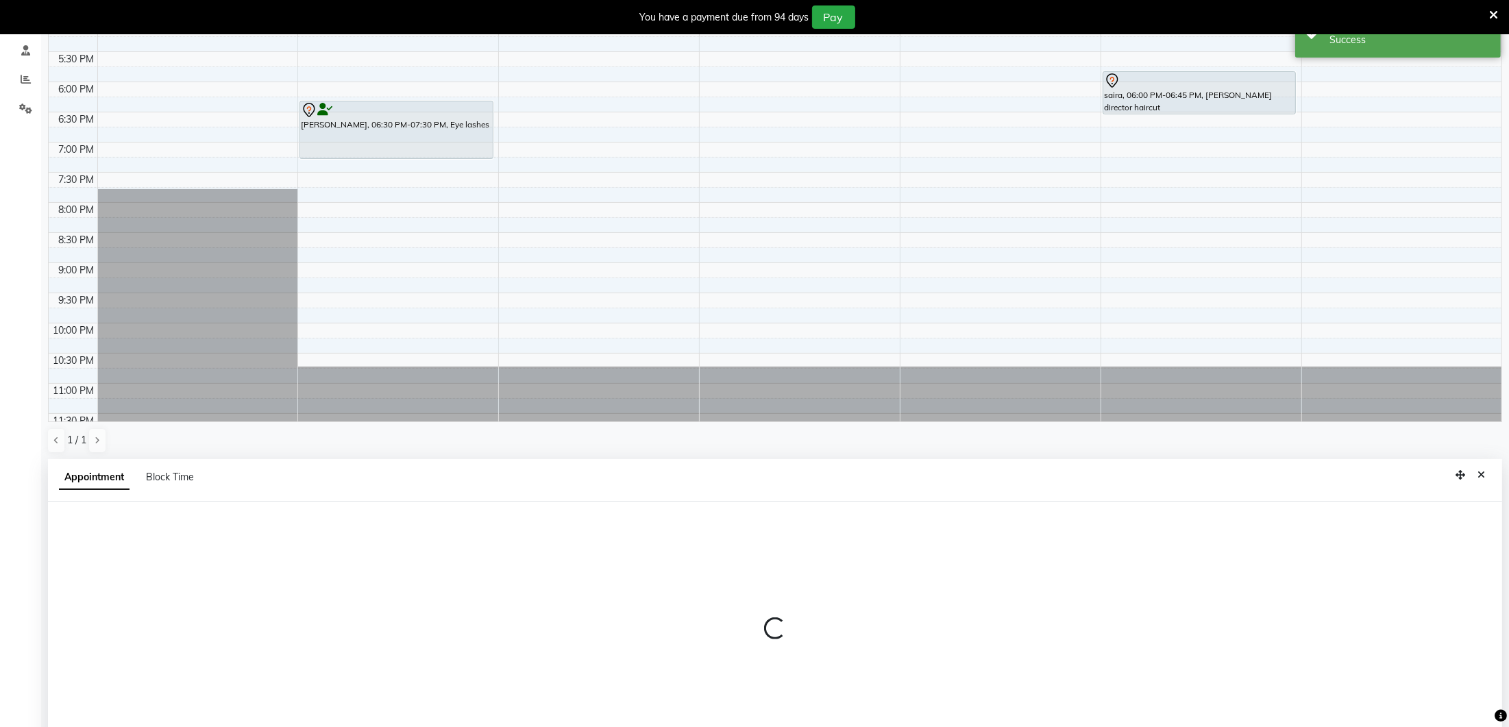
scroll to position [299, 0]
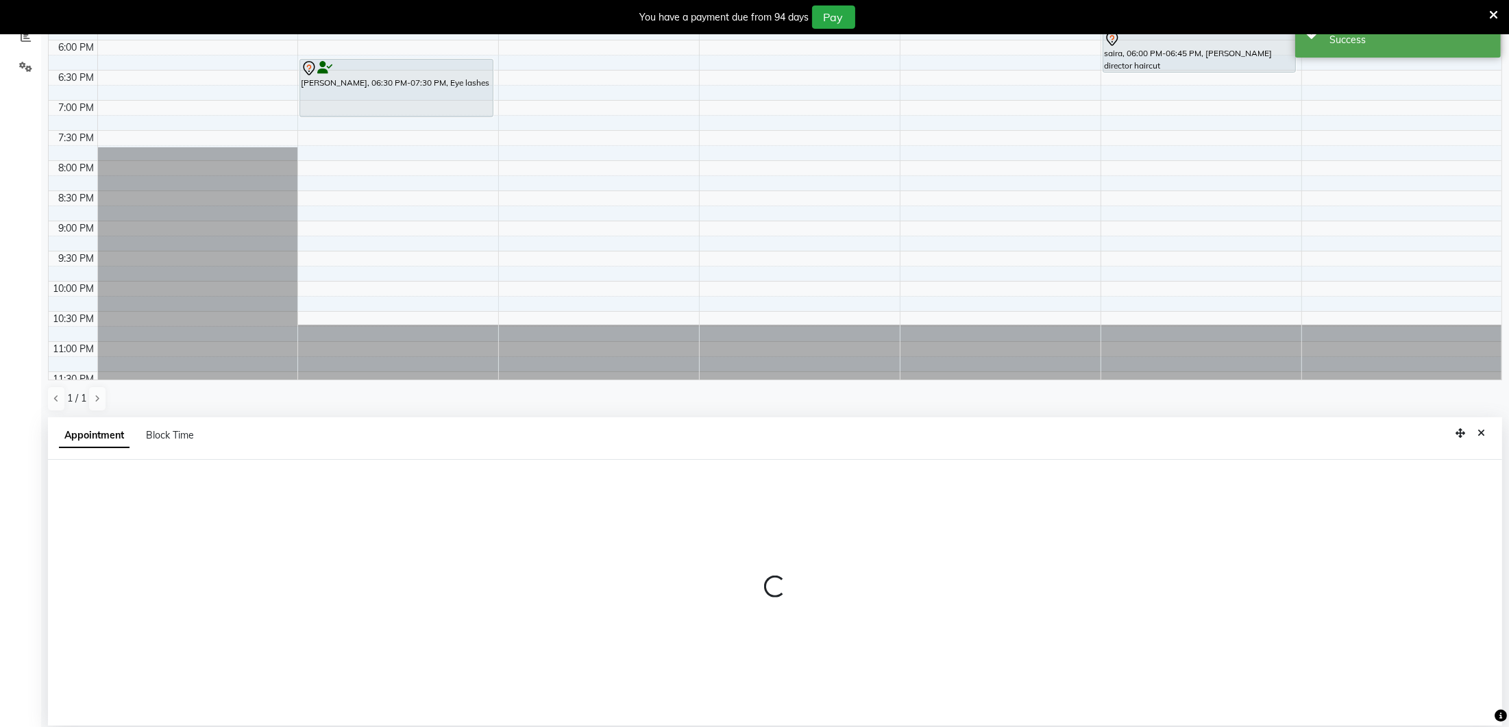
select select "tentative"
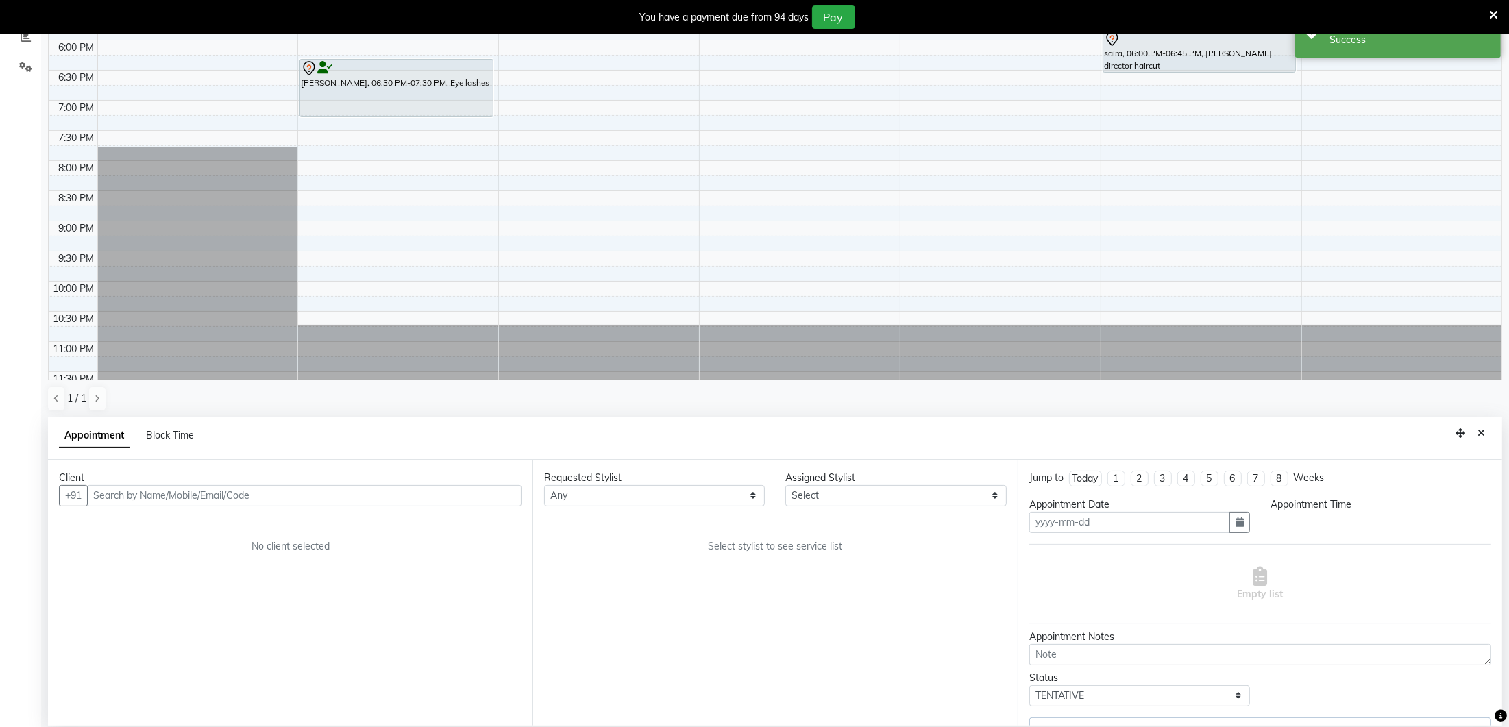
type input "04-10-2025"
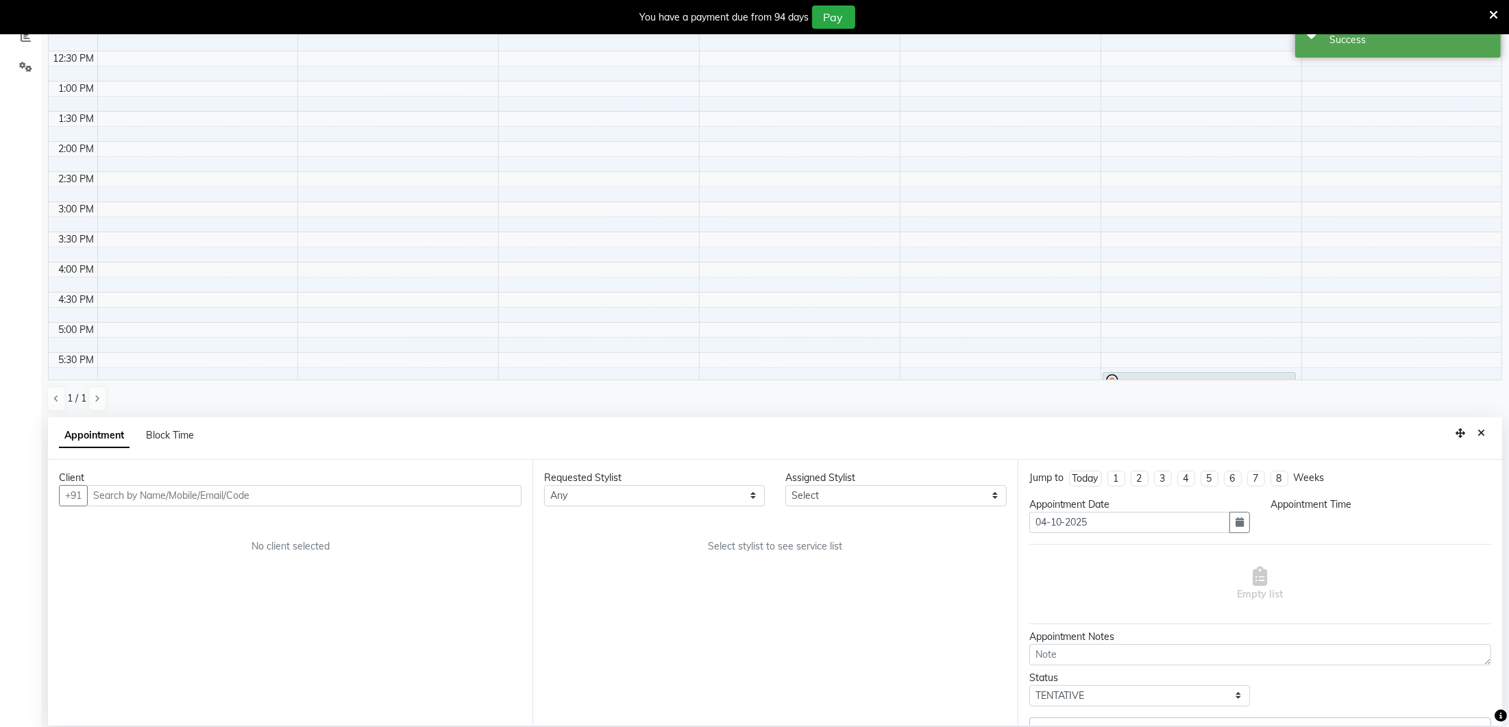
select select "70813"
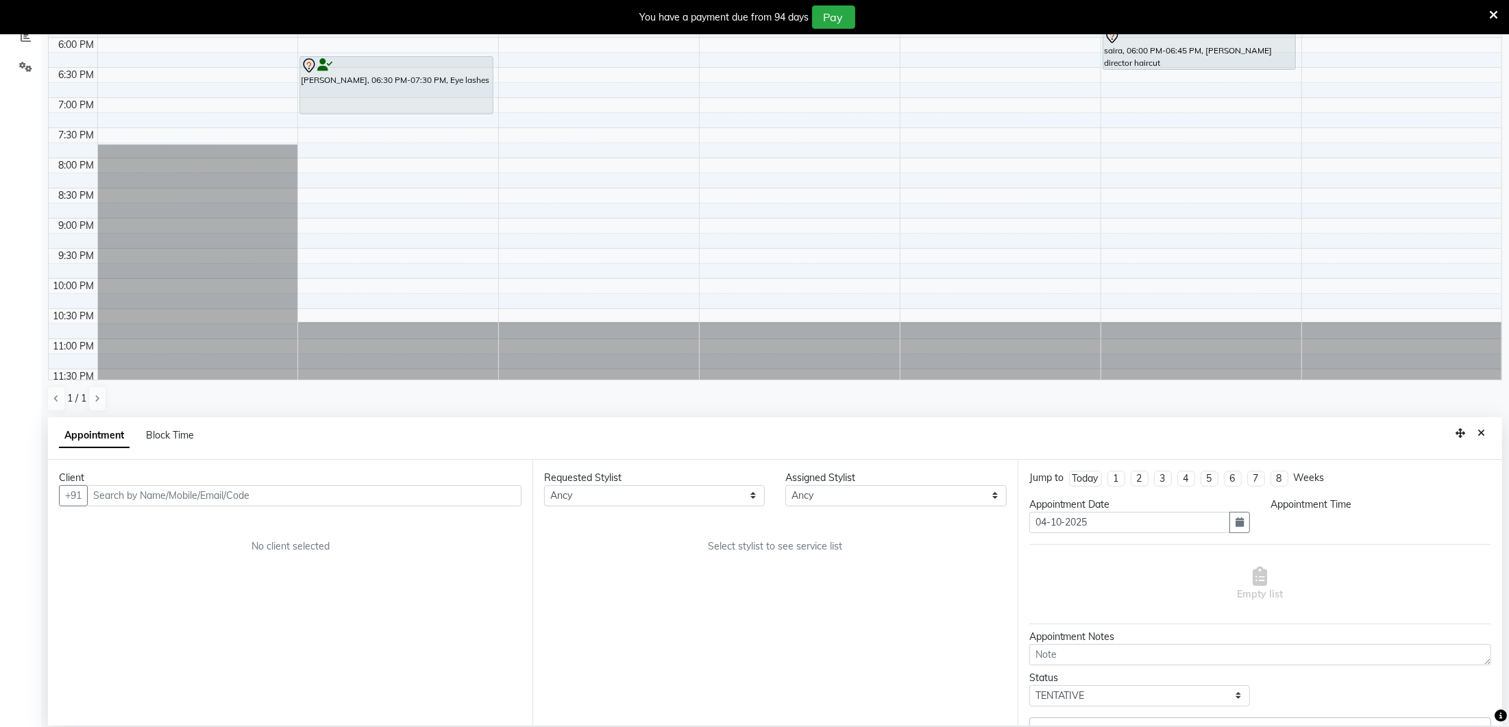
select select "1110"
select select "1700"
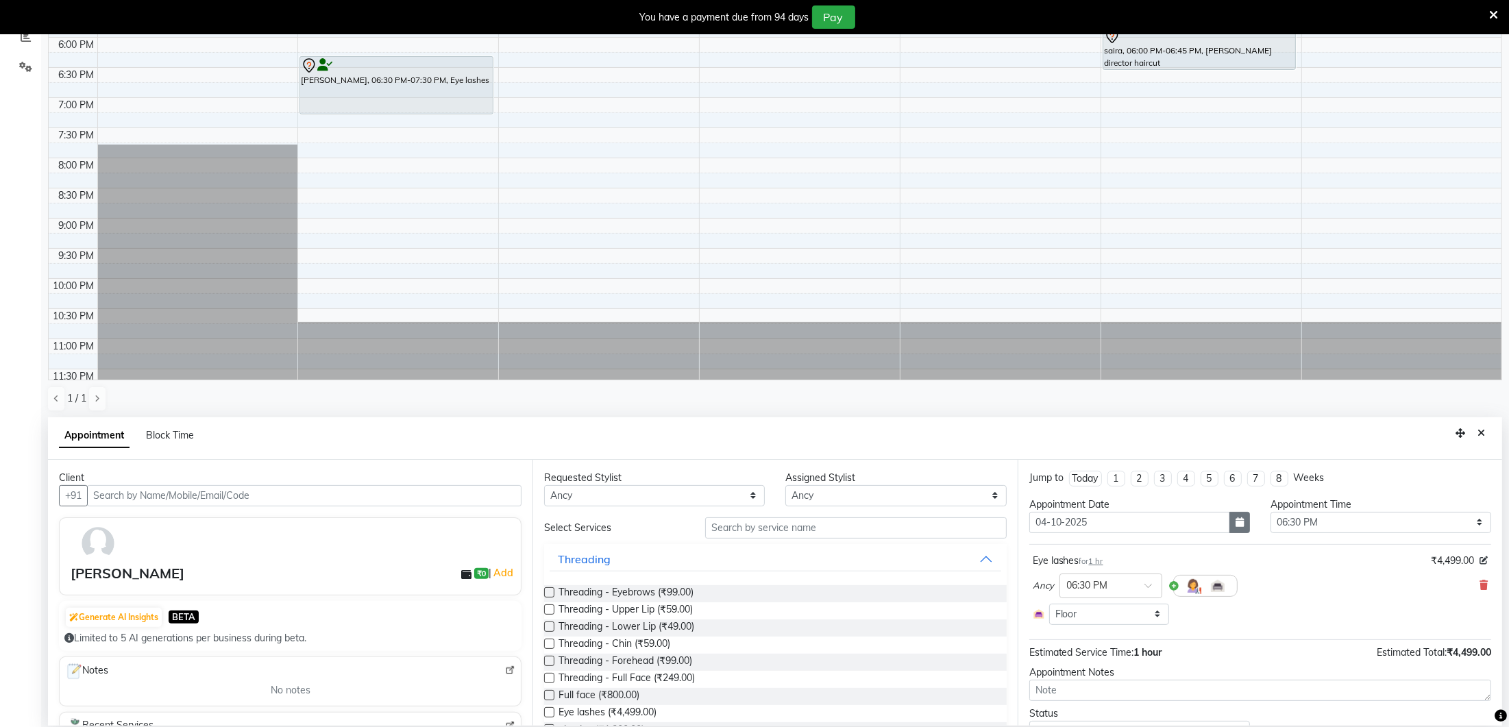
click at [1237, 519] on icon "button" at bounding box center [1239, 522] width 8 height 10
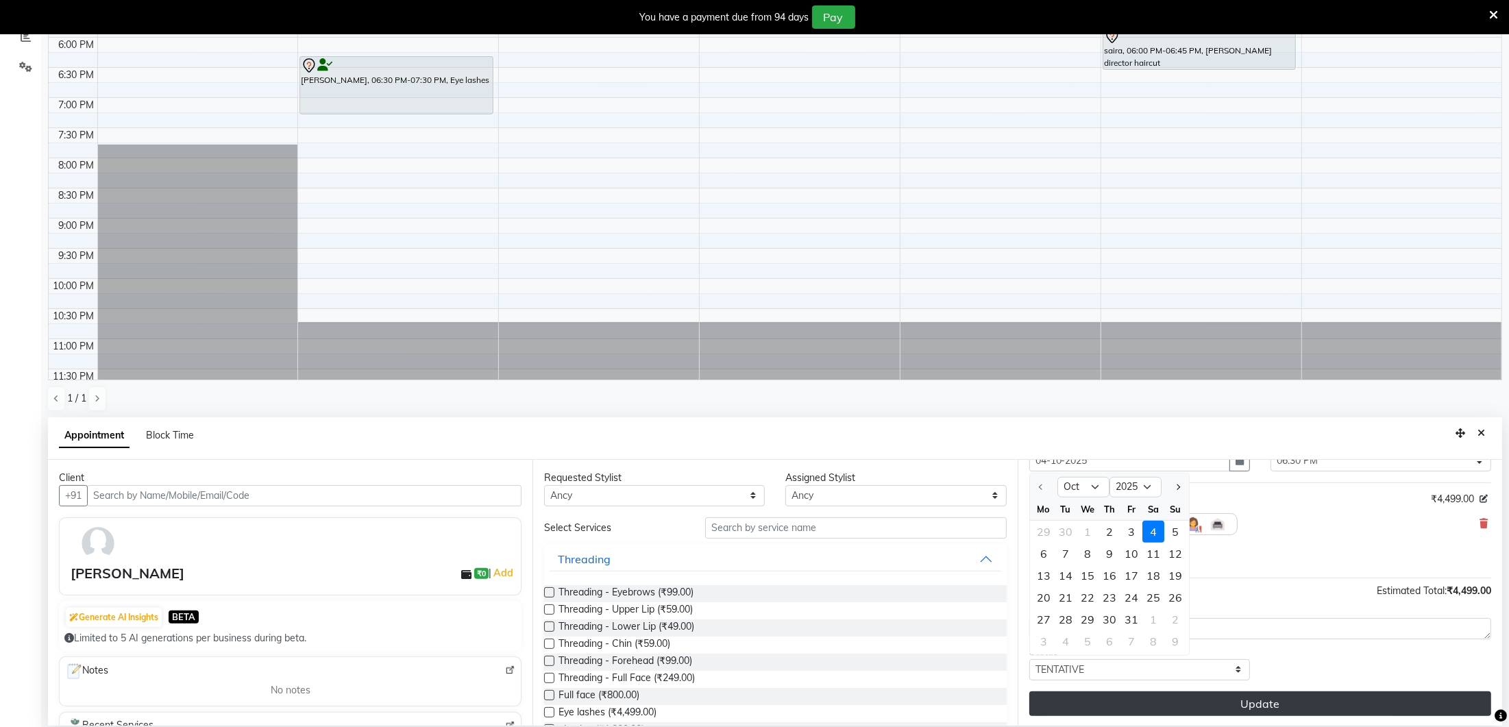
click at [1378, 695] on button "Update" at bounding box center [1260, 703] width 462 height 25
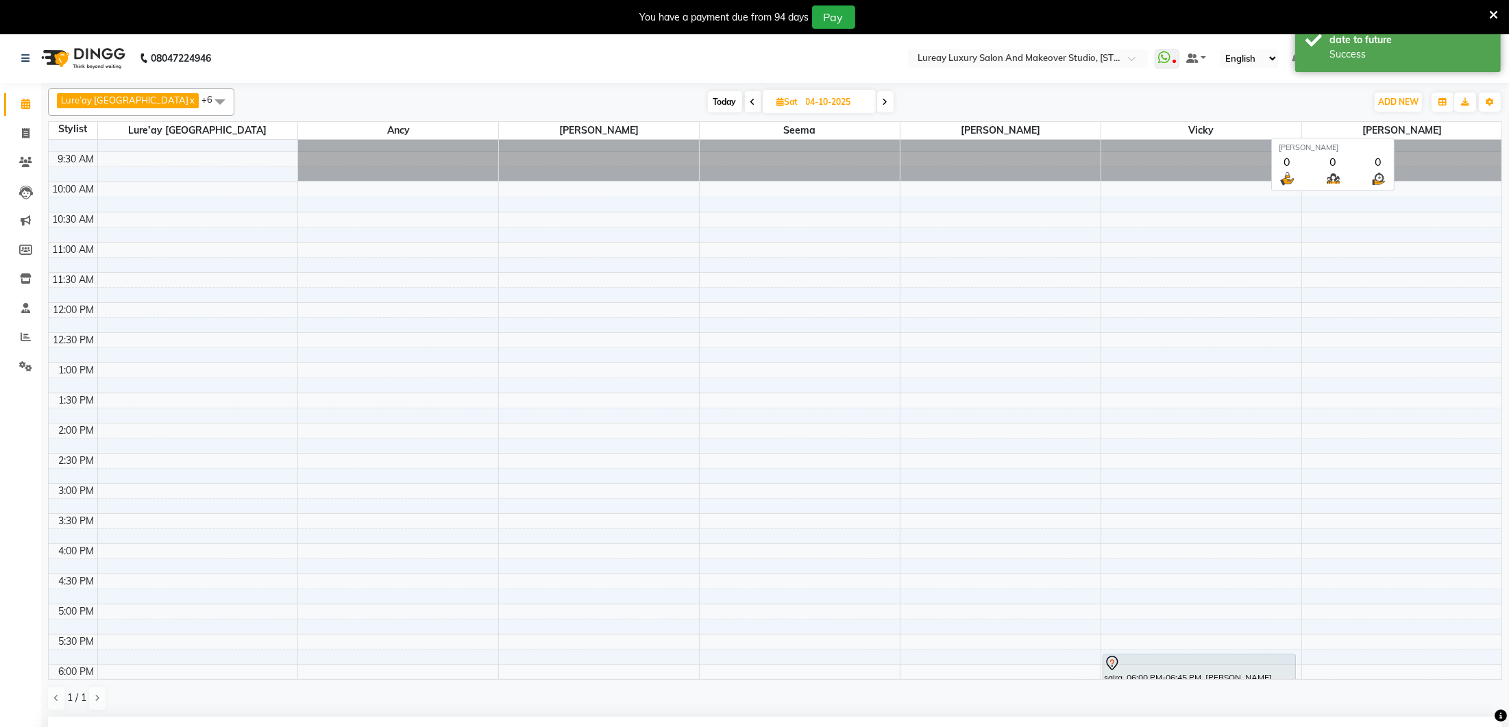
scroll to position [0, 0]
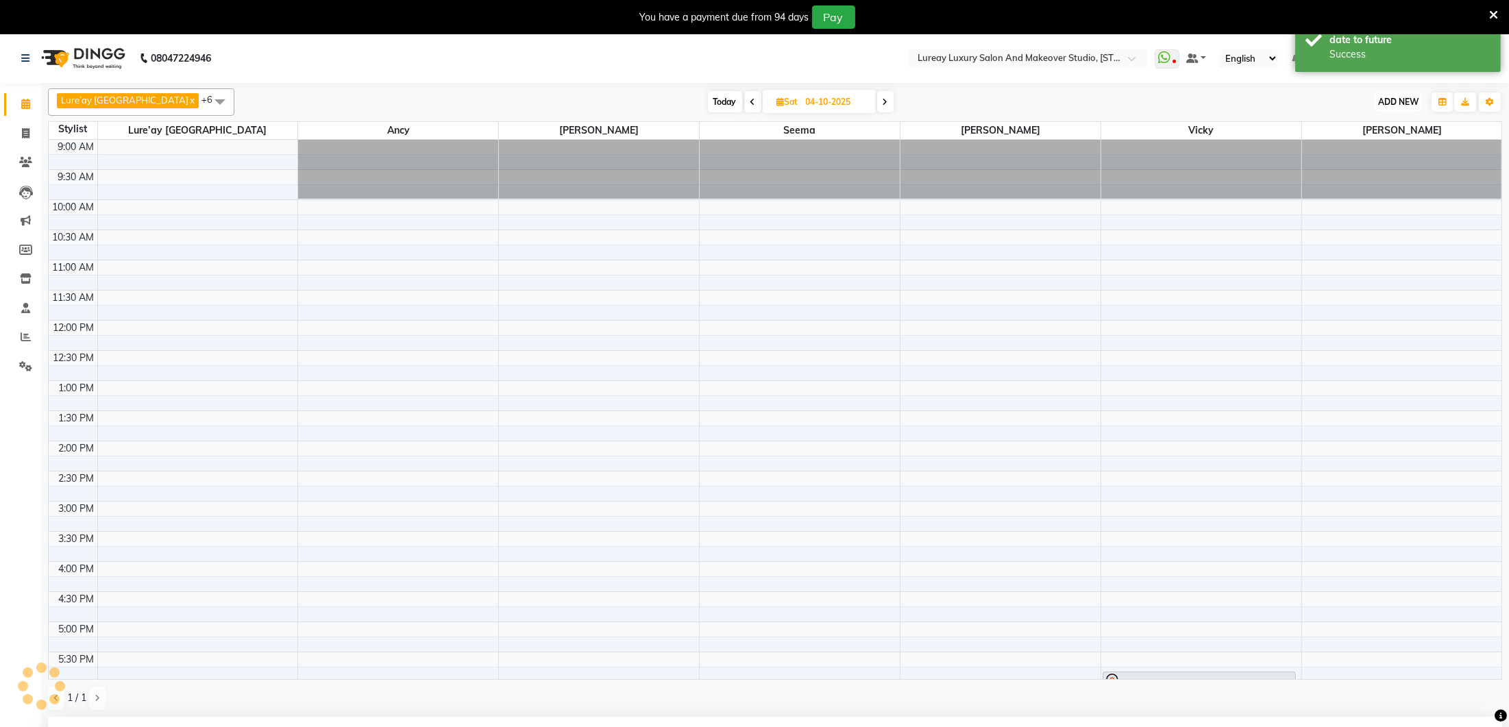
click at [1404, 106] on span "ADD NEW" at bounding box center [1398, 102] width 40 height 10
click at [1367, 129] on button "Add Appointment" at bounding box center [1367, 128] width 108 height 18
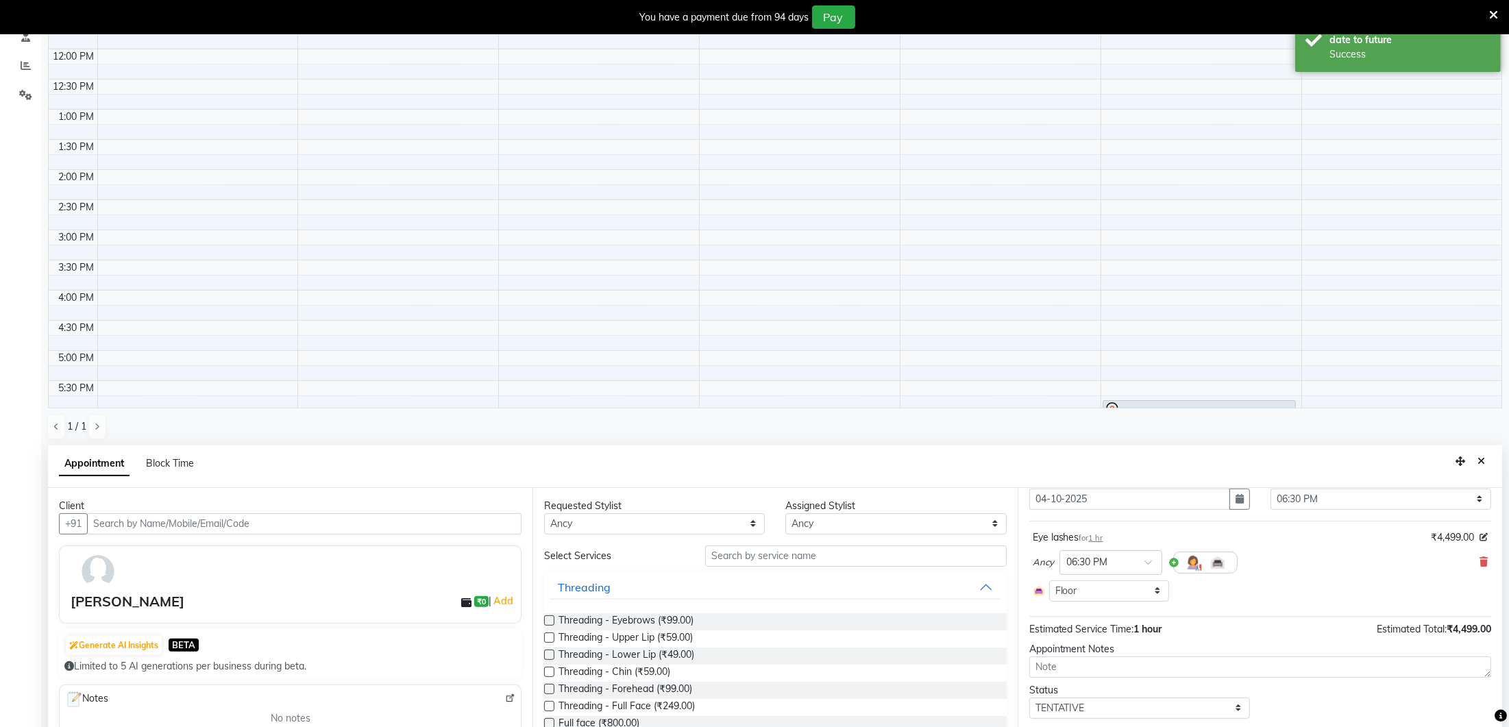
scroll to position [299, 0]
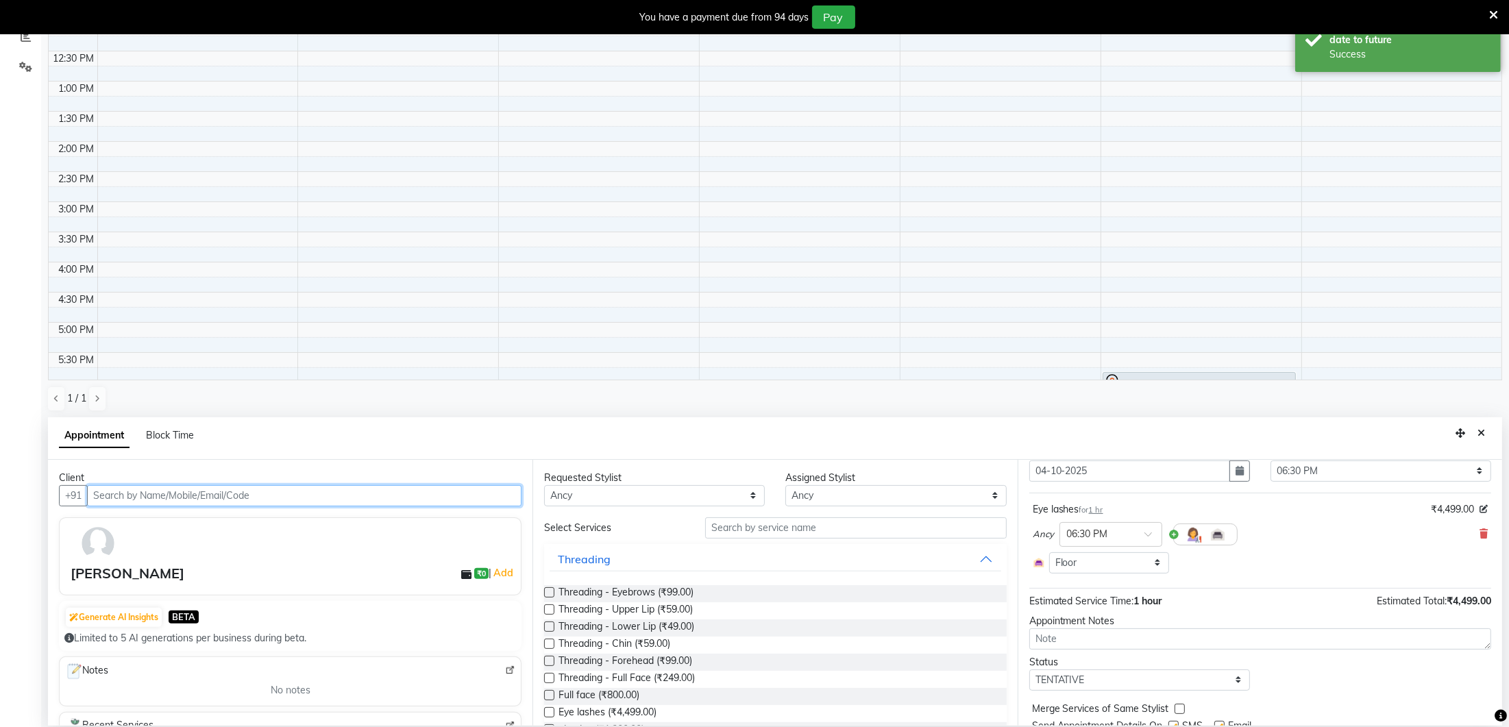
click at [406, 488] on input "text" at bounding box center [304, 495] width 434 height 21
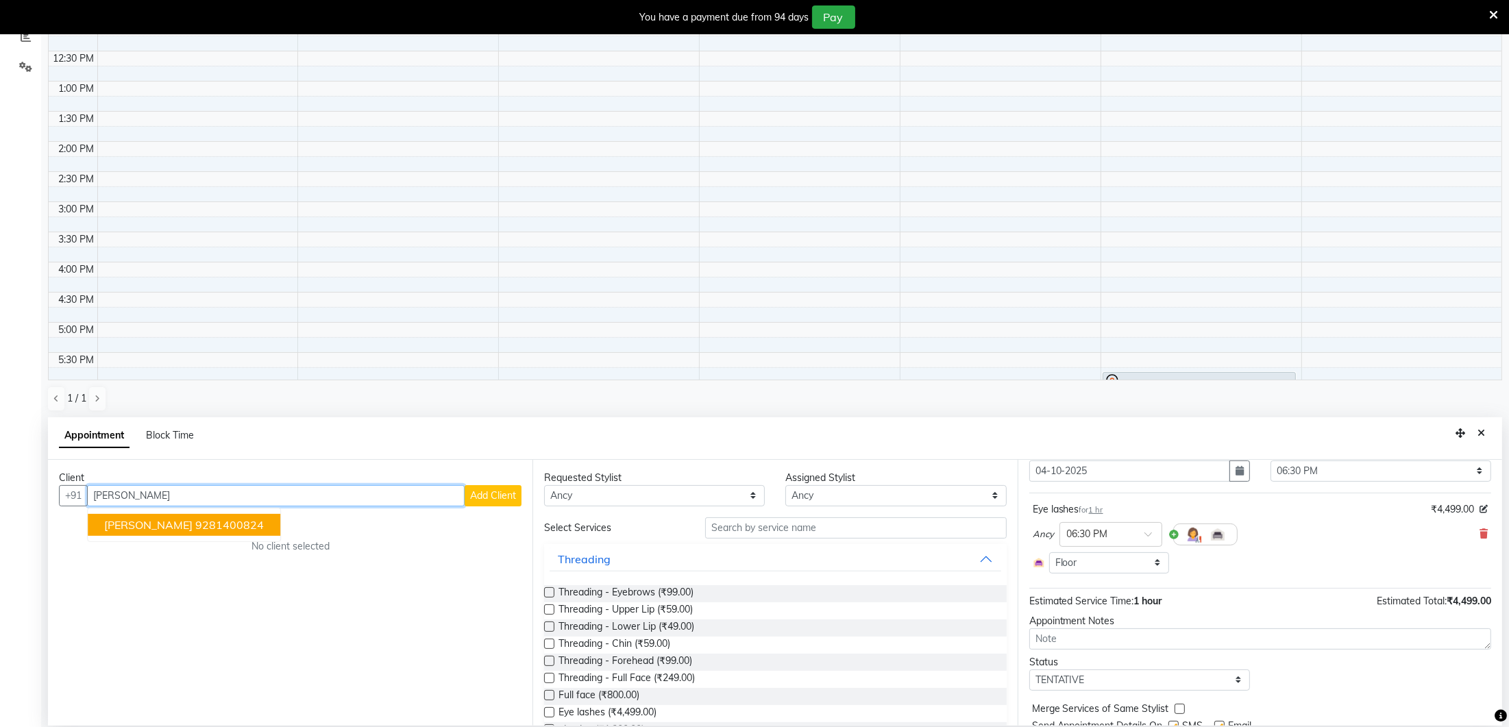
click at [240, 519] on ngb-highlight "9281400824" at bounding box center [229, 525] width 69 height 14
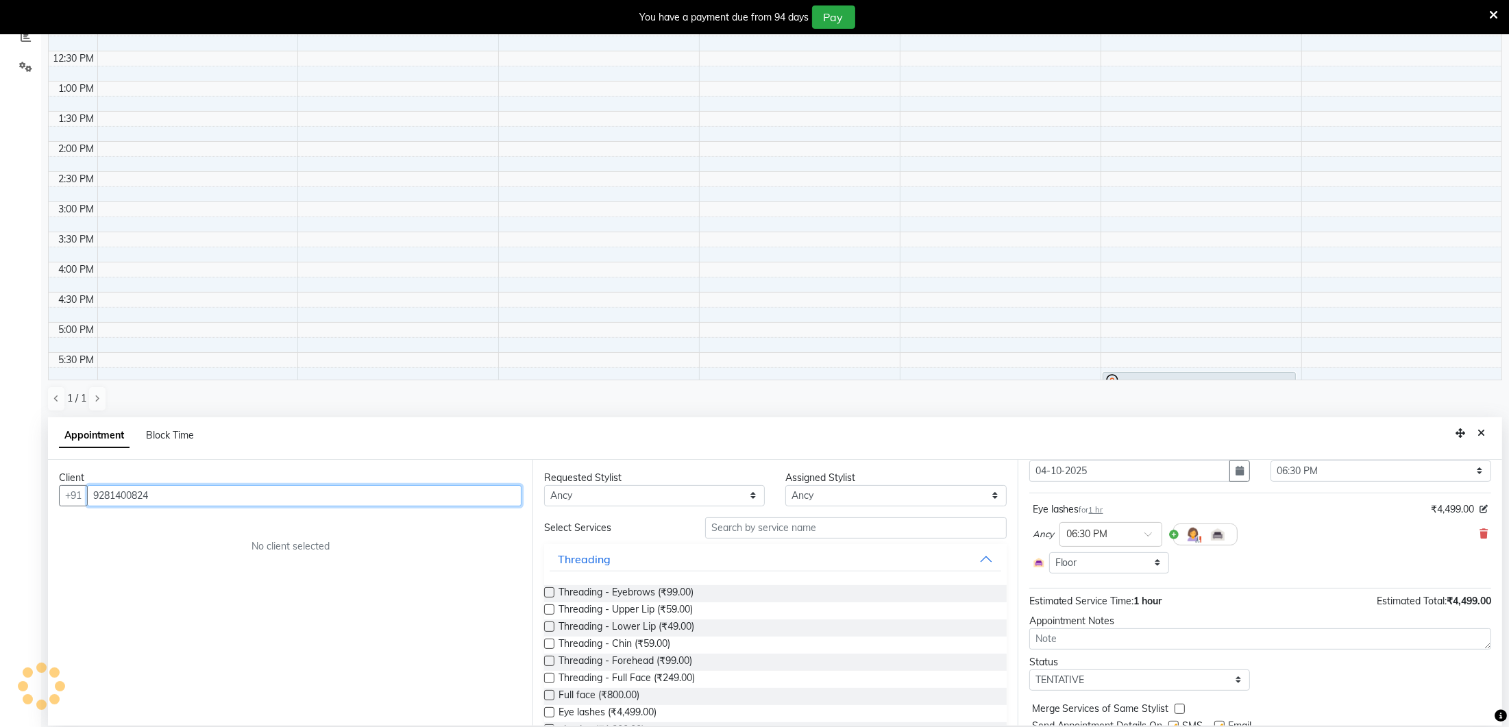
type input "9281400824"
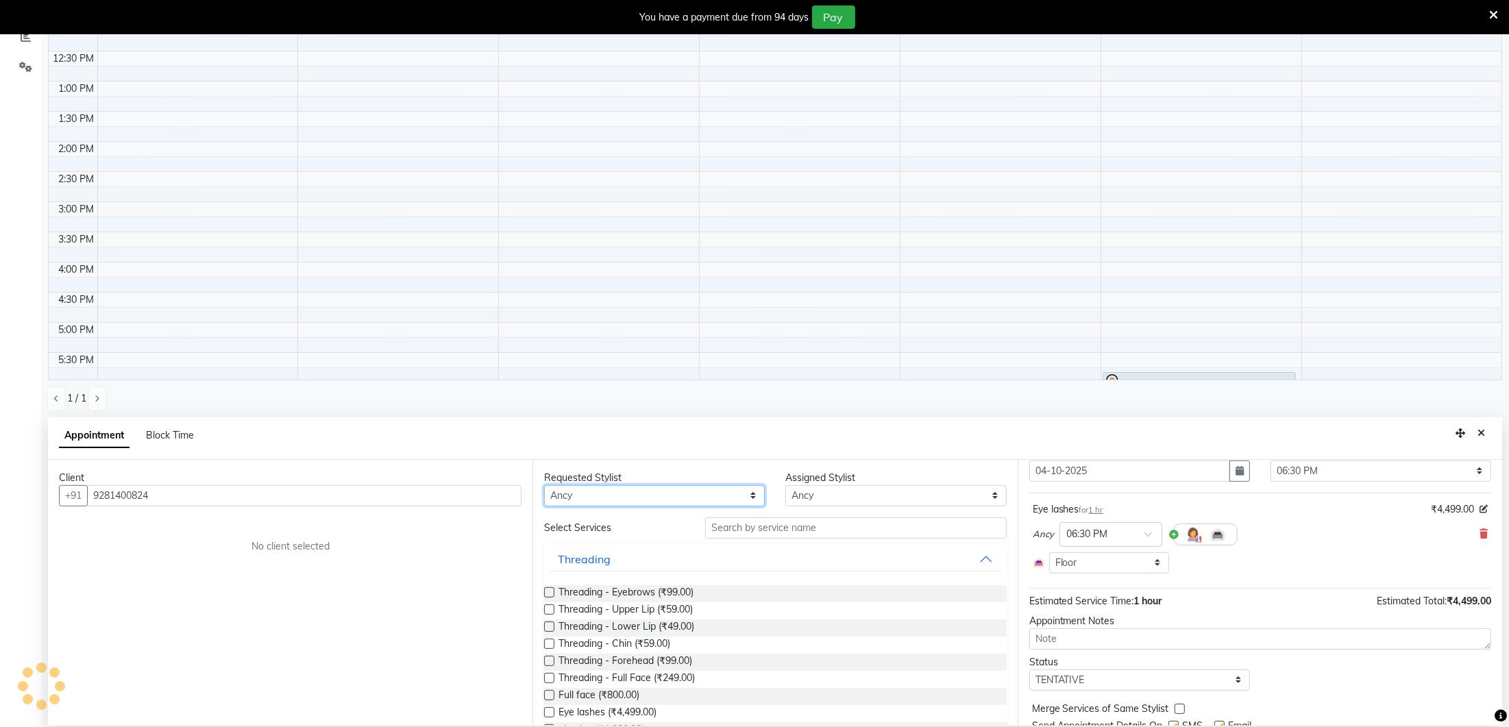
click at [669, 495] on select "Any [PERSON_NAME] India [PERSON_NAME] [PERSON_NAME]" at bounding box center [654, 495] width 221 height 21
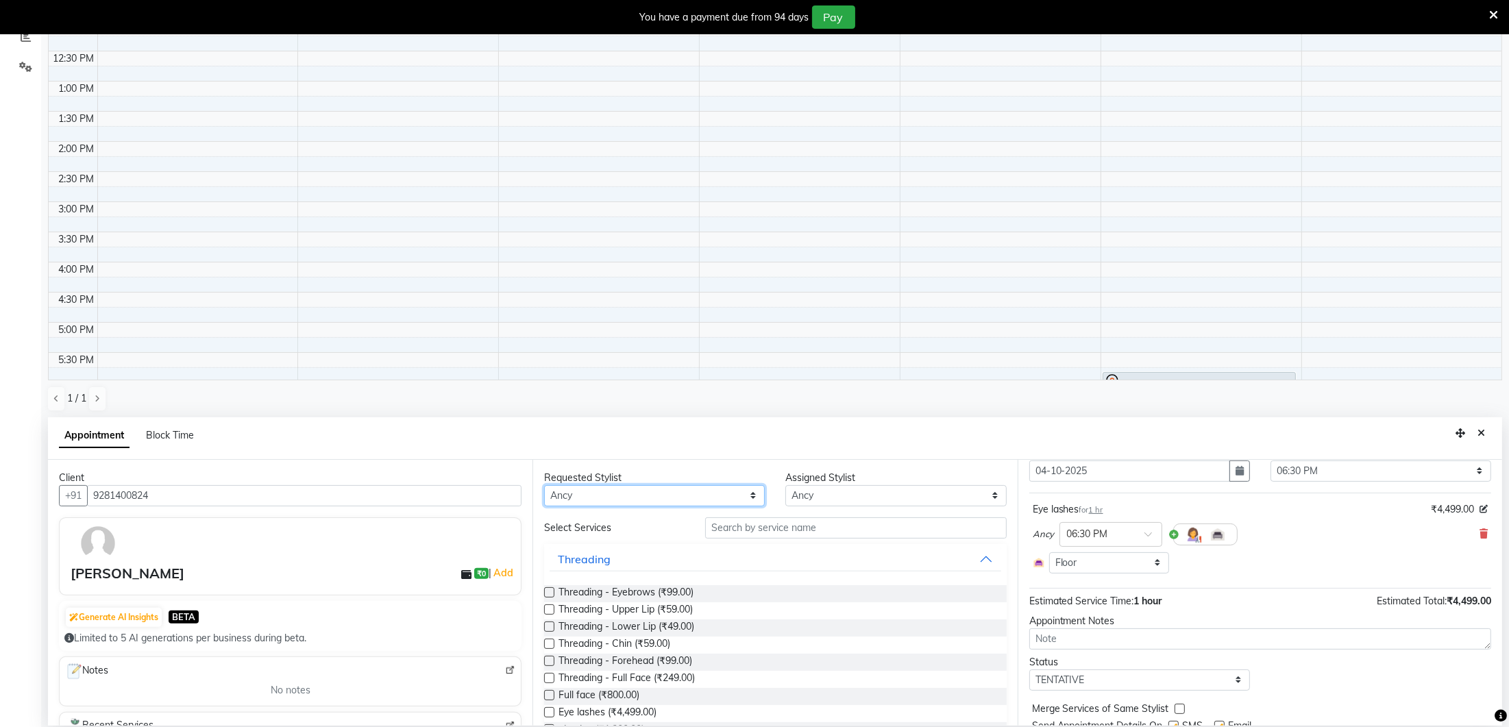
select select "35806"
click at [765, 525] on input "text" at bounding box center [855, 527] width 301 height 21
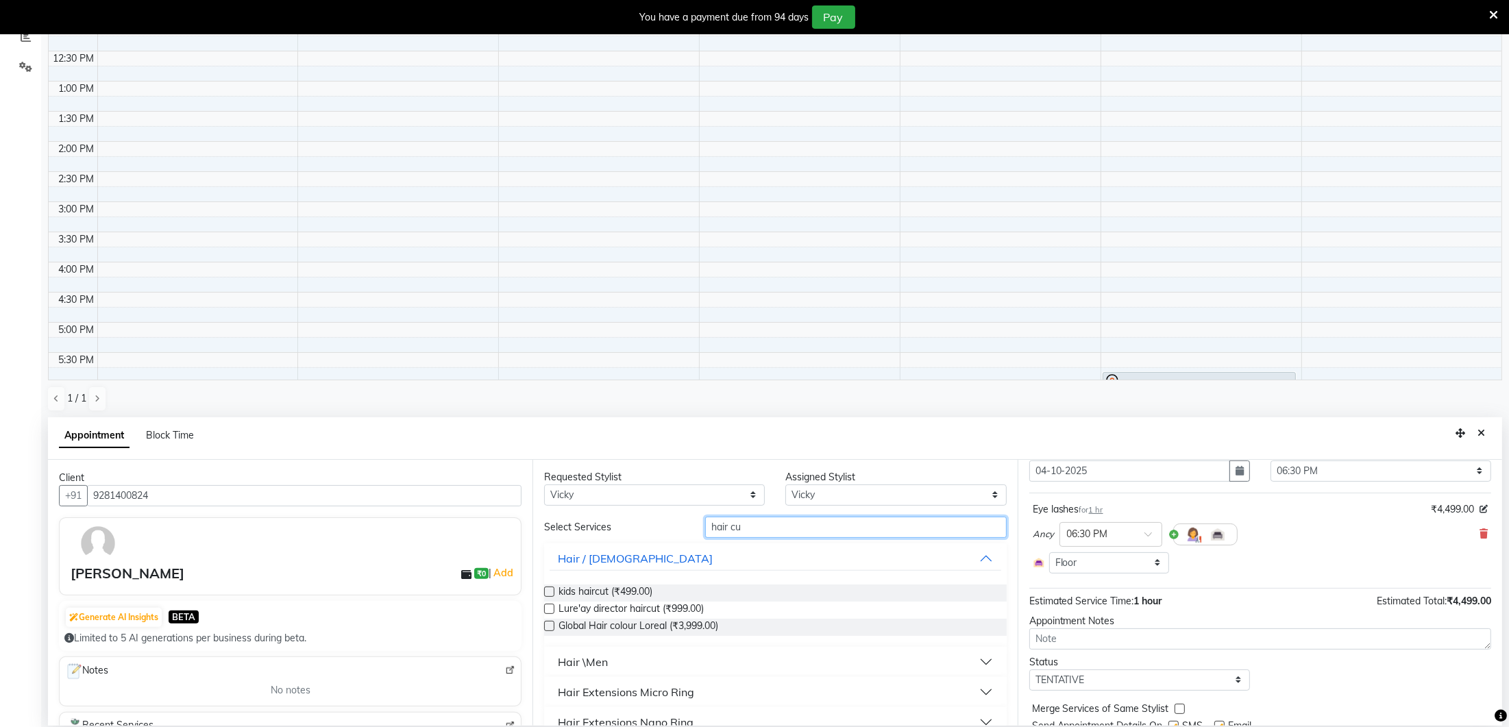
scroll to position [0, 0]
type input "hair cut"
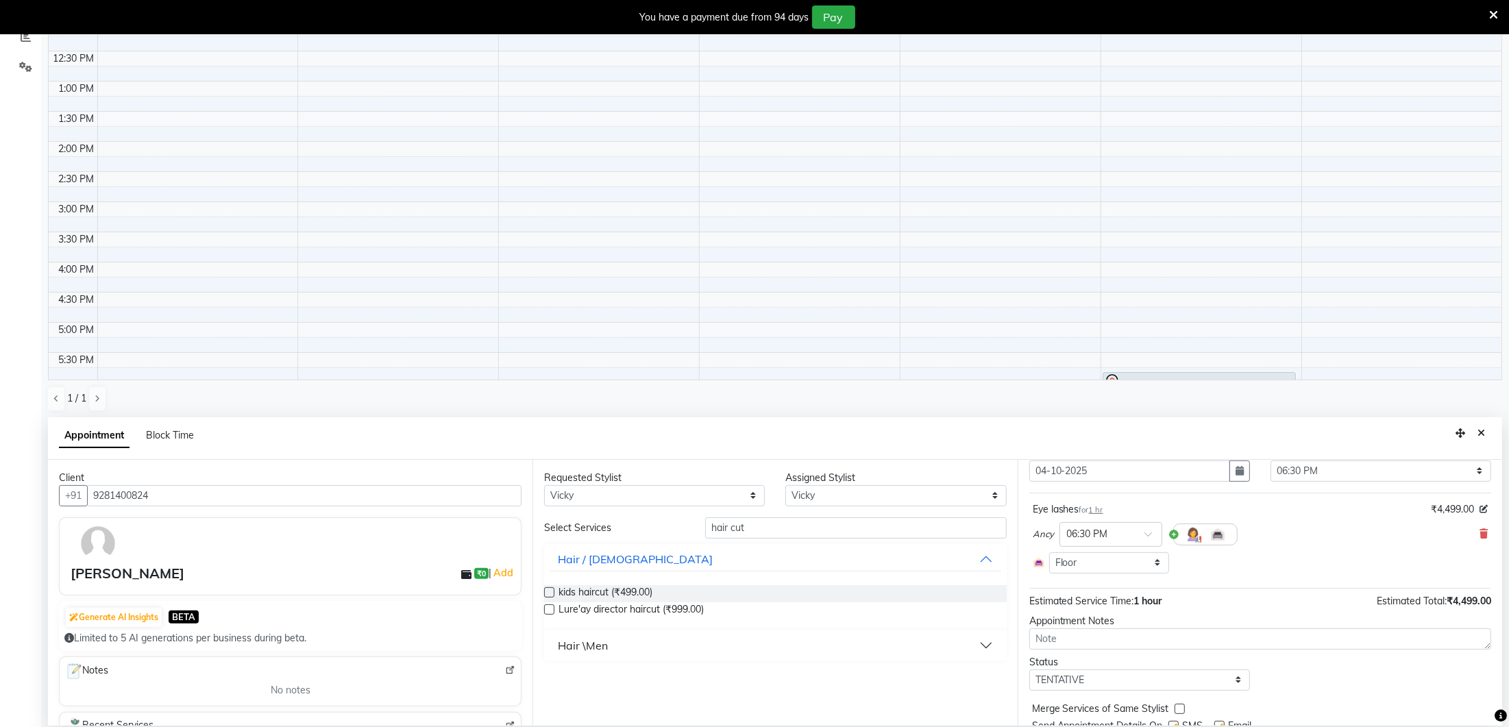
click at [548, 606] on label at bounding box center [549, 609] width 10 height 10
click at [548, 606] on input "checkbox" at bounding box center [548, 610] width 9 height 9
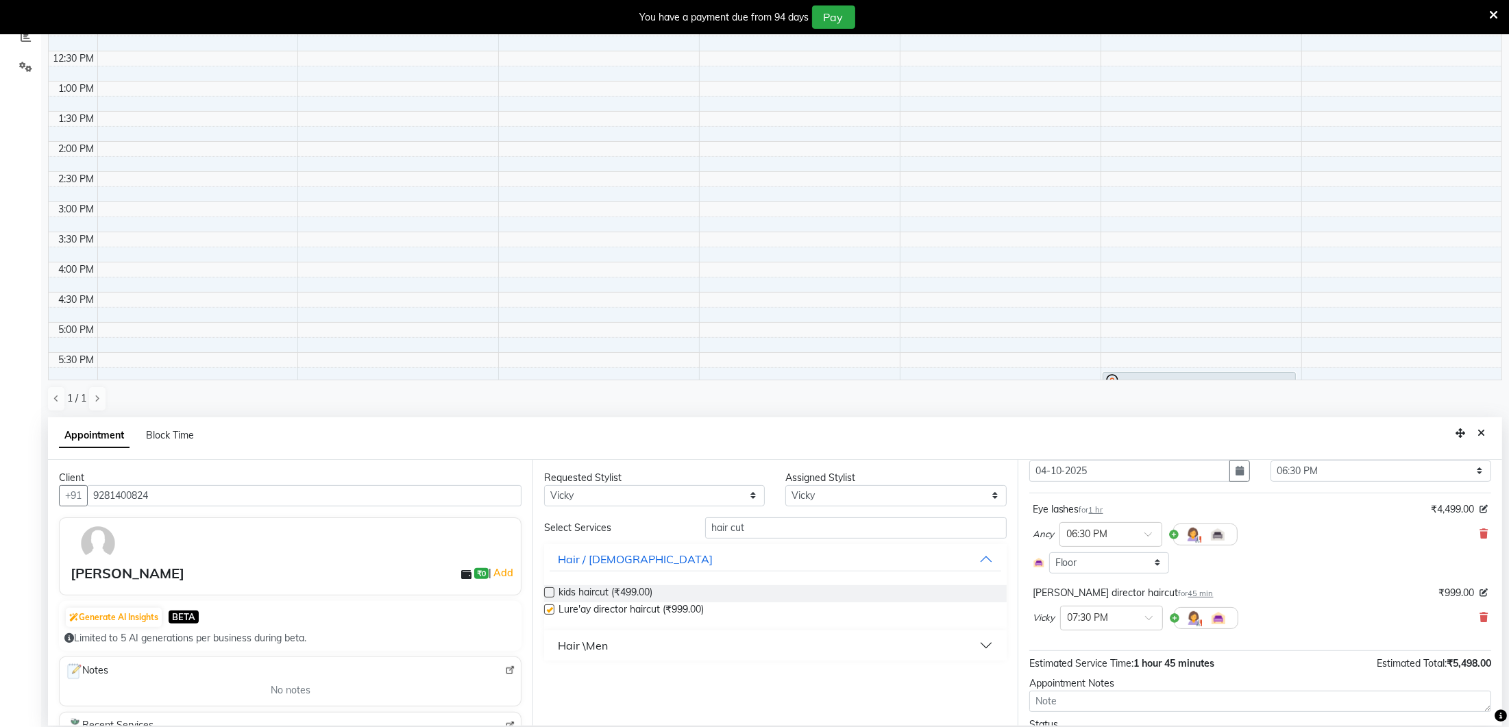
checkbox input "false"
click at [740, 491] on select "Any [PERSON_NAME] India [PERSON_NAME] [PERSON_NAME]" at bounding box center [654, 495] width 221 height 21
select select "70810"
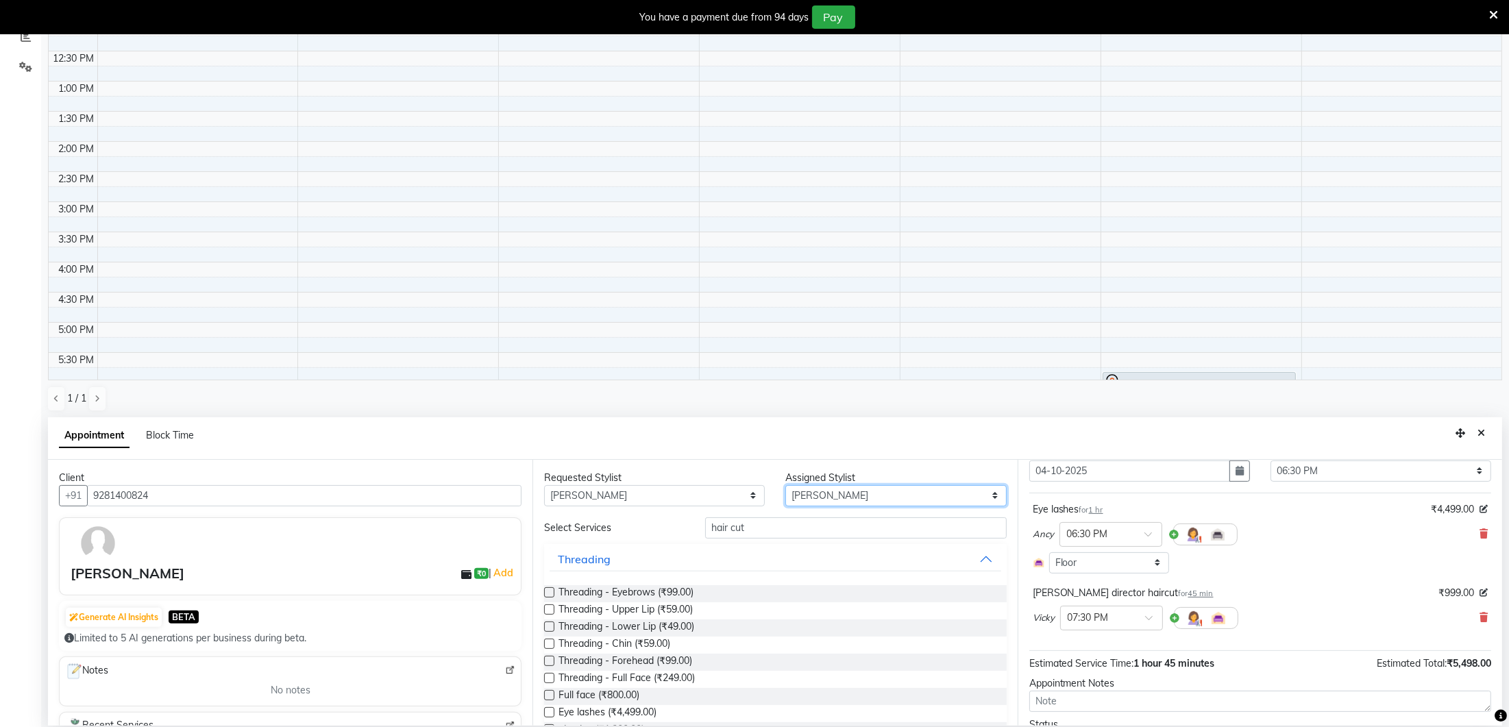
click at [883, 491] on select "Select [PERSON_NAME] Lure’ay India [PERSON_NAME] [PERSON_NAME]" at bounding box center [895, 495] width 221 height 21
click at [778, 534] on input "hair cut" at bounding box center [855, 527] width 301 height 21
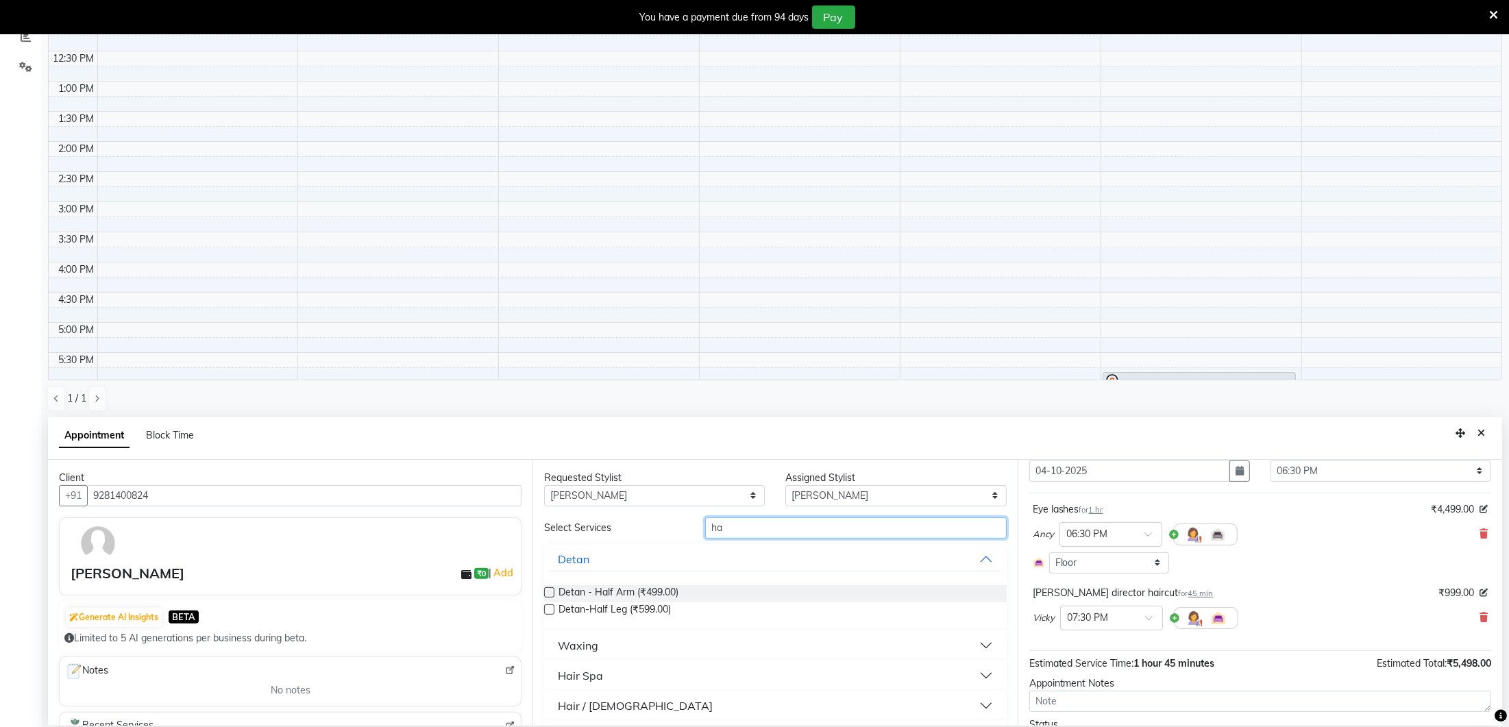
type input "h"
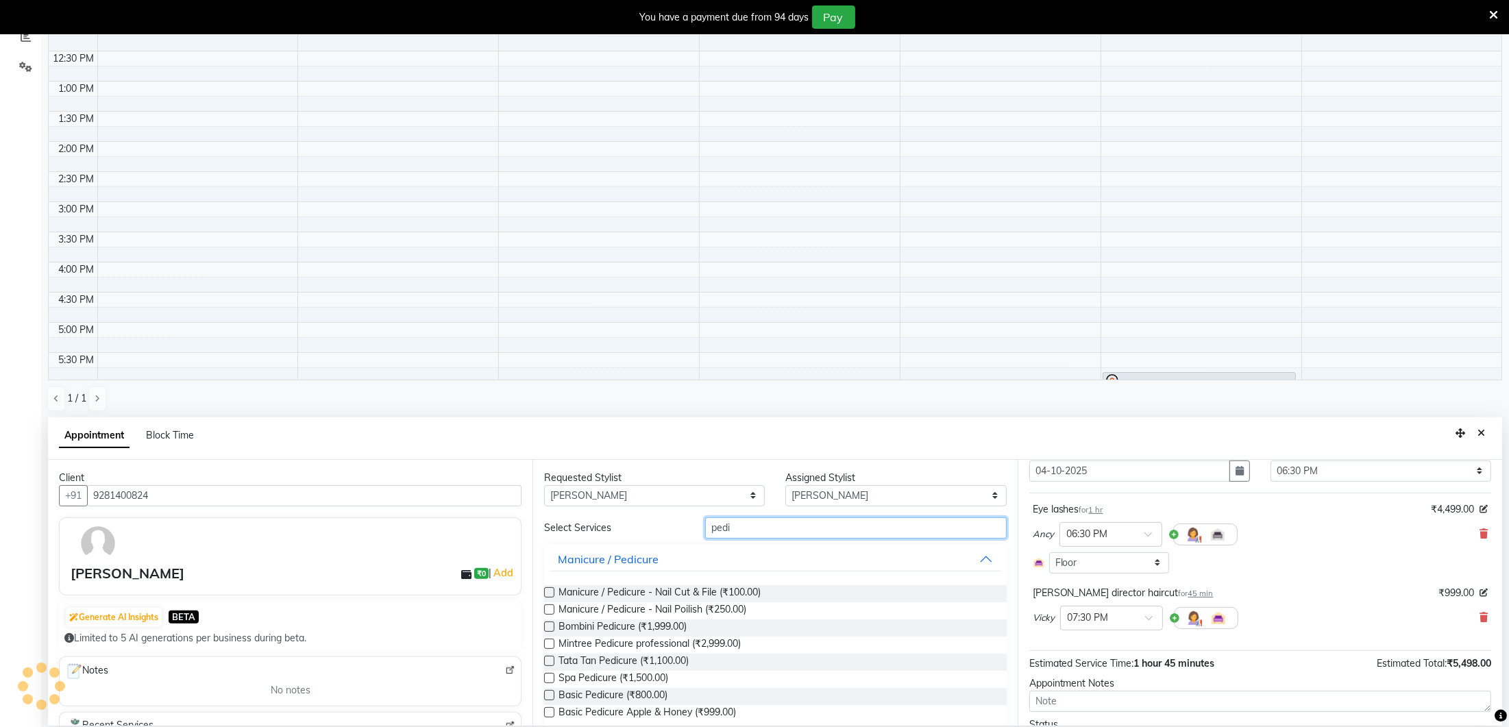
type input "pedi"
click at [549, 678] on label at bounding box center [549, 678] width 10 height 10
click at [549, 678] on input "checkbox" at bounding box center [548, 679] width 9 height 9
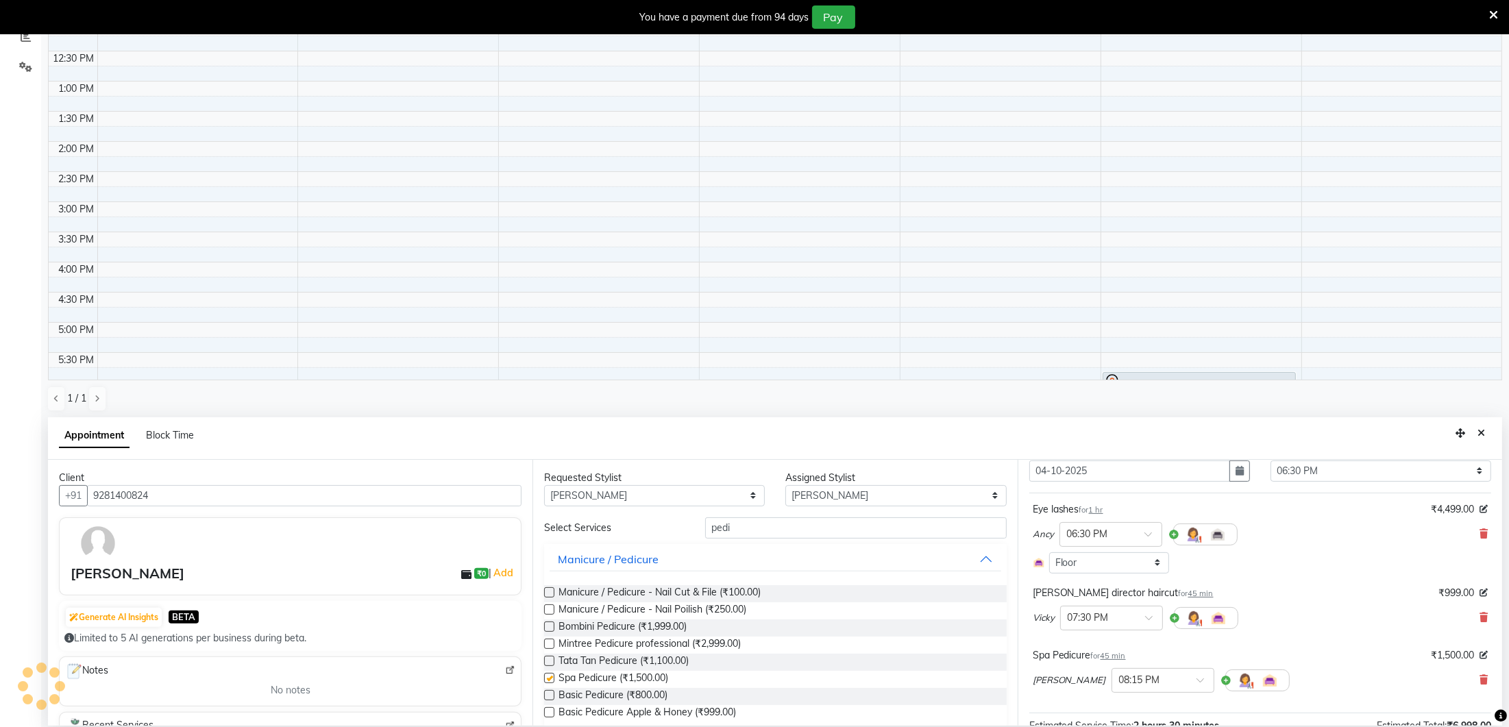
scroll to position [5, 0]
checkbox input "false"
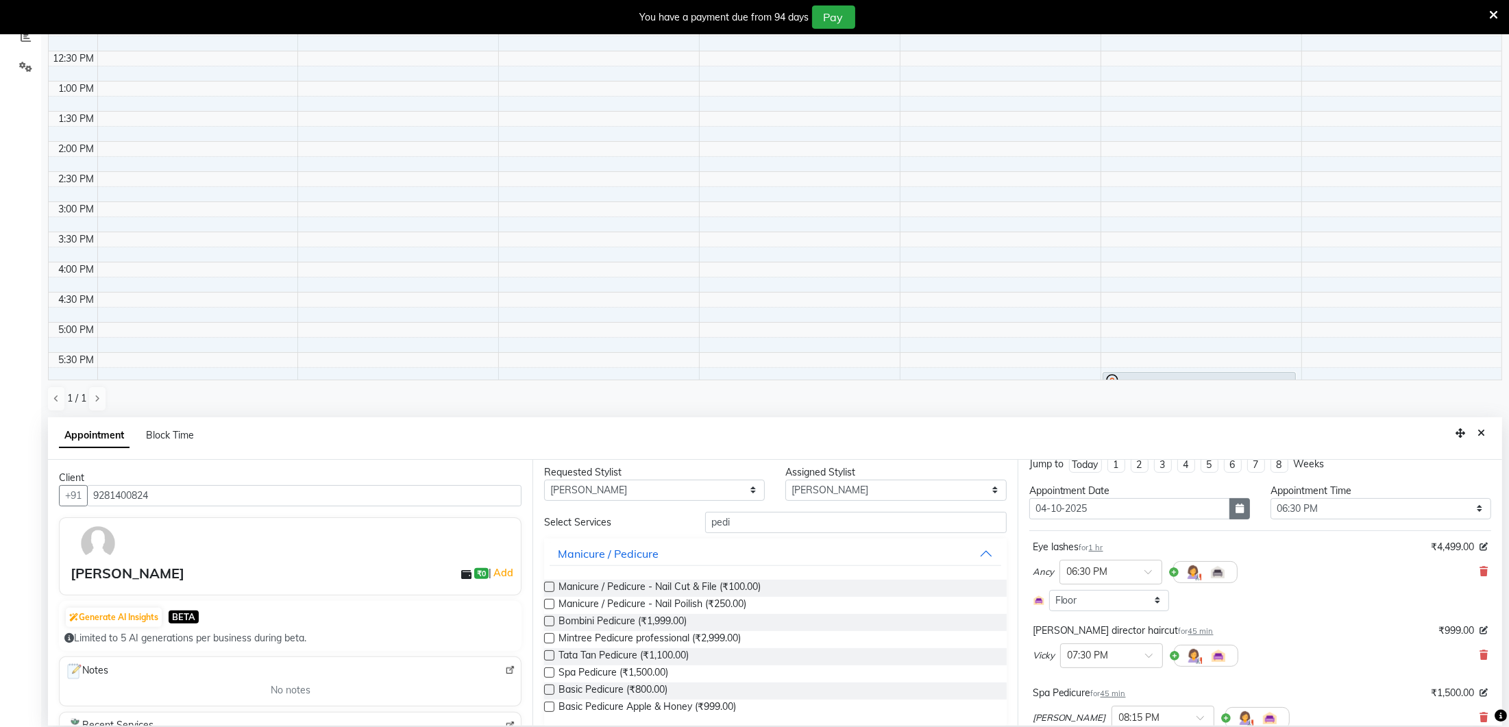
scroll to position [0, 0]
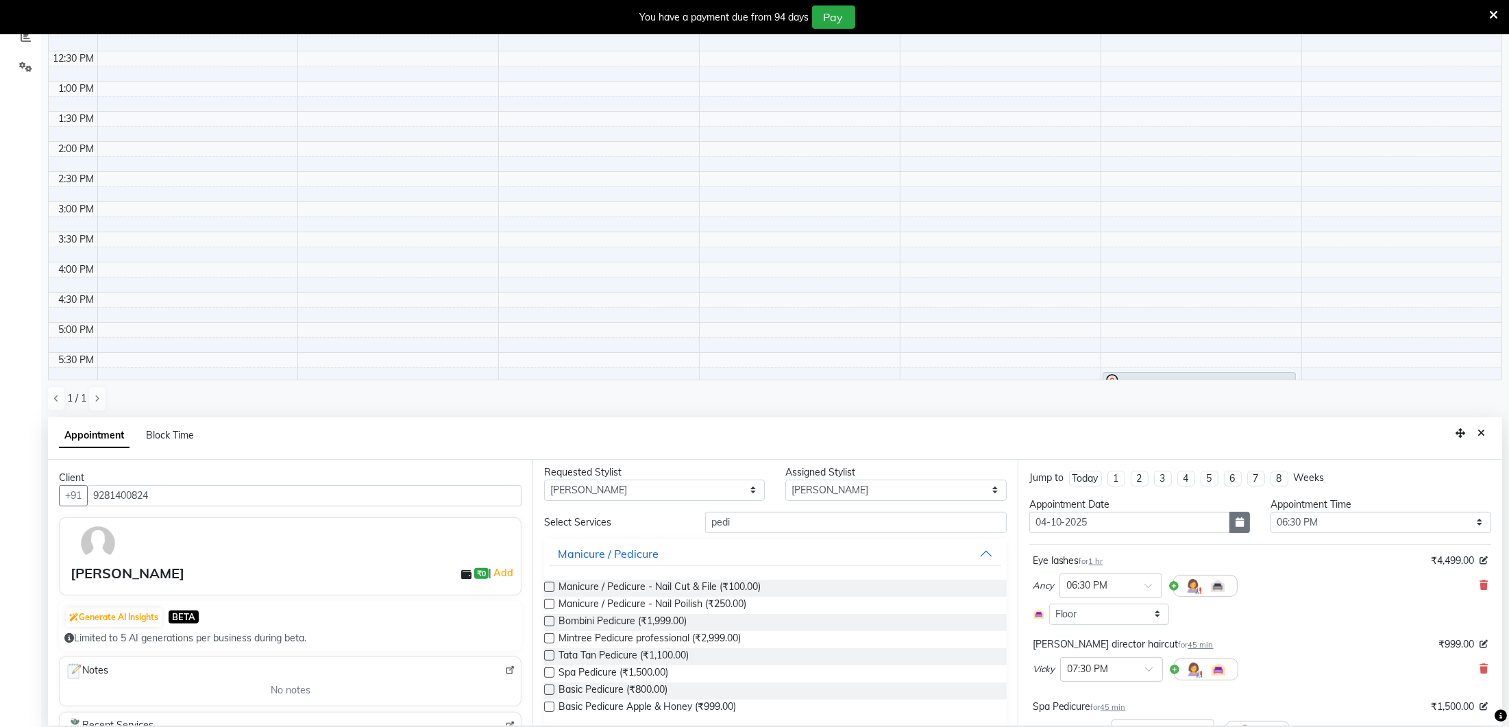
click at [1237, 517] on icon "button" at bounding box center [1239, 522] width 8 height 10
click at [1152, 590] on div "4" at bounding box center [1153, 593] width 22 height 22
click at [1317, 517] on select "Select 10:00 AM 10:15 AM 10:30 AM 10:45 AM 11:00 AM 11:15 AM 11:30 AM 11:45 AM …" at bounding box center [1380, 522] width 221 height 21
click at [1304, 522] on select "Select 10:00 AM 10:15 AM 10:30 AM 10:45 AM 11:00 AM 11:15 AM 11:30 AM 11:45 AM …" at bounding box center [1380, 522] width 221 height 21
select select "600"
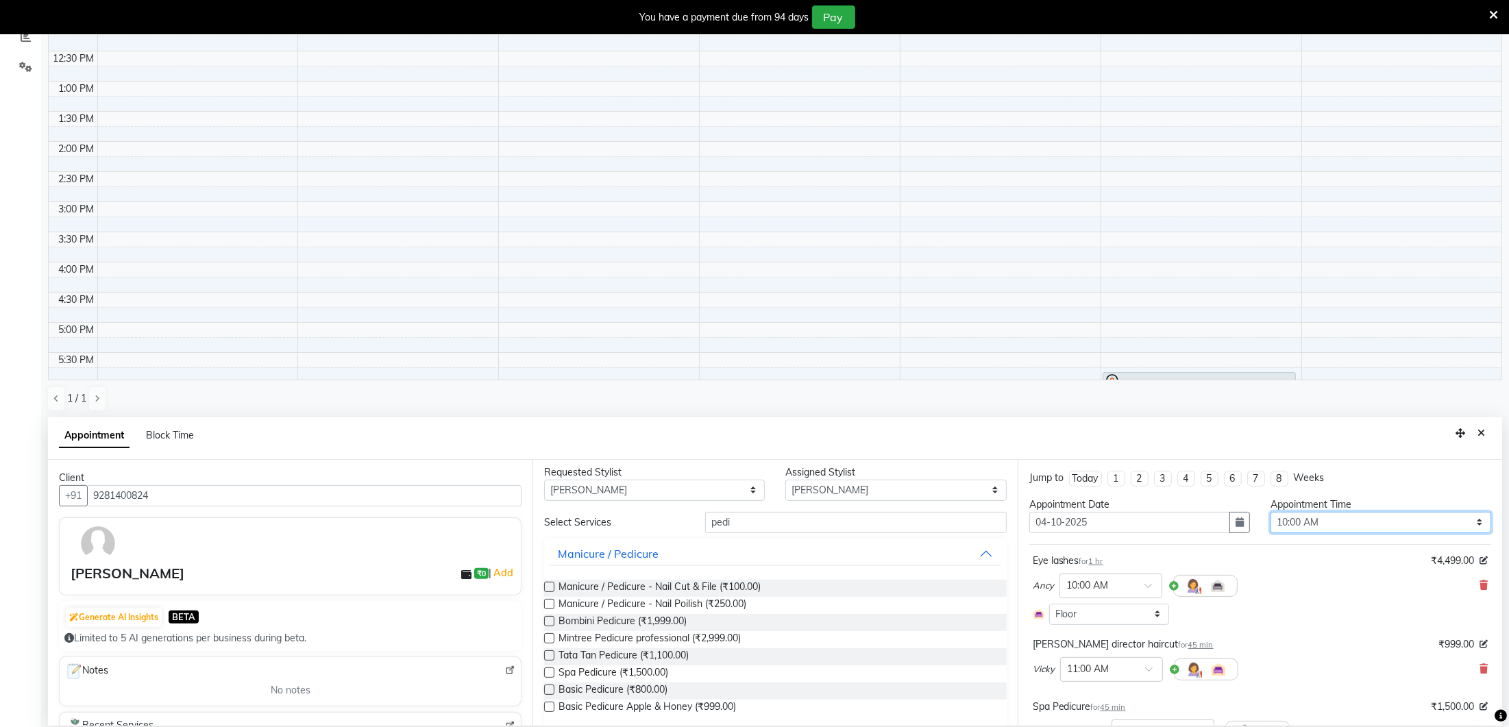
scroll to position [225, 0]
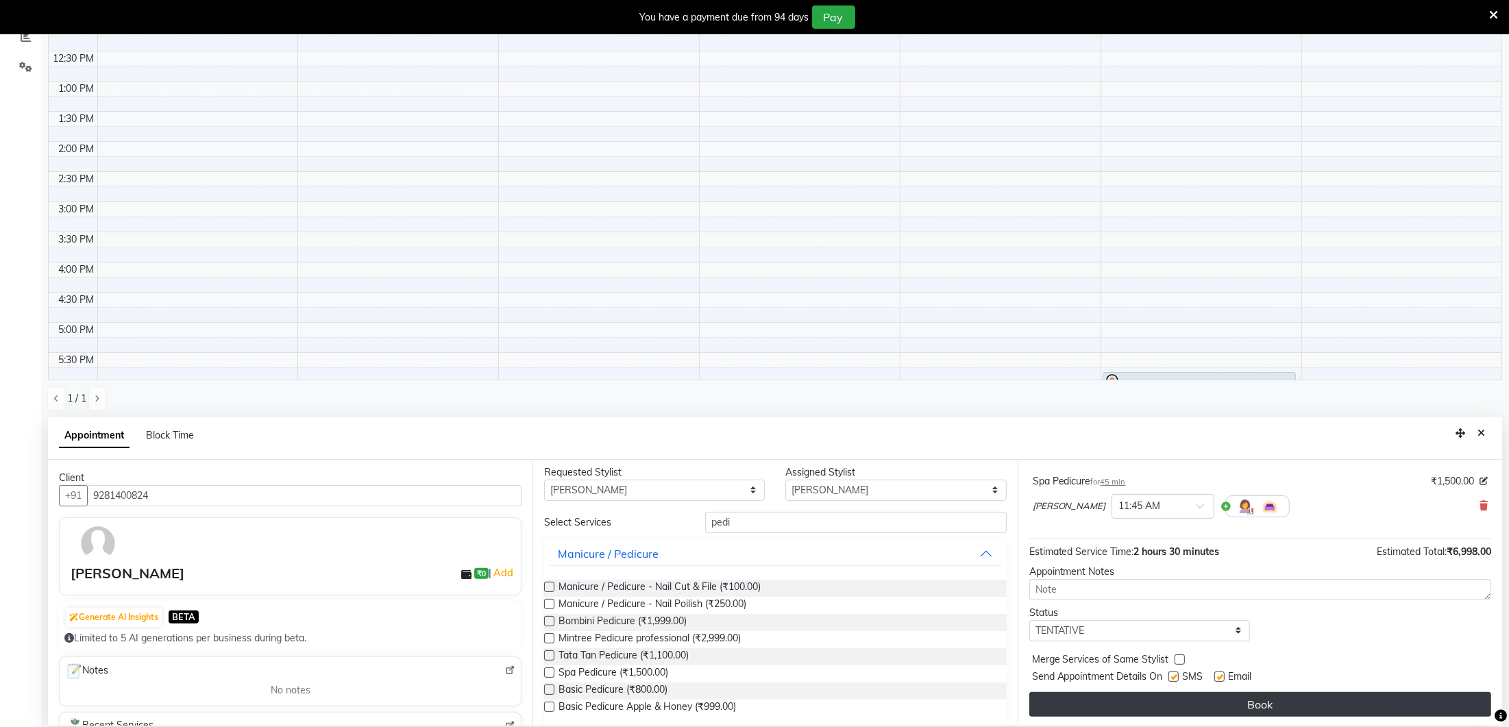
click at [1272, 693] on button "Book" at bounding box center [1260, 704] width 462 height 25
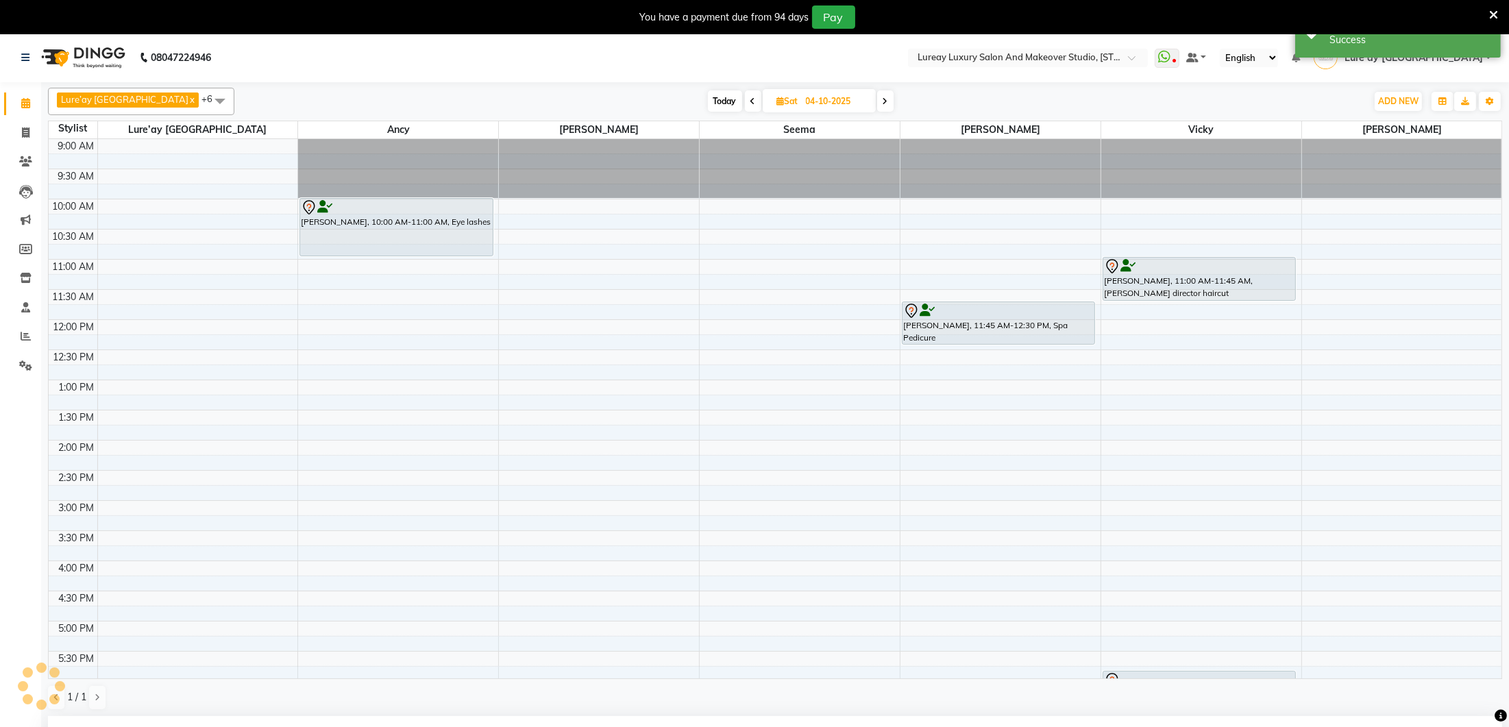
scroll to position [0, 0]
click at [1409, 104] on span "ADD NEW" at bounding box center [1398, 102] width 40 height 10
click at [1330, 124] on button "Add Appointment" at bounding box center [1367, 128] width 108 height 18
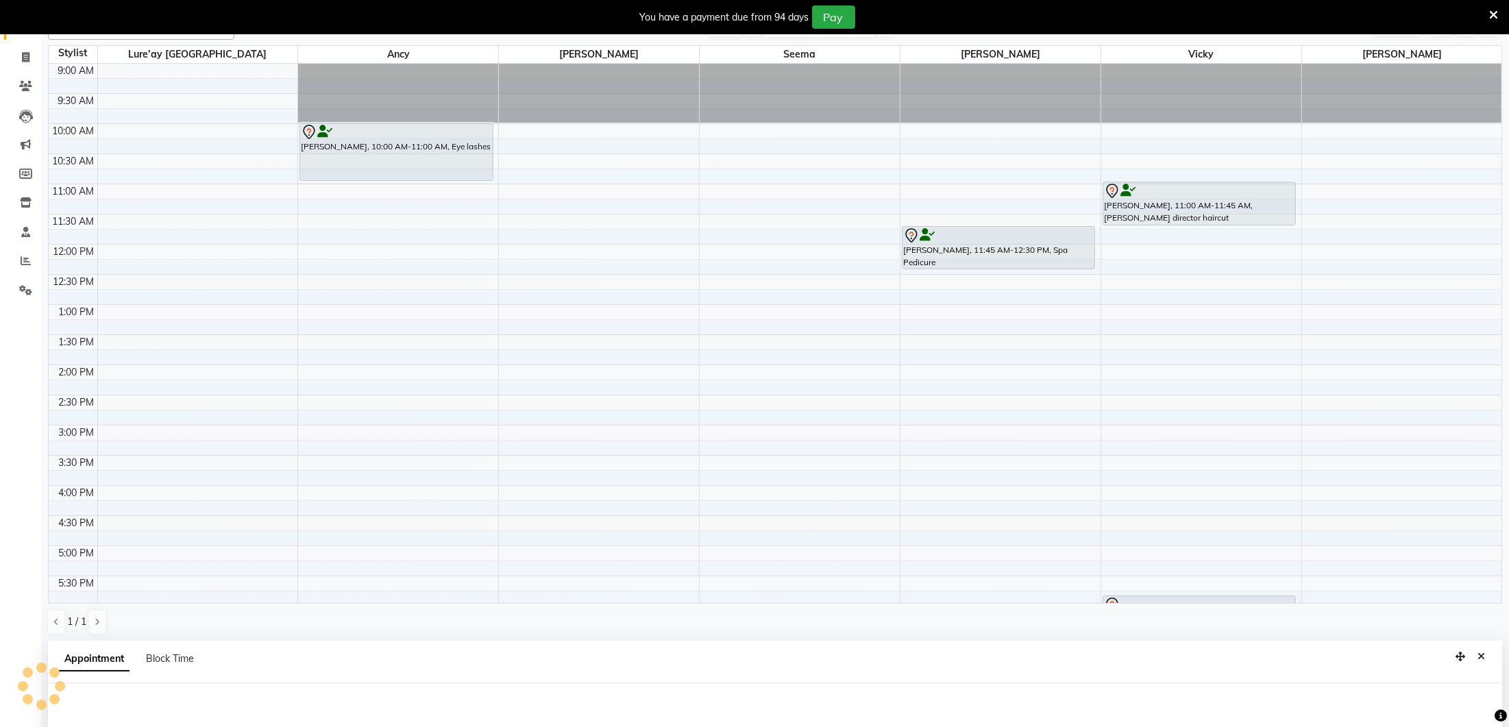
select select "tentative"
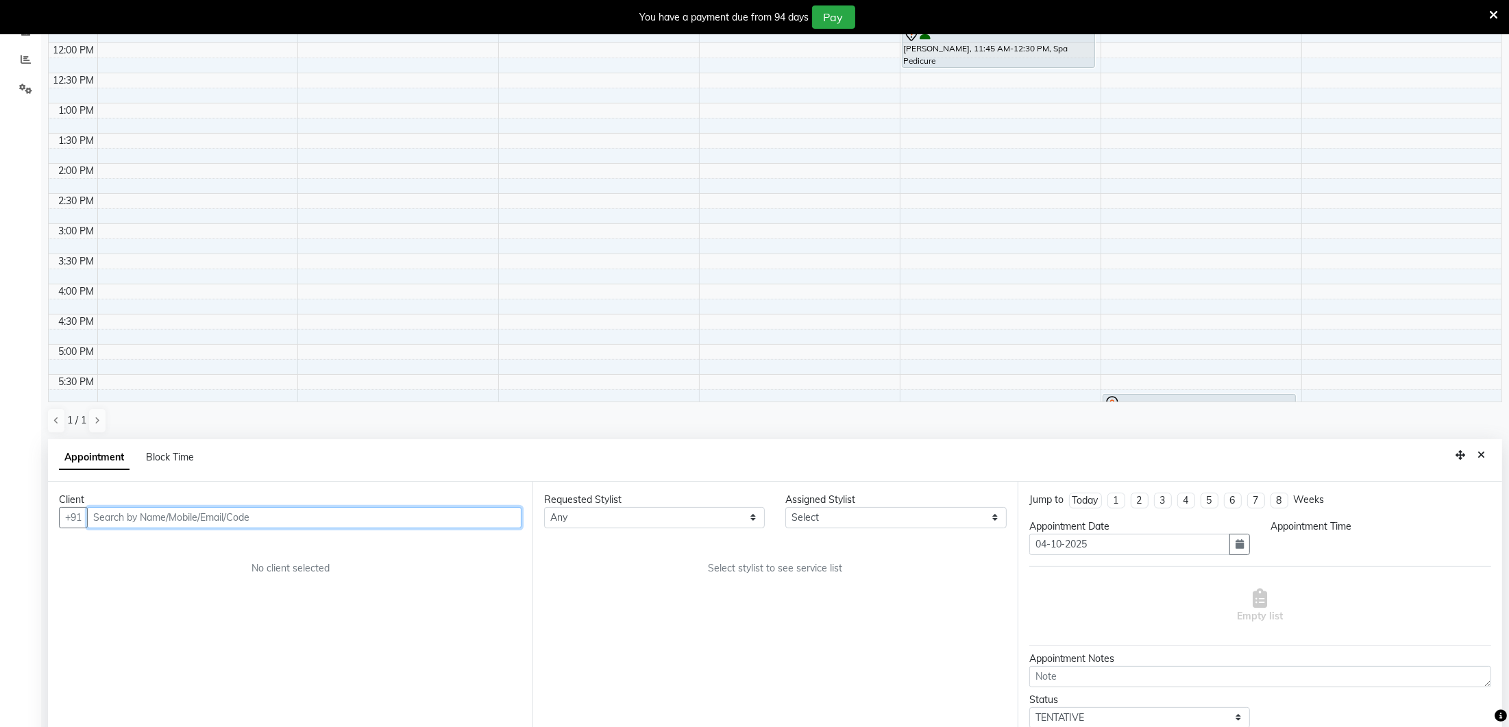
select select "600"
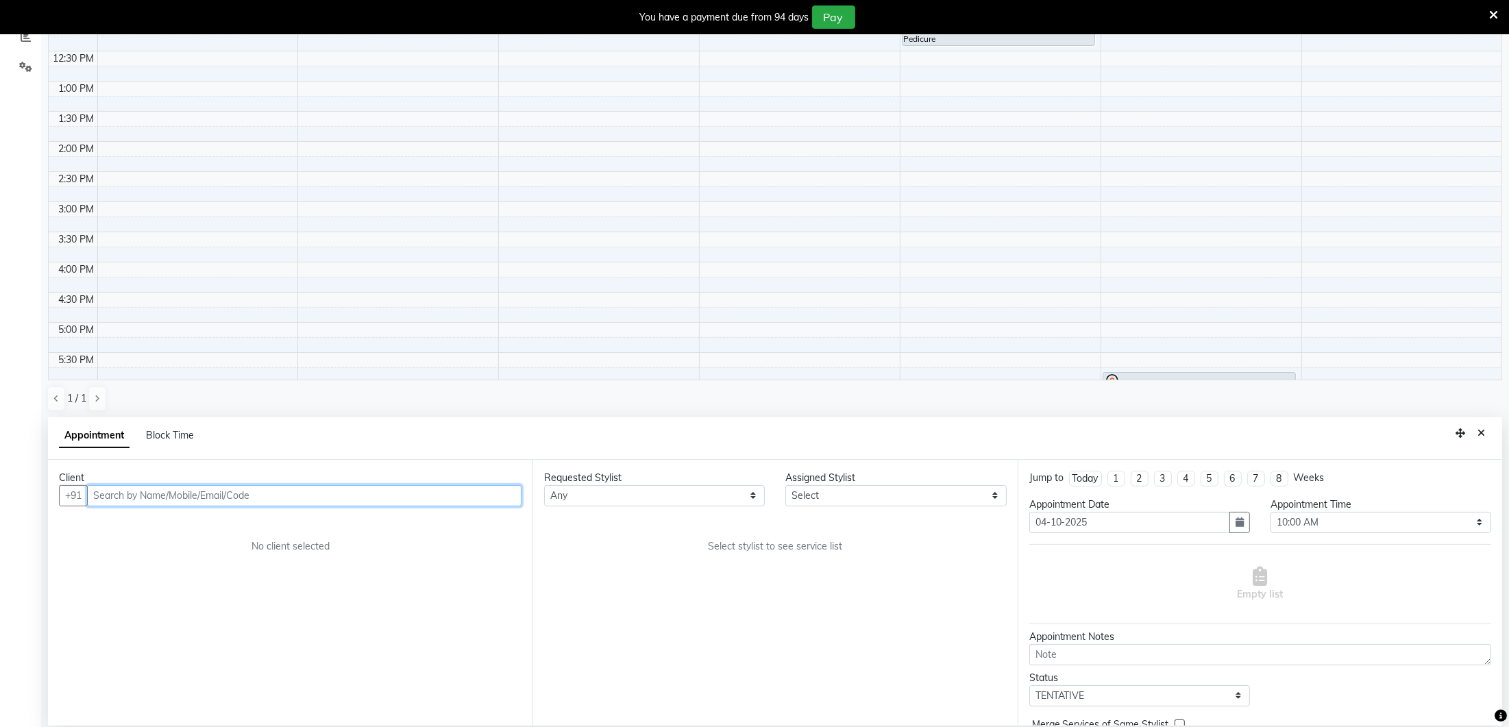
click at [273, 488] on input "text" at bounding box center [304, 495] width 434 height 21
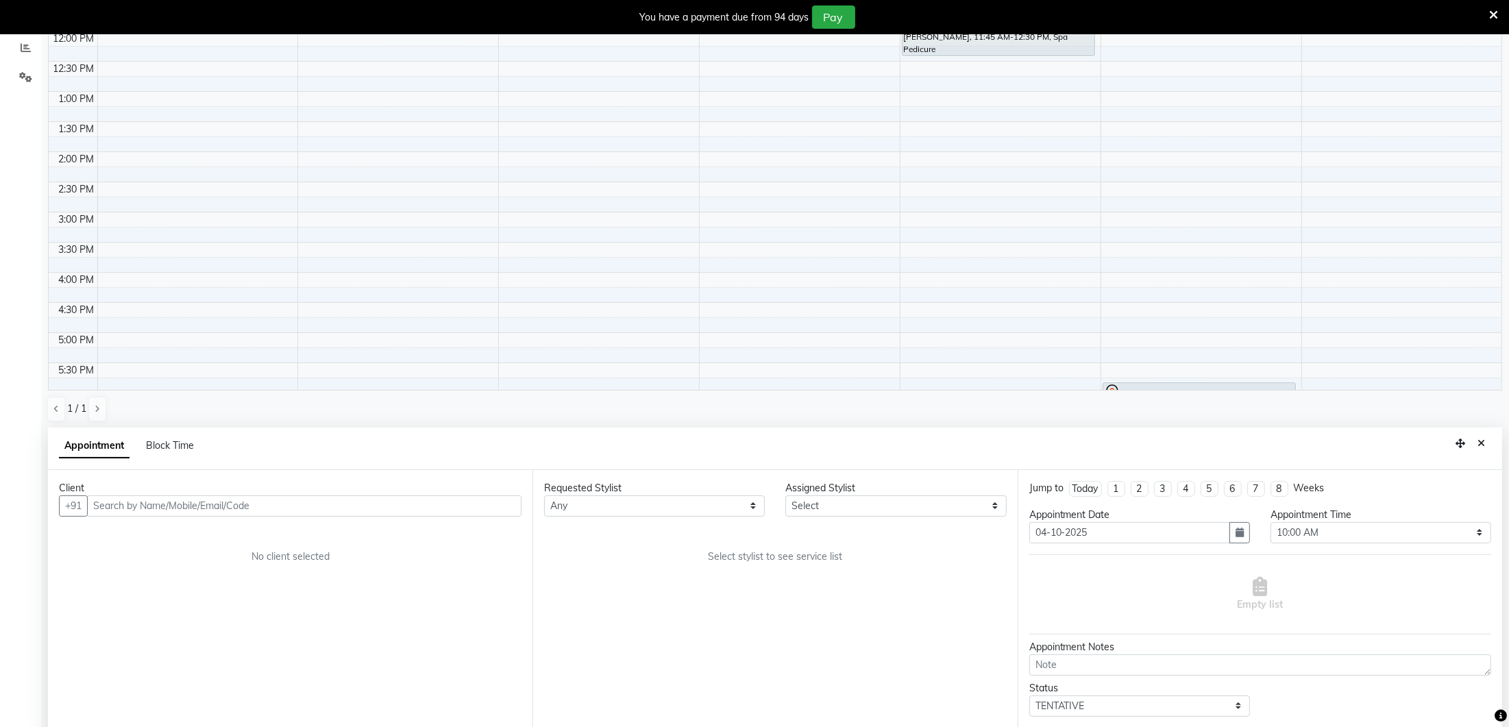
click at [273, 488] on div "Client" at bounding box center [290, 488] width 462 height 14
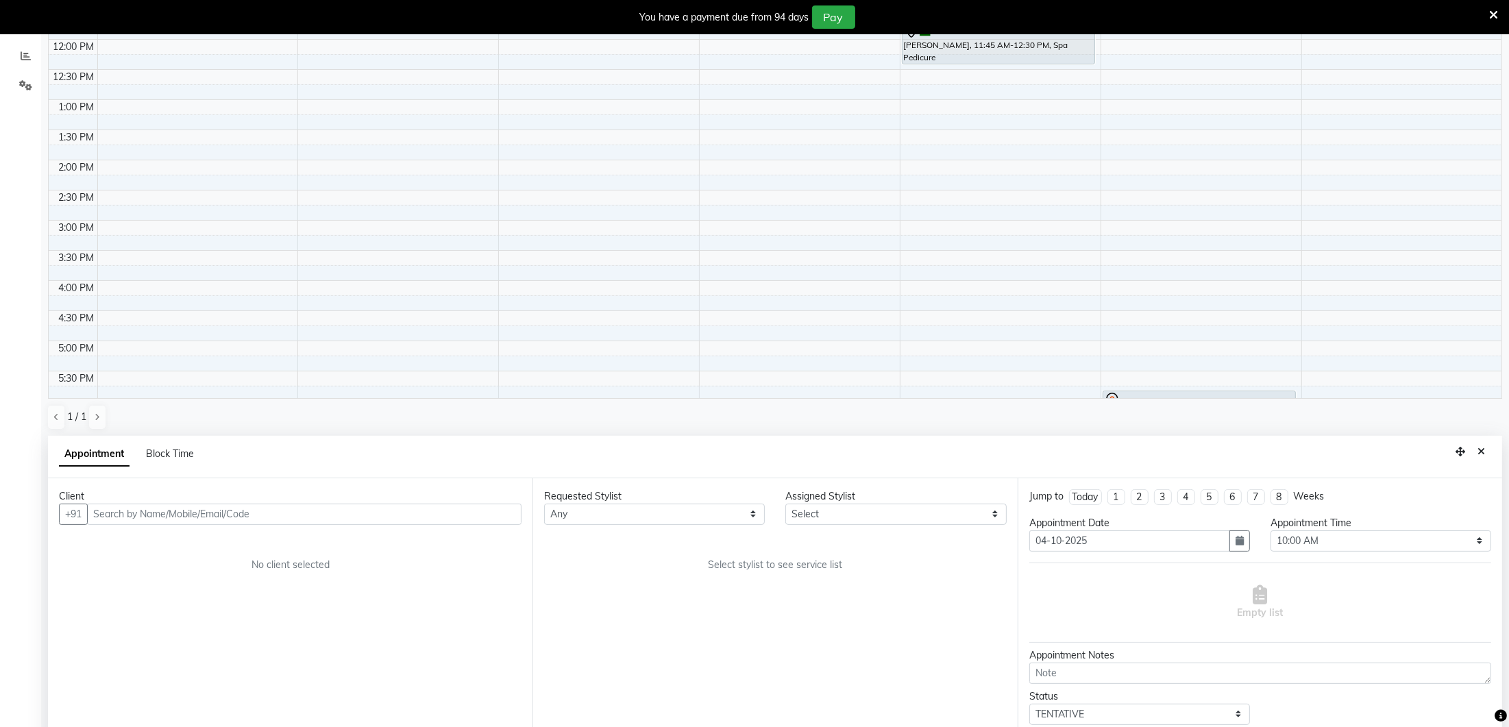
scroll to position [275, 0]
